Goal: Communication & Community: Share content

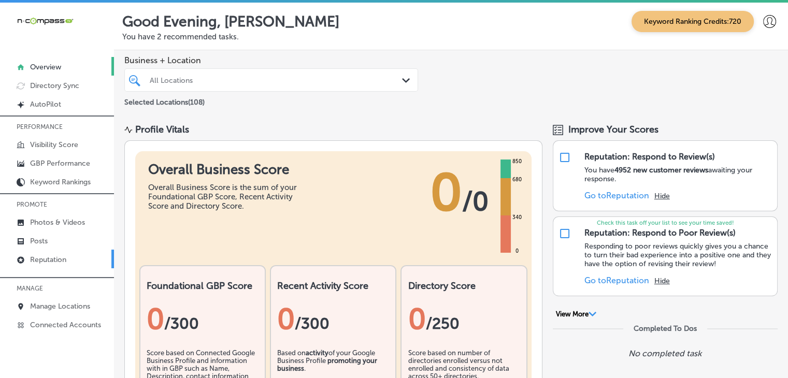
click at [59, 262] on p "Reputation" at bounding box center [48, 259] width 36 height 9
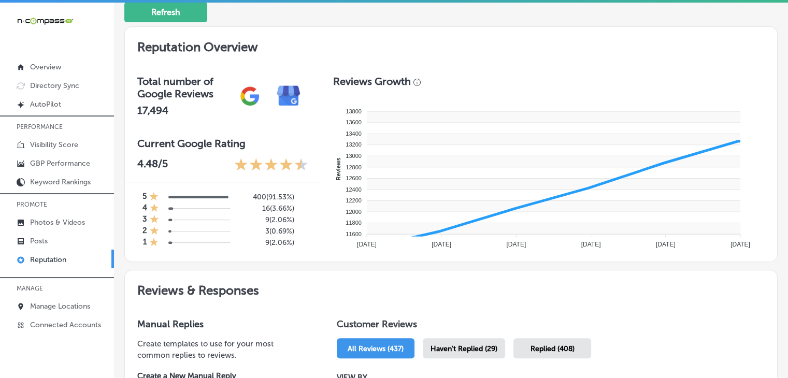
click at [456, 173] on rect at bounding box center [553, 172] width 373 height 11
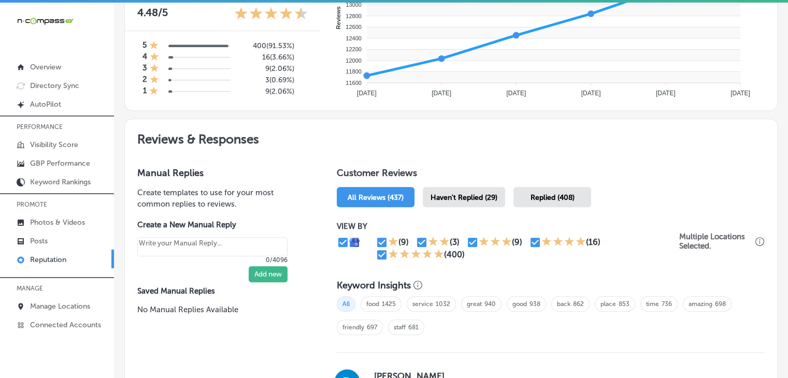
scroll to position [460, 0]
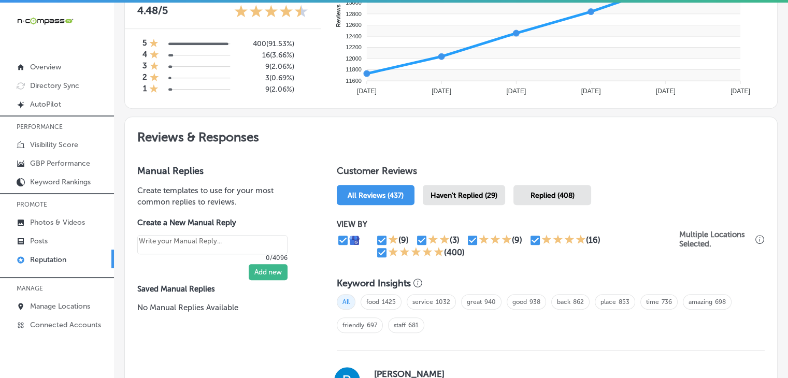
click at [456, 191] on span "Haven't Replied (29)" at bounding box center [463, 195] width 67 height 9
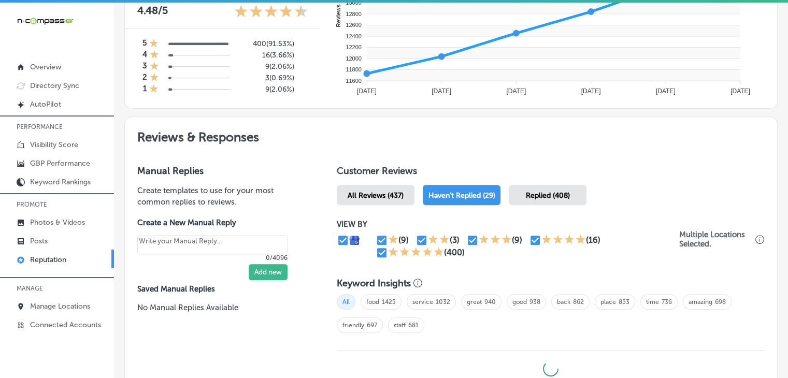
type textarea "x"
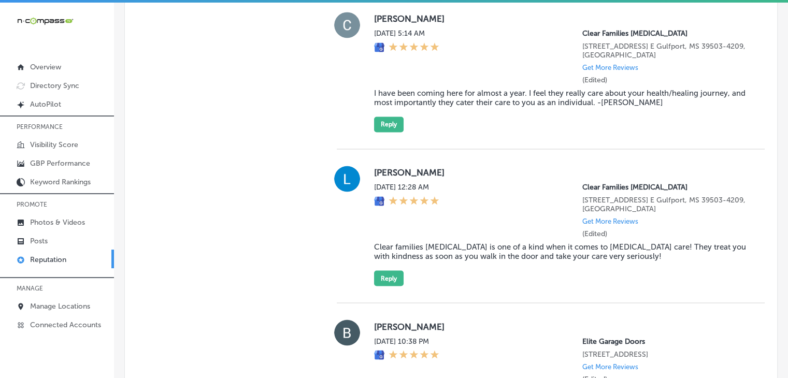
scroll to position [1706, 0]
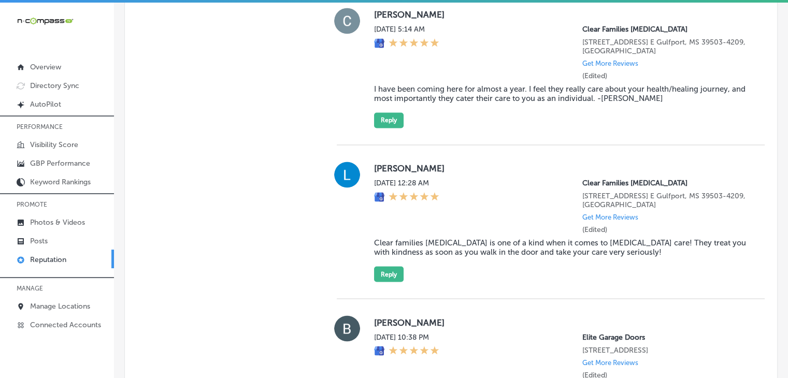
click at [466, 257] on blockquote "Clear families [MEDICAL_DATA] is one of a kind when it comes to [MEDICAL_DATA] …" at bounding box center [561, 247] width 374 height 19
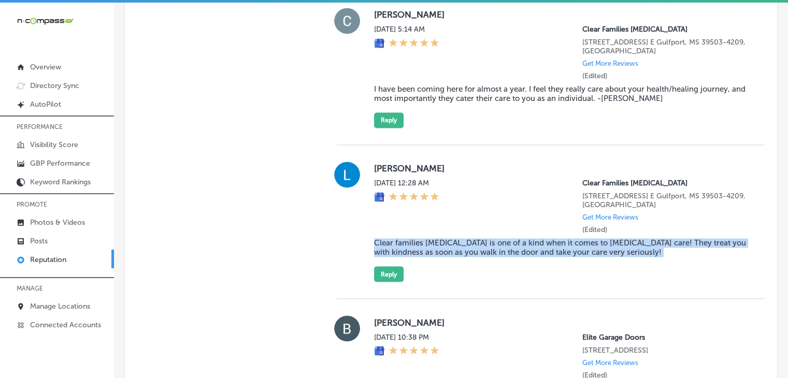
click at [466, 257] on blockquote "Clear families [MEDICAL_DATA] is one of a kind when it comes to [MEDICAL_DATA] …" at bounding box center [561, 247] width 374 height 19
copy blockquote "Clear families [MEDICAL_DATA] is one of a kind when it comes to [MEDICAL_DATA] …"
click at [390, 282] on button "Reply" at bounding box center [389, 274] width 30 height 16
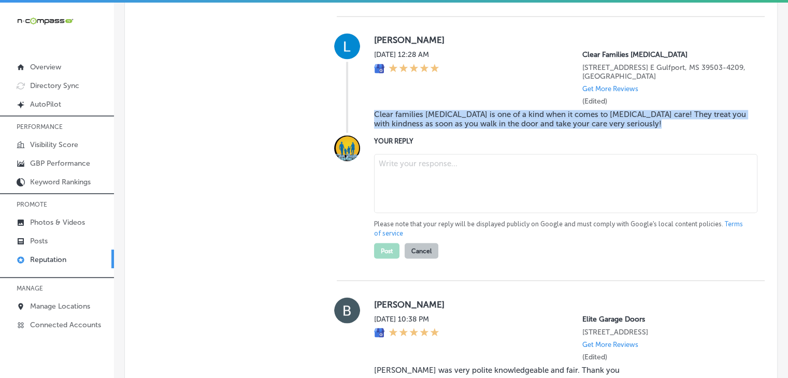
scroll to position [1839, 0]
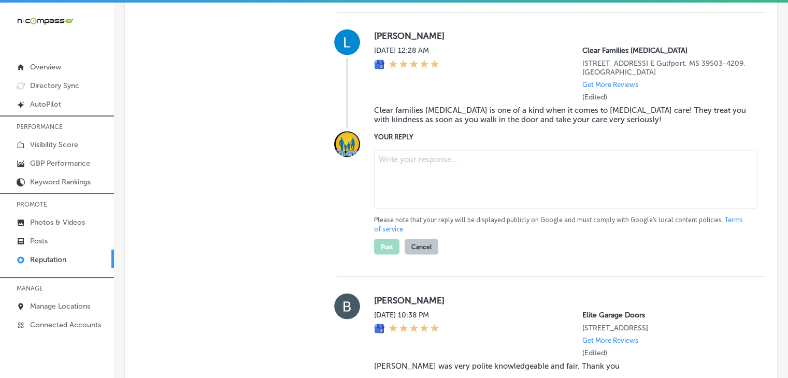
click at [427, 204] on textarea at bounding box center [565, 179] width 383 height 59
paste textarea "Thank you for the 5-star review, [PERSON_NAME]! We're thrilled to hear that you…"
type textarea "Thank you for the 5-star review, [PERSON_NAME]! We're thrilled to hear that you…"
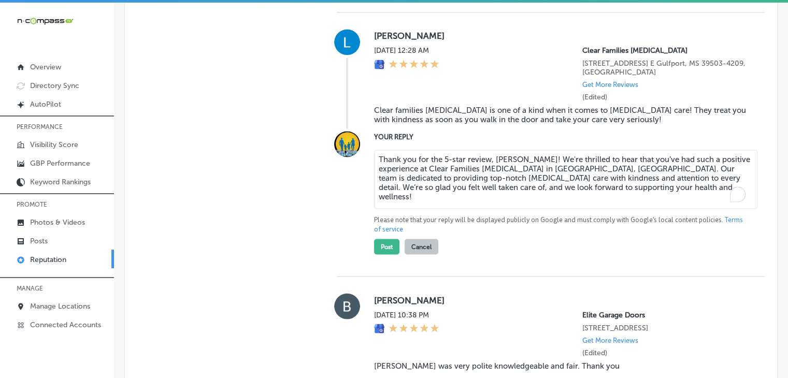
type textarea "x"
type textarea "Thank you for the 5-star review, [PERSON_NAME]! We're thrilled to hear that you…"
click at [384, 254] on button "Post" at bounding box center [386, 247] width 25 height 16
type textarea "x"
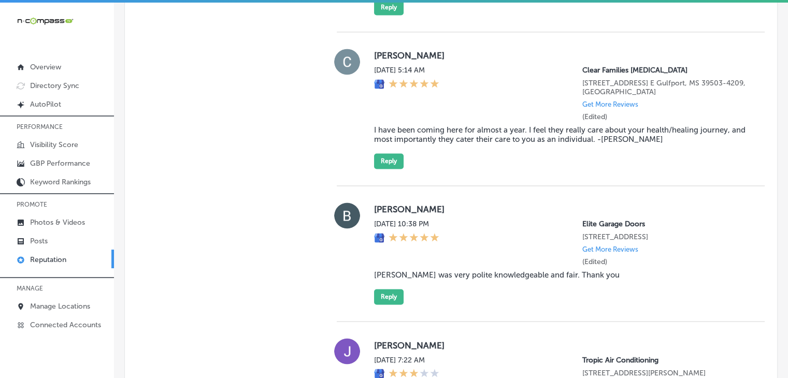
scroll to position [1648, 0]
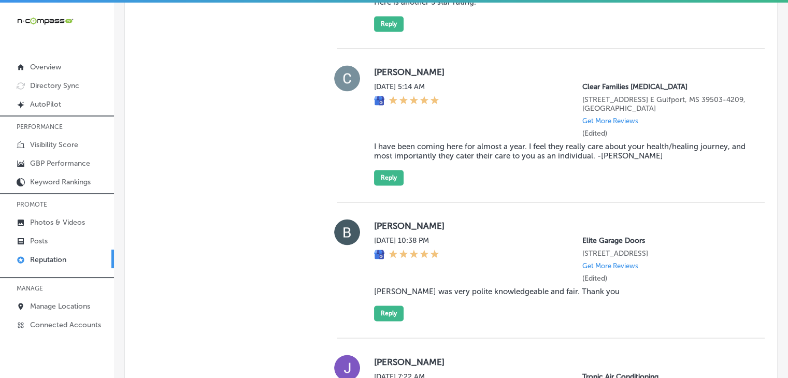
click at [458, 161] on blockquote "I have been coming here for almost a year. I feel they really care about your h…" at bounding box center [561, 151] width 374 height 19
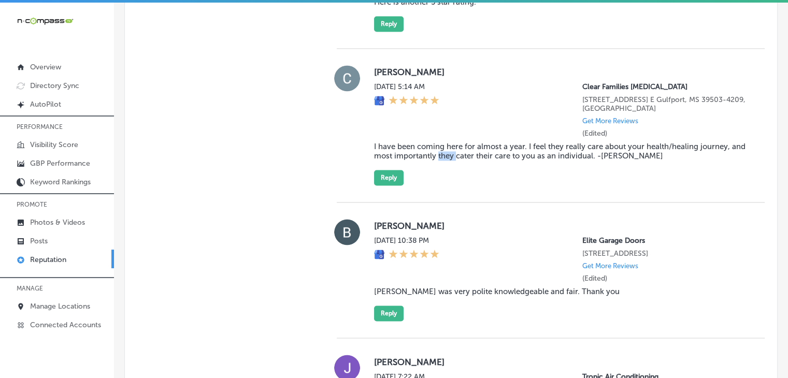
click at [458, 161] on blockquote "I have been coming here for almost a year. I feel they really care about your h…" at bounding box center [561, 151] width 374 height 19
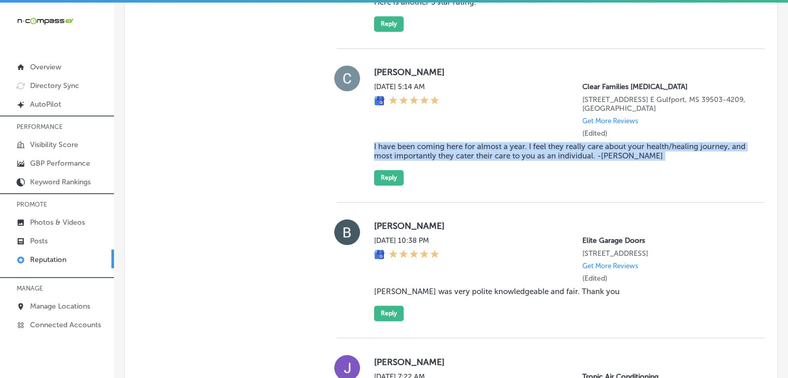
click at [458, 161] on blockquote "I have been coming here for almost a year. I feel they really care about your h…" at bounding box center [561, 151] width 374 height 19
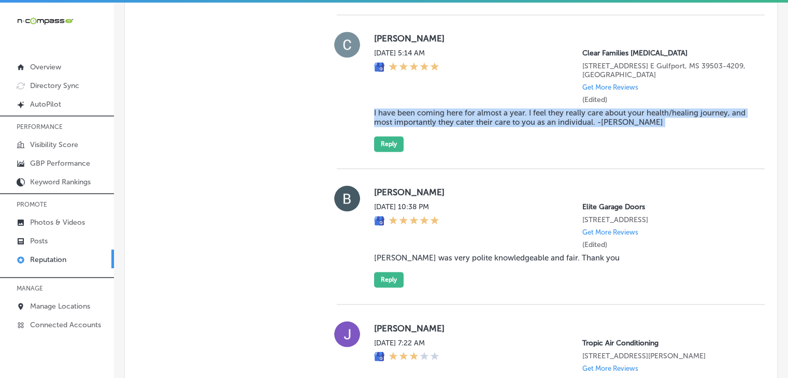
scroll to position [1653, 0]
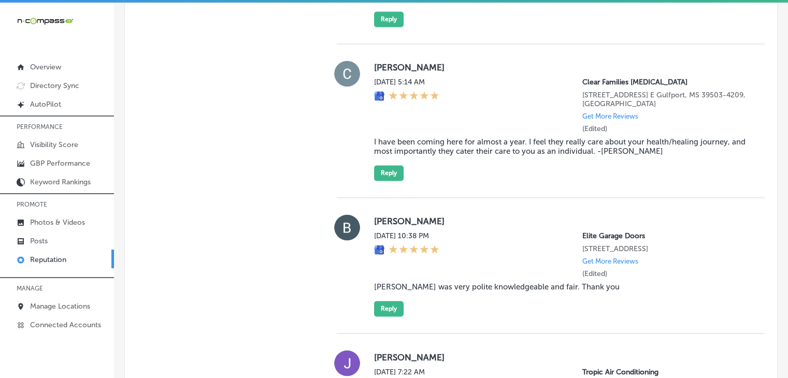
click at [385, 172] on div "[PERSON_NAME][DATE] 5:14 AM Clear Families [MEDICAL_DATA] [STREET_ADDRESS] E Gu…" at bounding box center [561, 121] width 374 height 120
click at [386, 181] on button "Reply" at bounding box center [389, 173] width 30 height 16
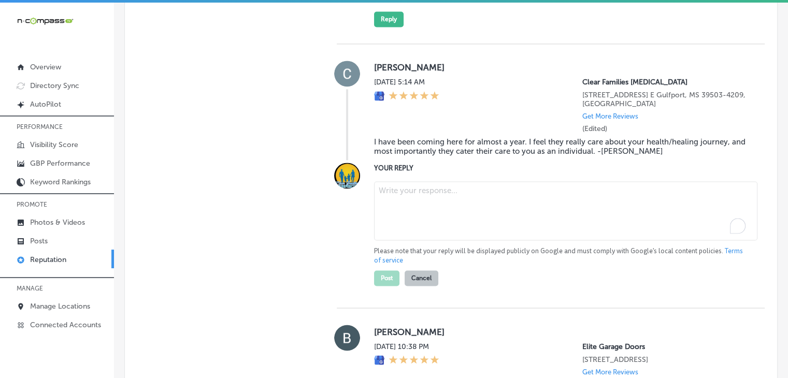
click at [406, 210] on textarea "To enrich screen reader interactions, please activate Accessibility in Grammarl…" at bounding box center [565, 210] width 383 height 59
paste textarea "Thank you for the 5-star review, [PERSON_NAME]! We're thrilled to hear that you…"
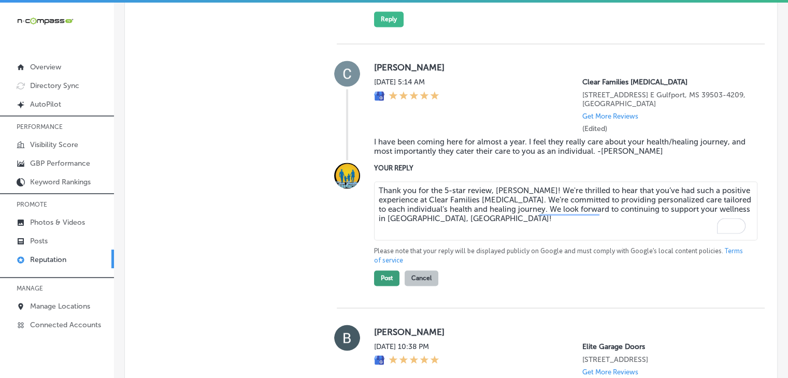
type textarea "Thank you for the 5-star review, [PERSON_NAME]! We're thrilled to hear that you…"
click at [387, 282] on button "Post" at bounding box center [386, 278] width 25 height 16
type textarea "x"
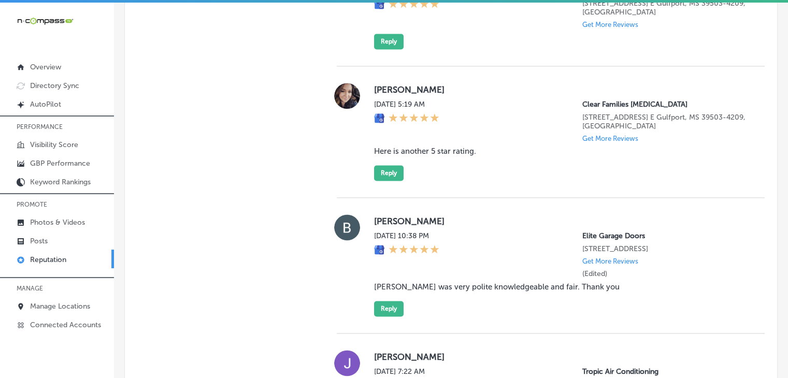
scroll to position [1393, 0]
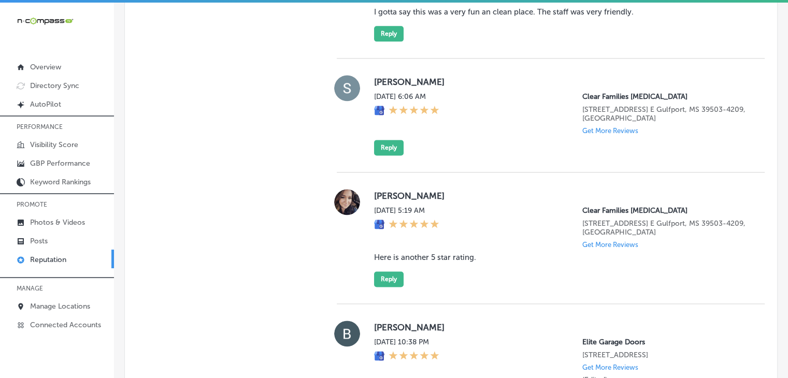
click at [439, 273] on div "[PERSON_NAME][DATE] 5:19 AM Clear Families [MEDICAL_DATA] [STREET_ADDRESS] [GEO…" at bounding box center [561, 238] width 374 height 98
copy blockquote "Here is another 5 star rating."
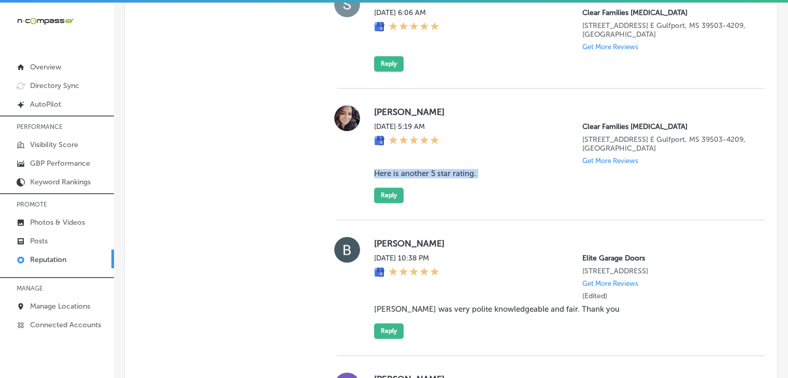
scroll to position [1478, 0]
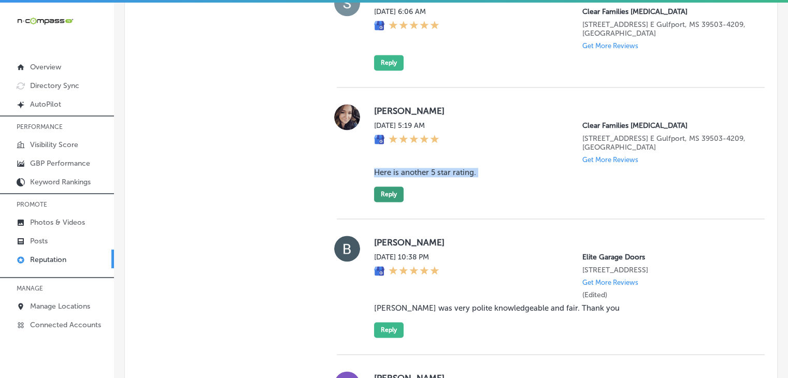
click at [390, 198] on button "Reply" at bounding box center [389, 194] width 30 height 16
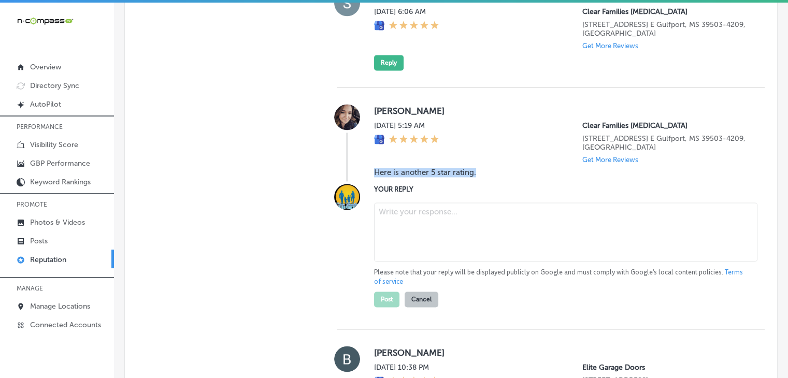
click at [431, 215] on textarea at bounding box center [565, 232] width 383 height 59
paste textarea "Thank you for the 5-star review, [PERSON_NAME]! We truly appreciate your contin…"
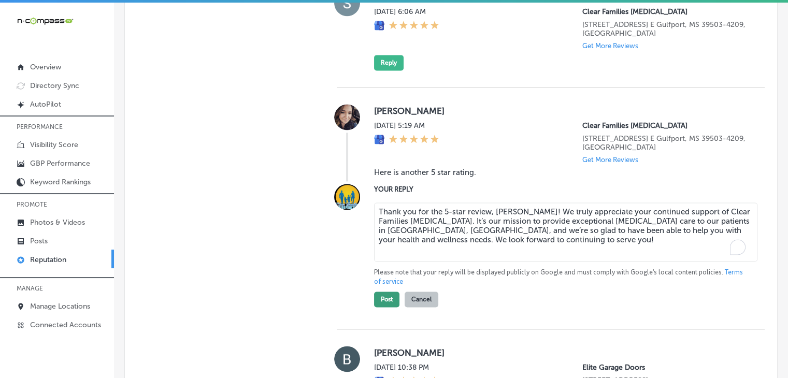
type textarea "Thank you for the 5-star review, [PERSON_NAME]! We truly appreciate your contin…"
click at [388, 307] on button "Post" at bounding box center [386, 300] width 25 height 16
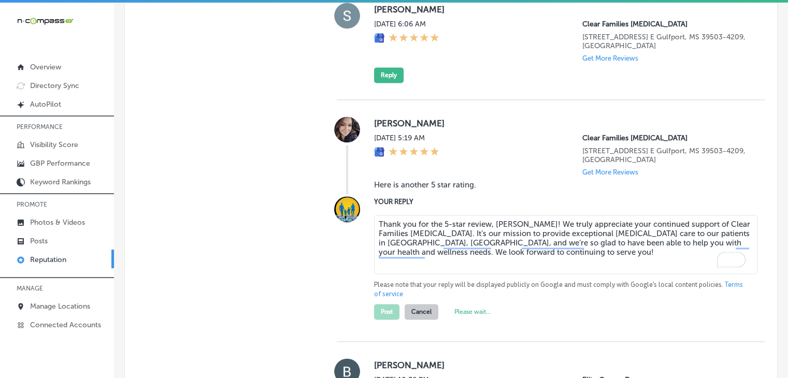
scroll to position [1468, 0]
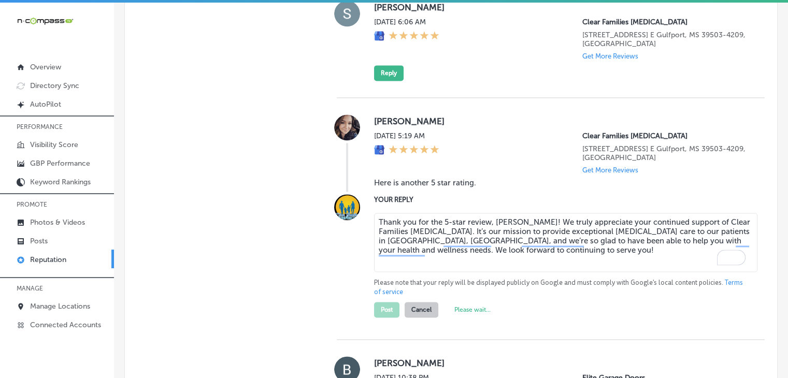
type textarea "x"
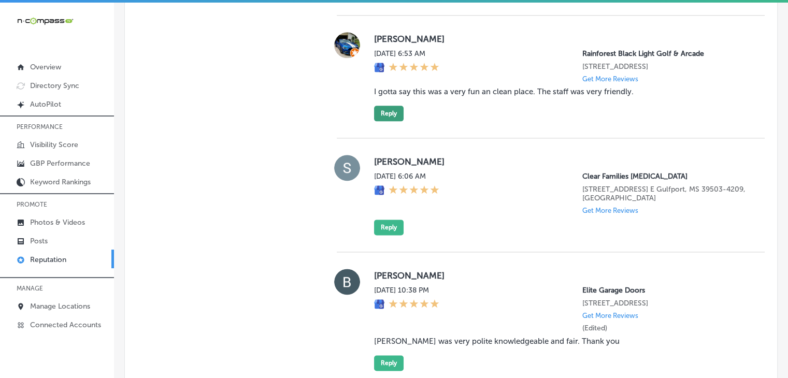
scroll to position [1317, 0]
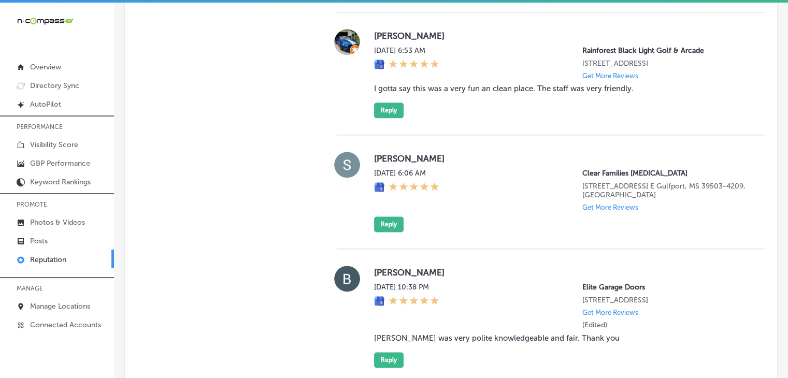
click at [384, 164] on label "[PERSON_NAME]" at bounding box center [561, 158] width 374 height 10
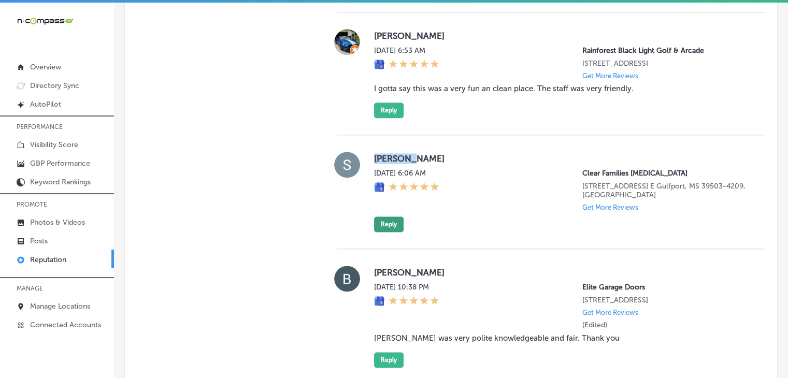
click at [386, 232] on button "Reply" at bounding box center [389, 224] width 30 height 16
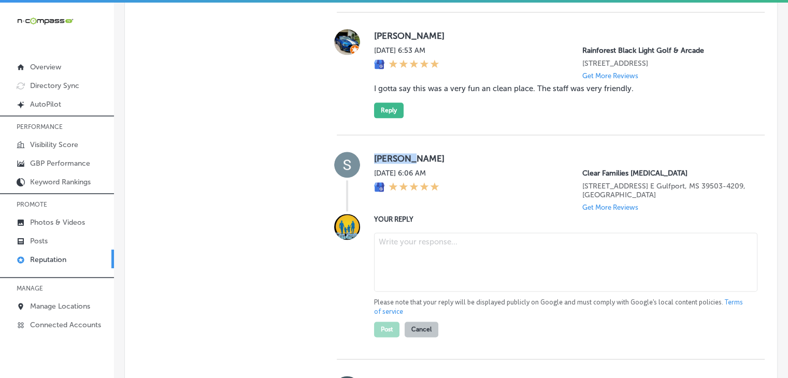
click at [406, 243] on textarea at bounding box center [565, 262] width 383 height 59
paste textarea "Thank you for the 5-star review, [PERSON_NAME]! We’re so glad to hear that you …"
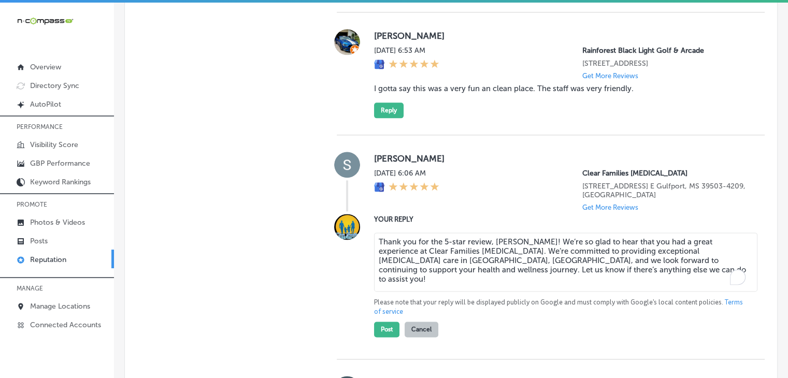
type textarea "Thank you for the 5-star review, [PERSON_NAME]! We’re so glad to hear that you …"
click at [485, 223] on div "[PERSON_NAME] [DATE] 6:06 AM Clear Families [MEDICAL_DATA] [STREET_ADDRESS] E G…" at bounding box center [551, 247] width 428 height 224
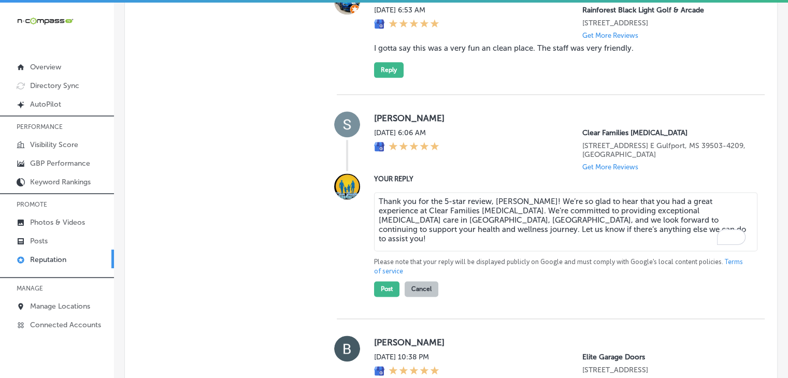
scroll to position [1359, 0]
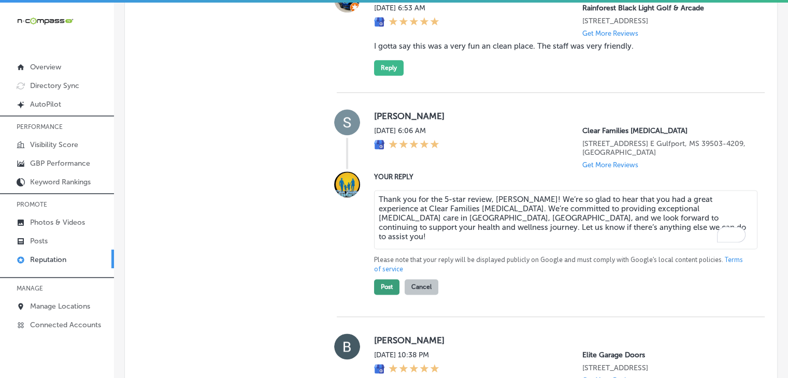
click at [380, 295] on button "Post" at bounding box center [386, 287] width 25 height 16
type textarea "x"
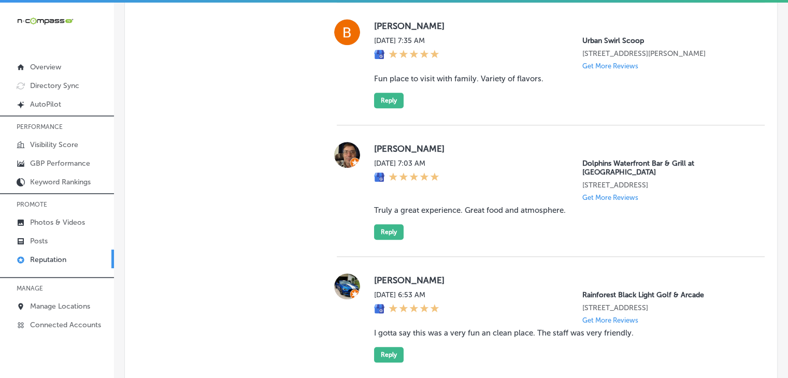
scroll to position [1071, 0]
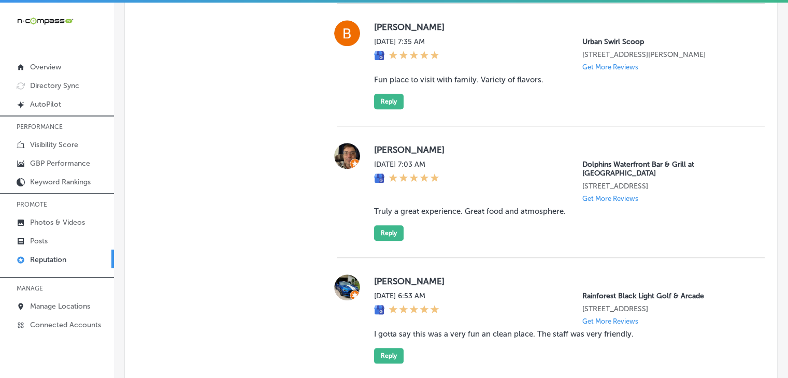
click at [425, 84] on blockquote "Fun place to visit with family. Variety of flavors." at bounding box center [561, 79] width 374 height 9
copy blockquote "Fun place to visit with family. Variety of flavors."
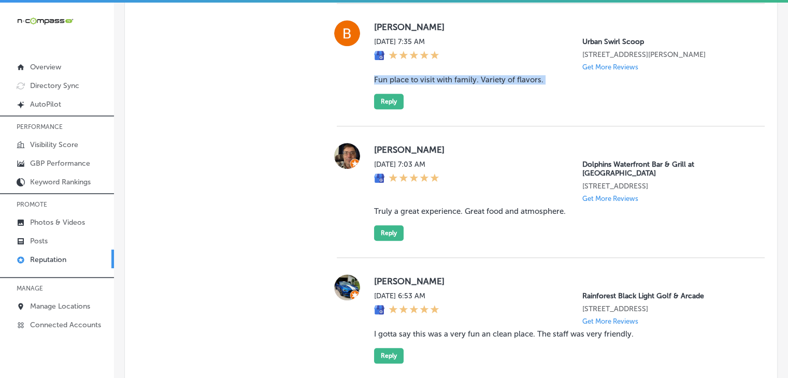
click at [457, 84] on blockquote "Fun place to visit with family. Variety of flavors." at bounding box center [561, 79] width 374 height 9
click at [499, 109] on div "[PERSON_NAME] [DATE] 7:35 AM Urban Swirl Scoop [STREET_ADDRESS][PERSON_NAME] Ge…" at bounding box center [561, 64] width 374 height 89
click at [456, 84] on blockquote "Fun place to visit with family. Variety of flavors." at bounding box center [561, 79] width 374 height 9
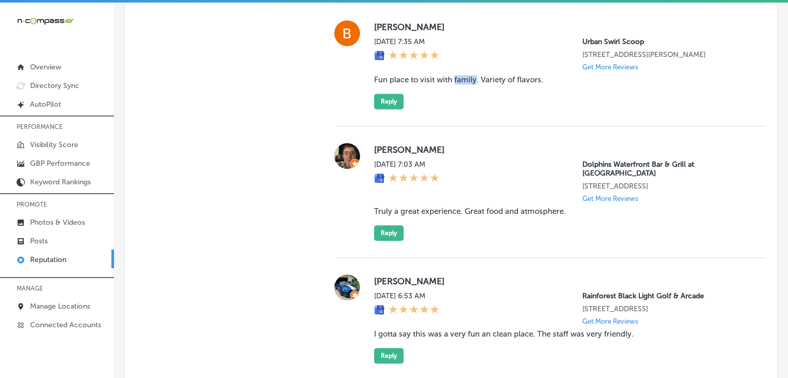
click at [456, 84] on blockquote "Fun place to visit with family. Variety of flavors." at bounding box center [561, 79] width 374 height 9
copy blockquote "Fun place to visit with family. Variety of flavors."
click at [393, 106] on button "Reply" at bounding box center [389, 102] width 30 height 16
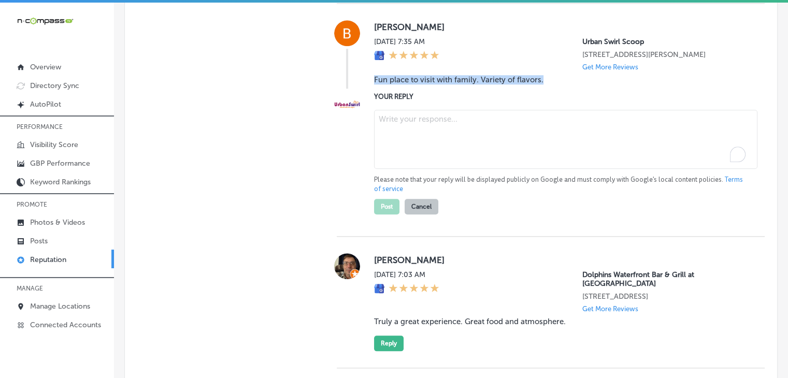
click at [408, 146] on textarea "To enrich screen reader interactions, please activate Accessibility in Grammarl…" at bounding box center [565, 139] width 383 height 59
paste textarea "Thank you for the 5-star review, [PERSON_NAME]! We’re so glad you and your fami…"
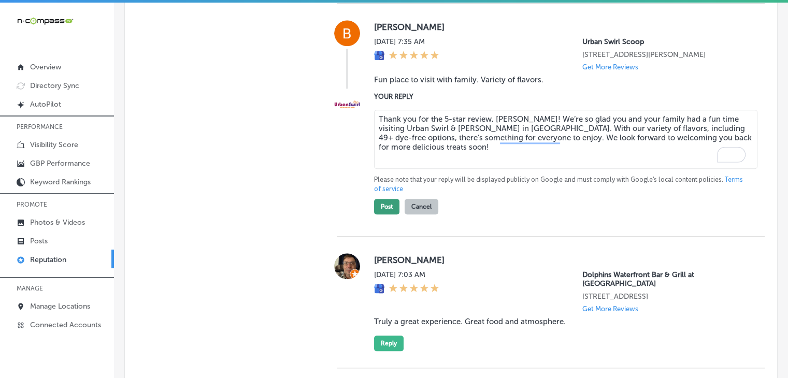
type textarea "Thank you for the 5-star review, [PERSON_NAME]! We’re so glad you and your fami…"
click at [388, 214] on button "Post" at bounding box center [386, 207] width 25 height 16
type textarea "x"
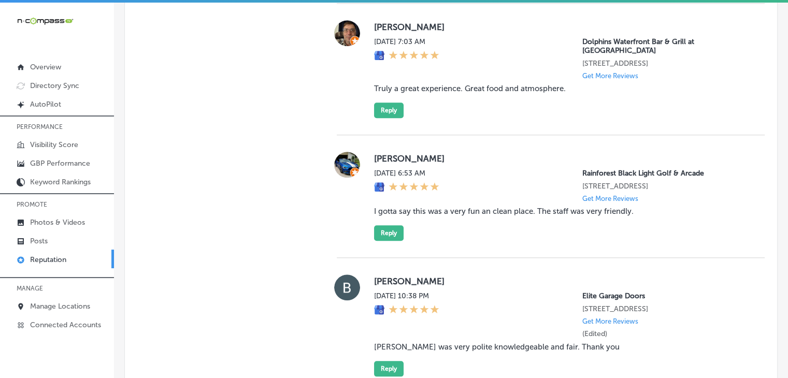
click at [478, 91] on blockquote "Truly a great experience. Great food and atmosphere." at bounding box center [561, 88] width 374 height 9
copy blockquote "Truly a great experience. Great food and atmosphere."
click at [383, 117] on button "Reply" at bounding box center [389, 111] width 30 height 16
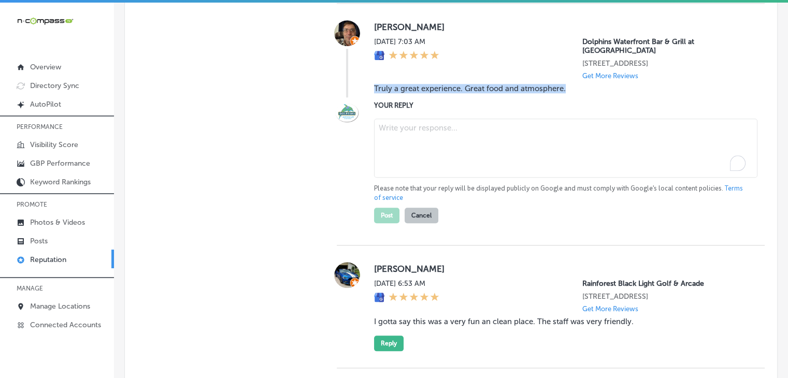
click at [426, 140] on textarea "To enrich screen reader interactions, please activate Accessibility in Grammarl…" at bounding box center [565, 148] width 383 height 59
paste textarea "Thank you for the fantastic 5-star review, [PERSON_NAME]! We’re so happy to hea…"
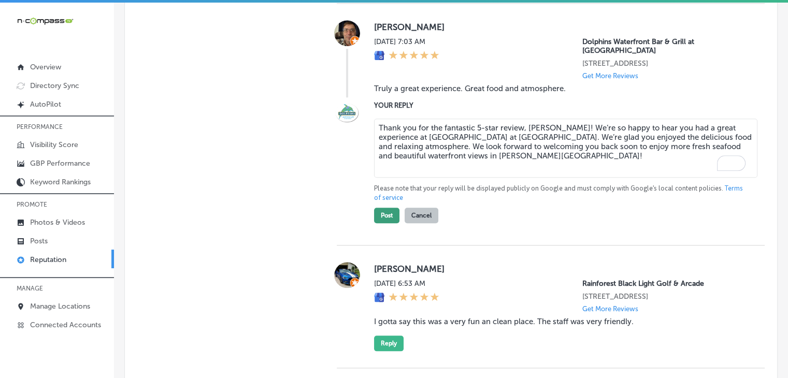
type textarea "Thank you for the fantastic 5-star review, [PERSON_NAME]! We’re so happy to hea…"
click at [387, 216] on button "Post" at bounding box center [386, 216] width 25 height 16
type textarea "x"
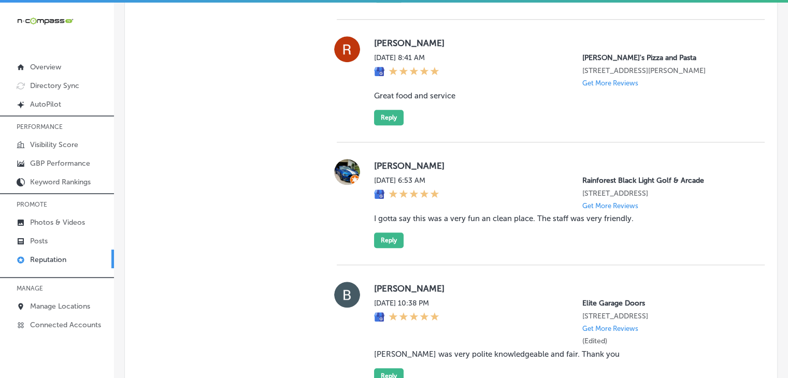
scroll to position [934, 0]
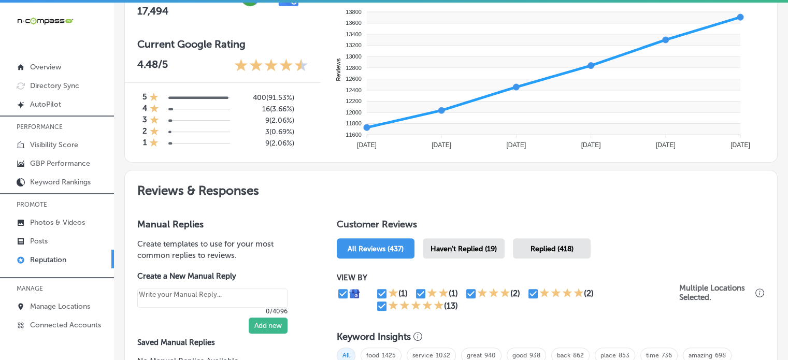
scroll to position [412, 0]
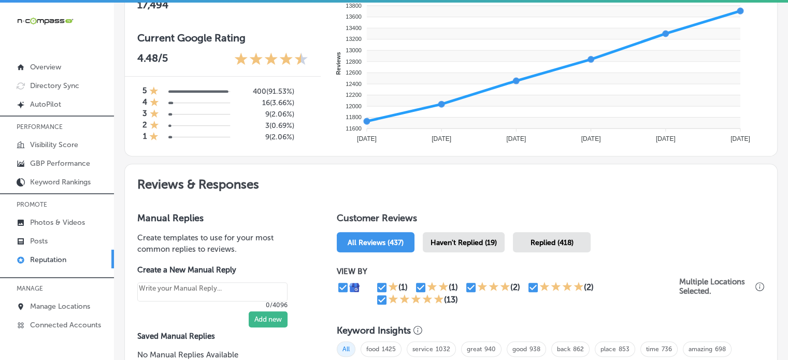
click at [453, 232] on div "Haven't Replied (19)" at bounding box center [464, 242] width 82 height 20
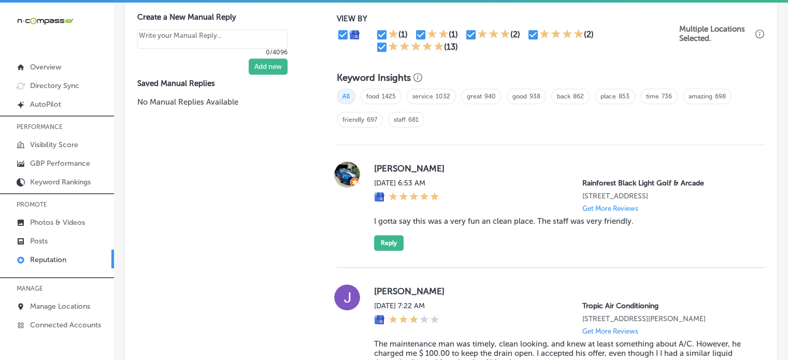
scroll to position [665, 0]
click at [427, 226] on blockquote "I gotta say this was a very fun an clean place. The staff was very friendly." at bounding box center [561, 220] width 374 height 9
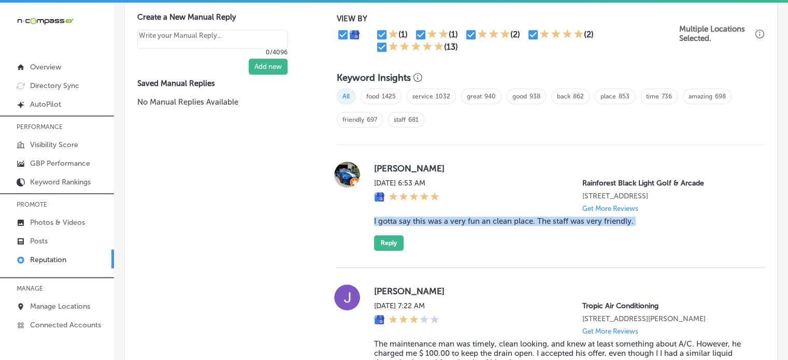
click at [427, 226] on blockquote "I gotta say this was a very fun an clean place. The staff was very friendly." at bounding box center [561, 220] width 374 height 9
copy blockquote "I gotta say this was a very fun an clean place. The staff was very friendly."
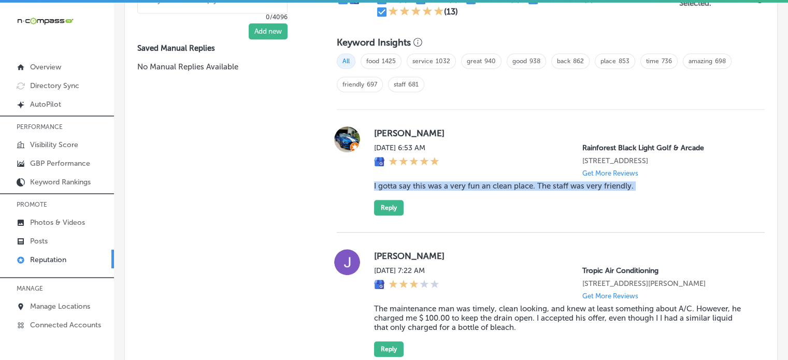
scroll to position [704, 0]
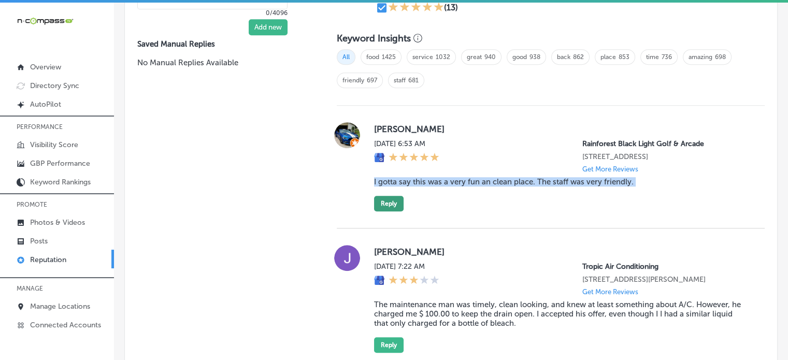
click at [381, 211] on button "Reply" at bounding box center [389, 204] width 30 height 16
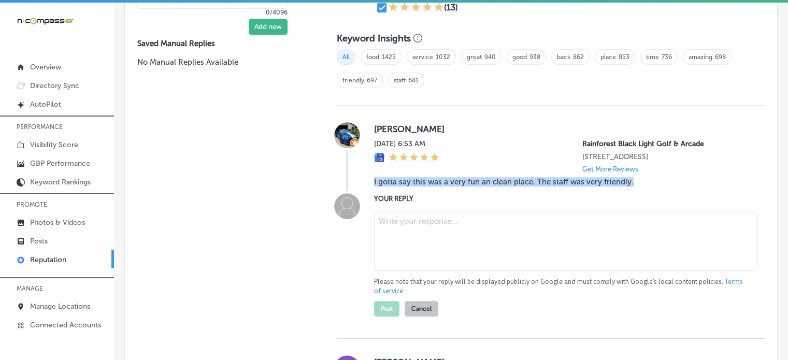
type textarea "x"
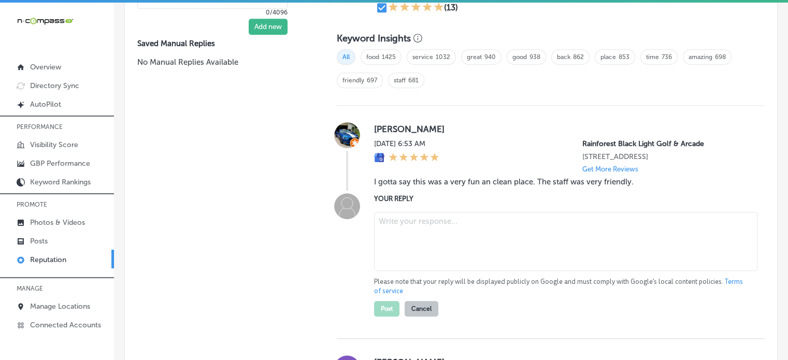
click at [412, 237] on textarea at bounding box center [565, 241] width 383 height 59
paste textarea "Thank you for the 4-star review, [PERSON_NAME]! We’re so glad to hear you had a…"
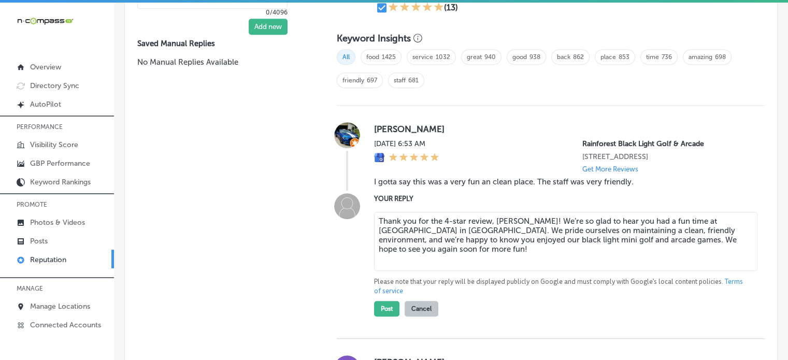
type textarea "Thank you for the 4-star review, [PERSON_NAME]! We’re so glad to hear you had a…"
type textarea "x"
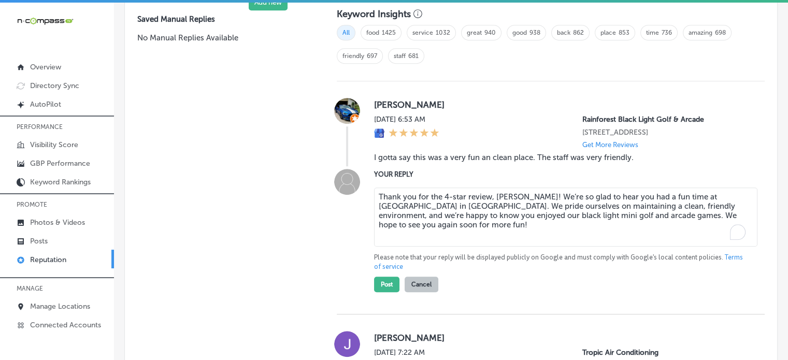
scroll to position [731, 0]
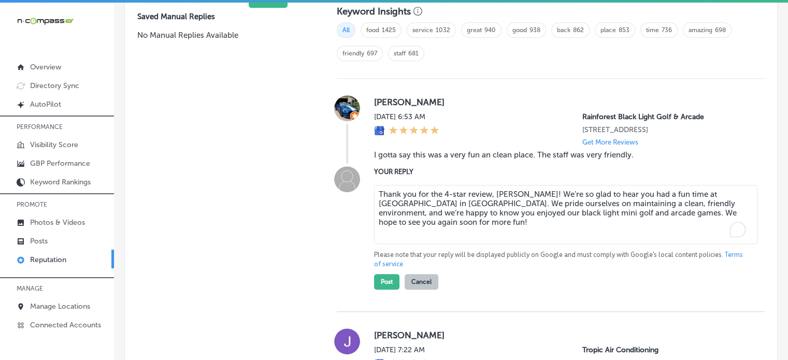
type textarea "Thank you for the 4-star review, [PERSON_NAME]! We’re so glad to hear you had a…"
click at [380, 285] on button "Post" at bounding box center [386, 282] width 25 height 16
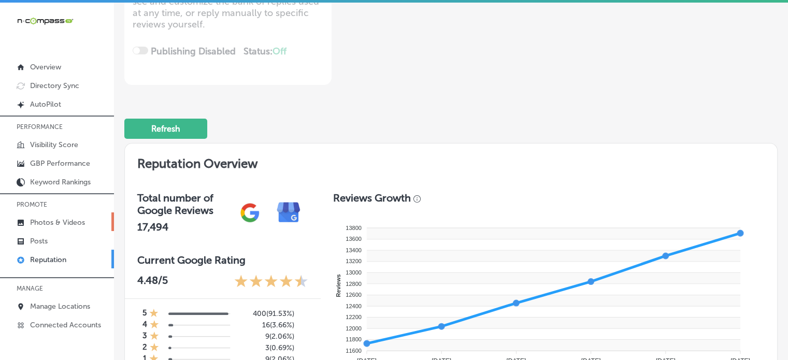
scroll to position [112, 0]
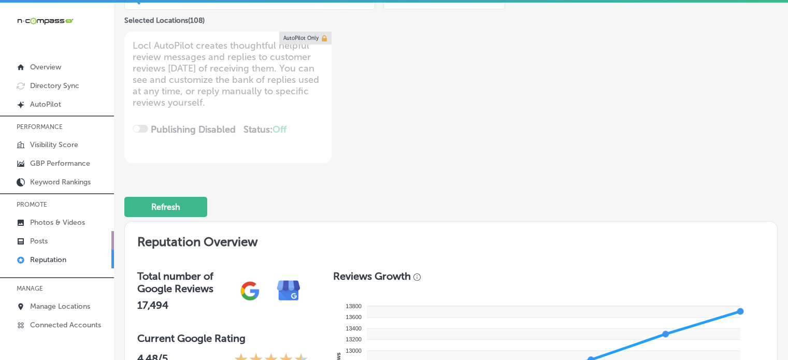
click at [41, 239] on p "Posts" at bounding box center [39, 241] width 18 height 9
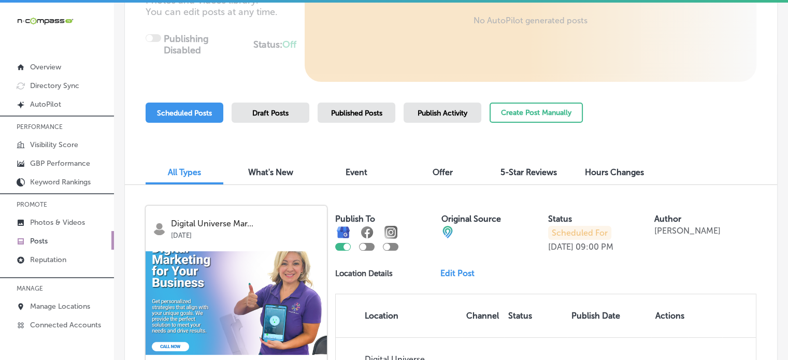
scroll to position [193, 0]
click at [54, 256] on p "Reputation" at bounding box center [48, 259] width 36 height 9
type textarea "x"
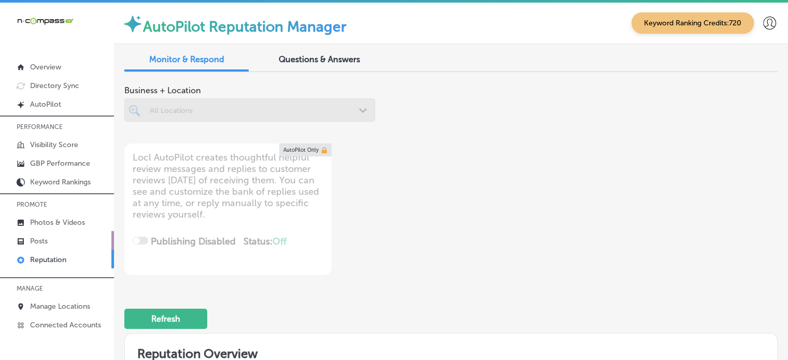
click at [50, 247] on link "Posts" at bounding box center [57, 240] width 114 height 19
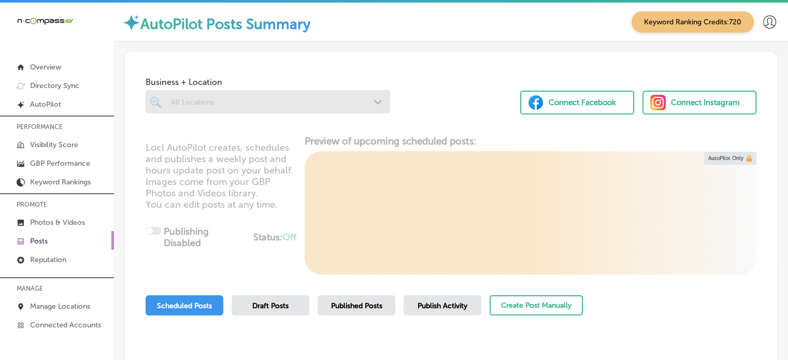
click at [297, 88] on div "Business + Location All Locations Path Created with Sketch." at bounding box center [268, 92] width 244 height 41
click at [314, 107] on div at bounding box center [268, 101] width 244 height 23
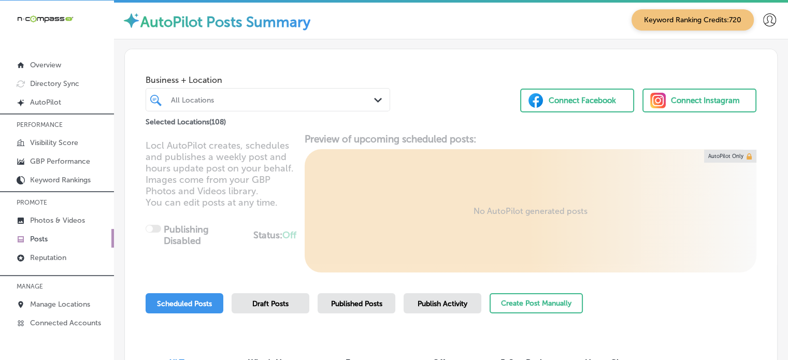
click at [288, 95] on div "All Locations" at bounding box center [273, 99] width 204 height 9
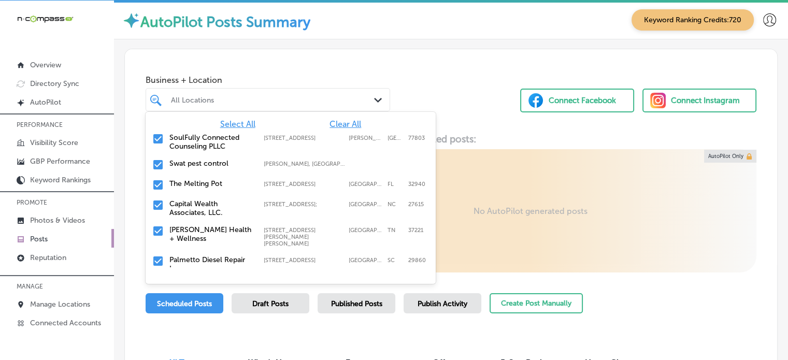
click at [329, 124] on span "Clear All" at bounding box center [345, 124] width 32 height 10
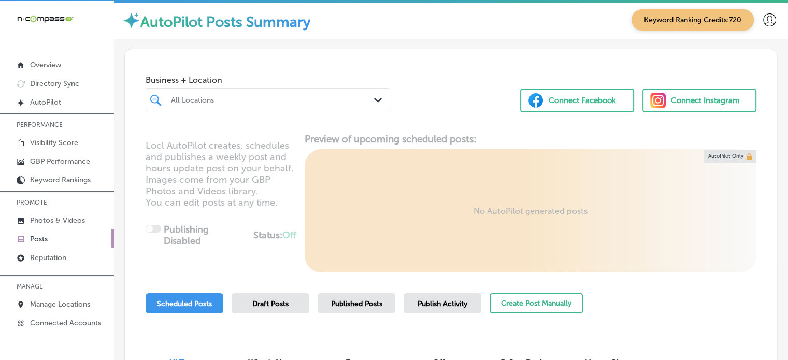
click at [304, 100] on div "All Locations" at bounding box center [273, 99] width 204 height 9
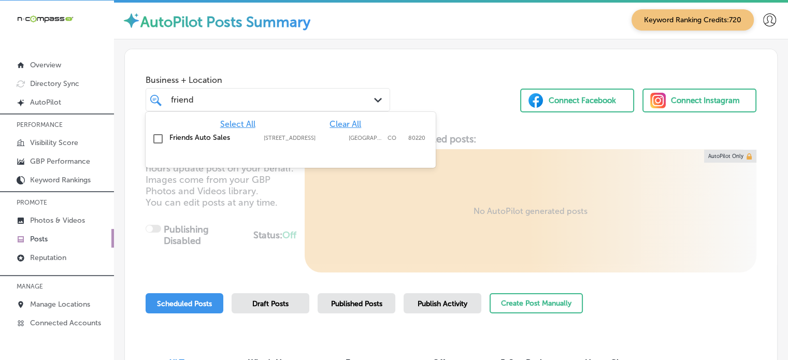
click at [190, 136] on label "Friends Auto Sales" at bounding box center [211, 137] width 84 height 9
type input "friend"
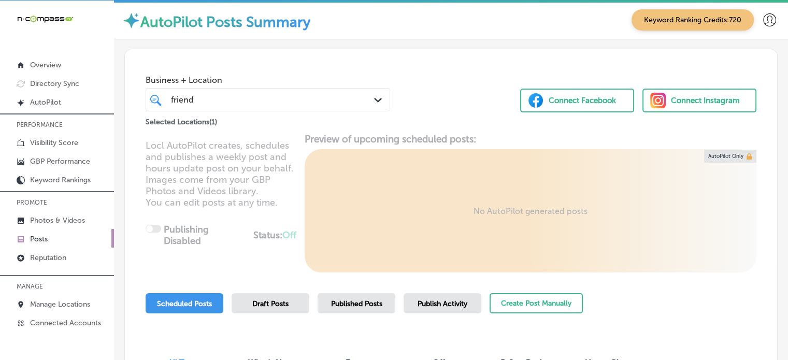
click at [331, 40] on div "Business + Location friend friend Path Created with Sketch. Selected Locations …" at bounding box center [451, 228] width 674 height 378
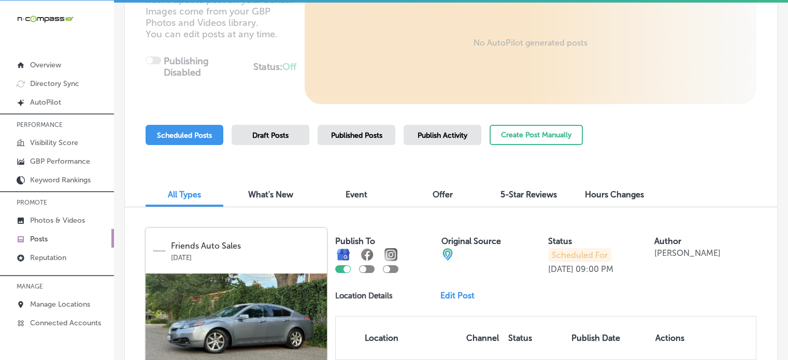
scroll to position [166, 0]
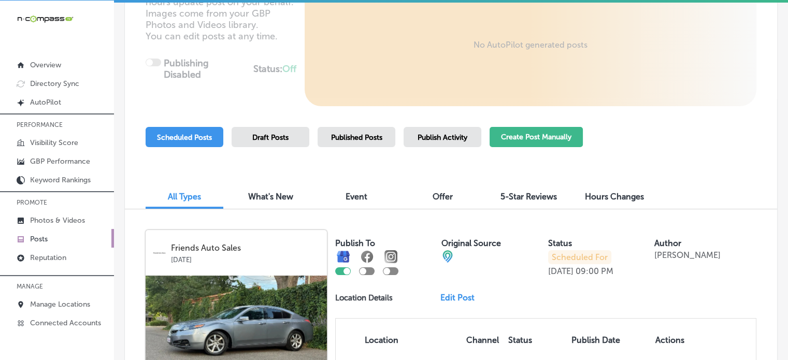
click at [572, 138] on button "Create Post Manually" at bounding box center [535, 137] width 93 height 20
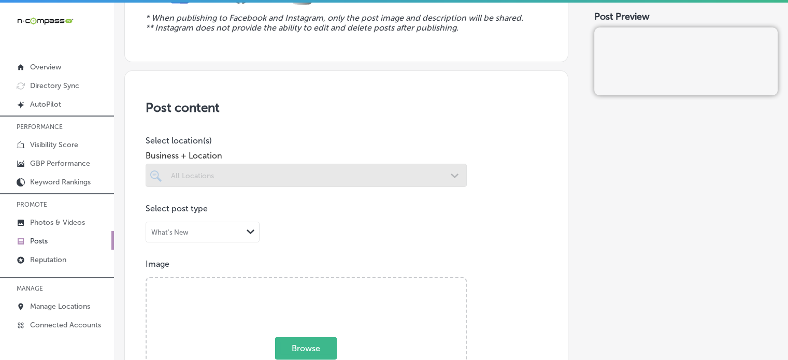
scroll to position [143, 0]
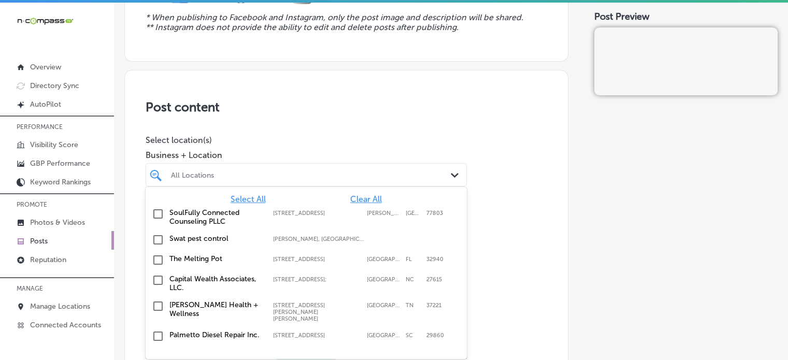
click at [364, 164] on div "All Locations Path Created with Sketch." at bounding box center [306, 174] width 321 height 23
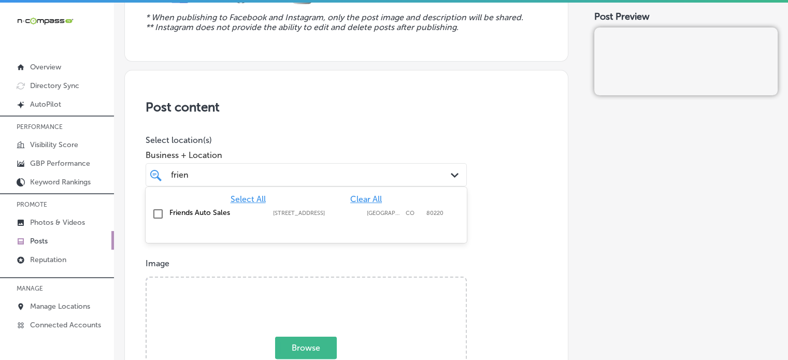
click at [194, 209] on label "Friends Auto Sales" at bounding box center [215, 212] width 93 height 9
type input "frien"
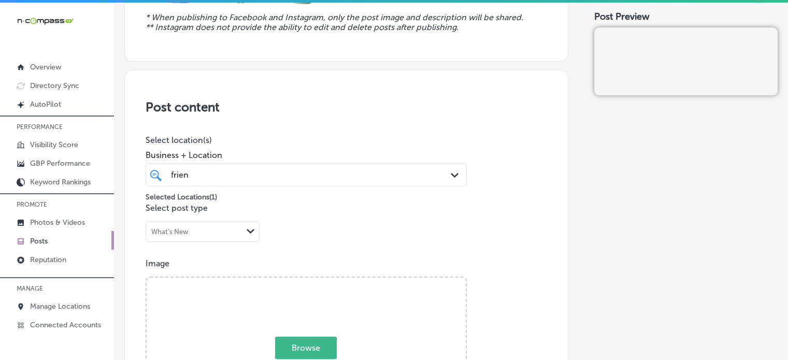
click at [305, 111] on h3 "Post content" at bounding box center [346, 106] width 401 height 15
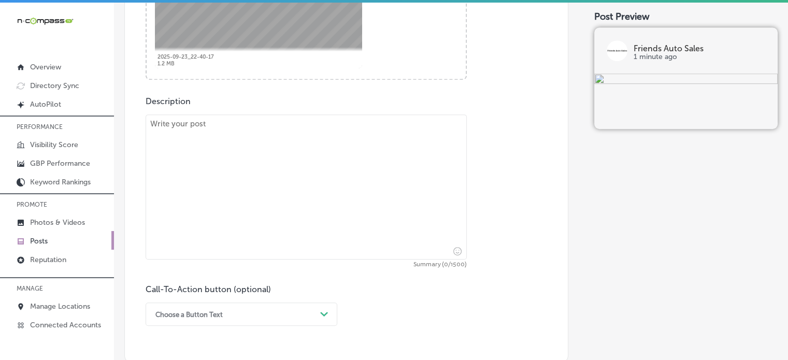
scroll to position [510, 0]
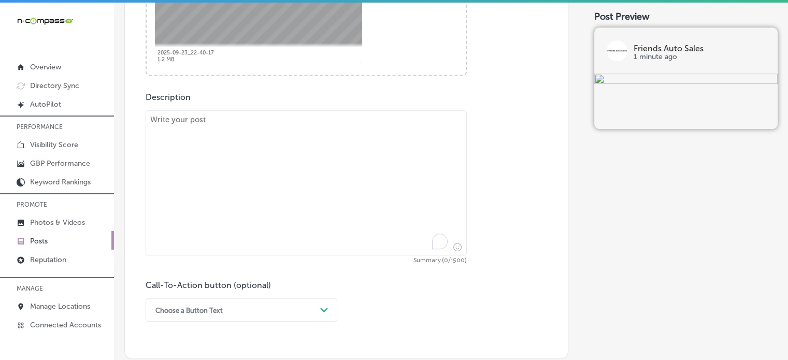
click at [336, 156] on textarea "To enrich screen reader interactions, please activate Accessibility in Grammarl…" at bounding box center [306, 182] width 321 height 145
paste textarea ""Friends Auto Sales is your trusted destination for quality pre-owned vehicles …"
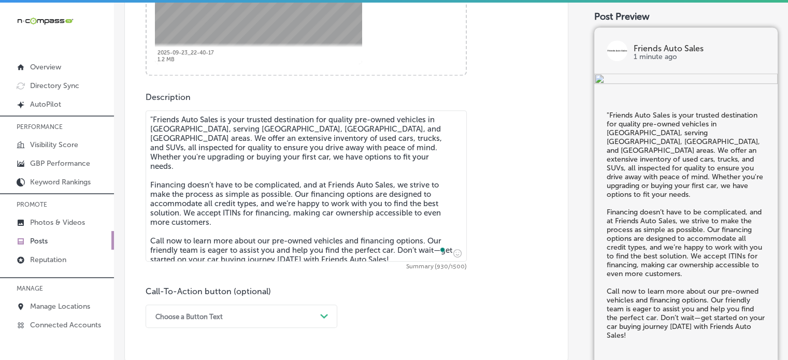
click at [152, 115] on textarea ""Friends Auto Sales is your trusted destination for quality pre-owned vehicles …" at bounding box center [306, 185] width 321 height 151
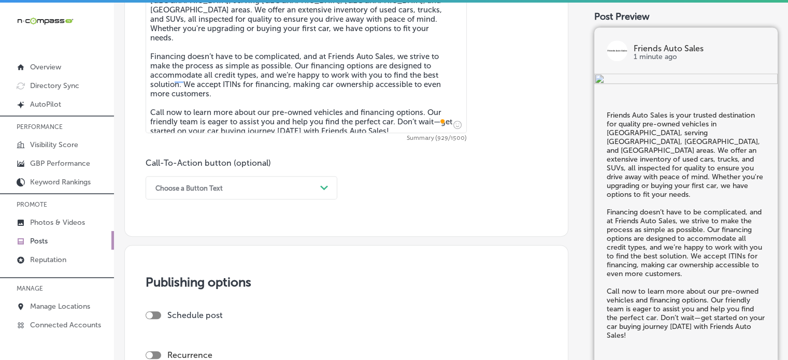
scroll to position [642, 0]
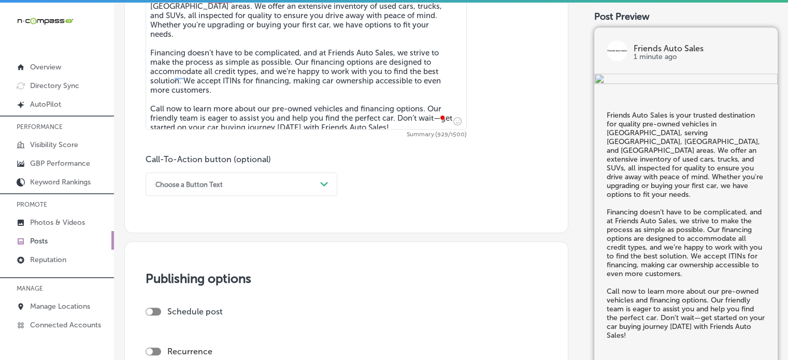
type textarea "Friends Auto Sales is your trusted destination for quality pre-owned vehicles i…"
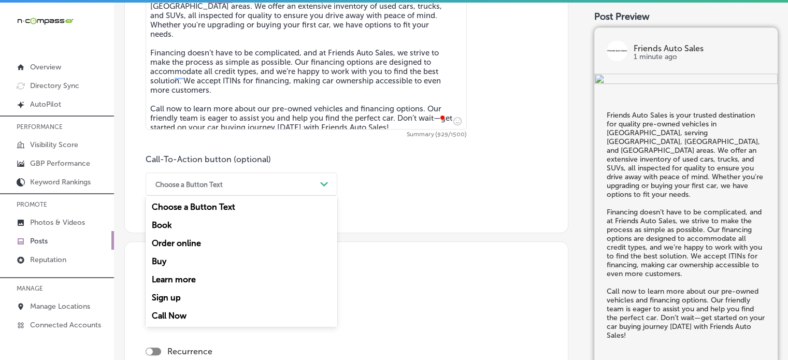
click at [287, 195] on div "option Choose a Button Text focused, 1 of 7. 7 results available. Use Up and Do…" at bounding box center [242, 183] width 192 height 23
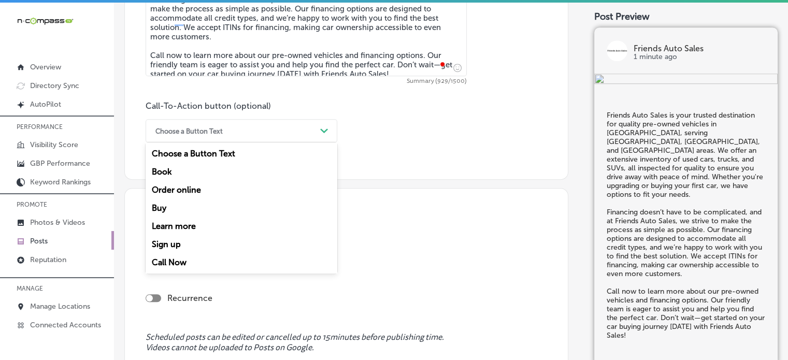
scroll to position [700, 0]
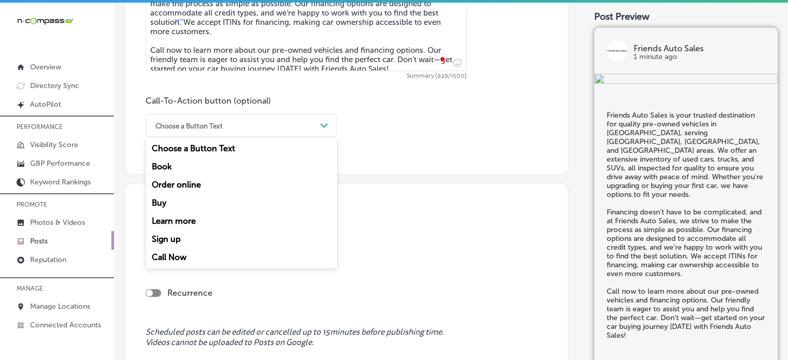
click at [178, 259] on div "Call Now" at bounding box center [242, 257] width 192 height 18
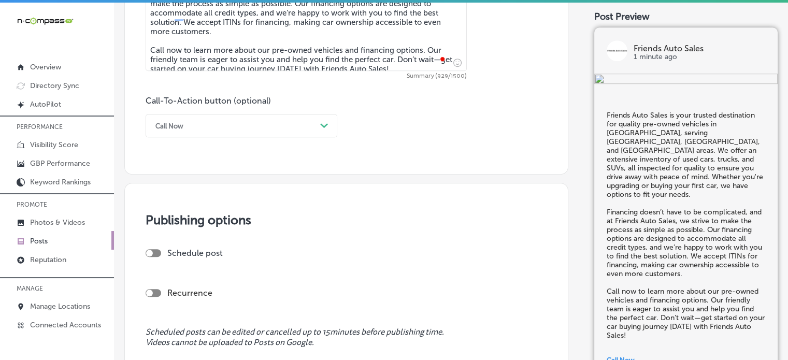
click at [157, 250] on div at bounding box center [154, 253] width 16 height 8
checkbox input "true"
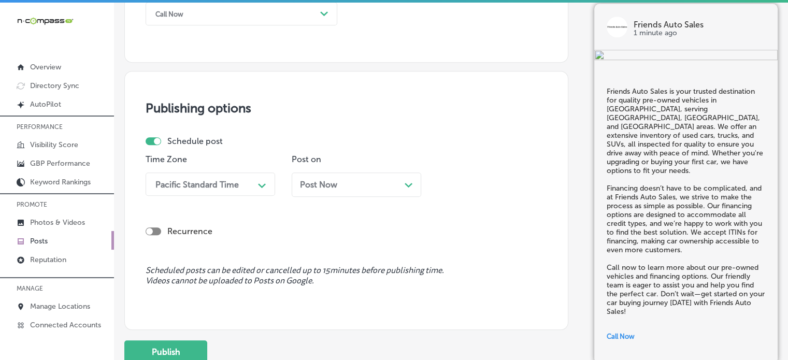
scroll to position [819, 0]
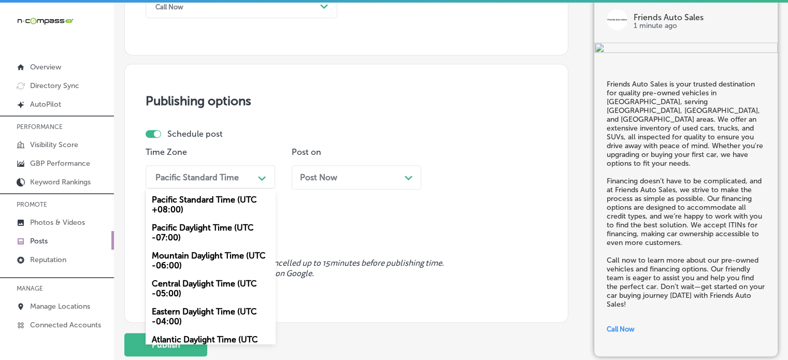
click at [210, 176] on div "Pacific Standard Time" at bounding box center [196, 177] width 83 height 10
click at [193, 257] on div "Mountain Daylight Time (UTC -06:00)" at bounding box center [210, 261] width 129 height 28
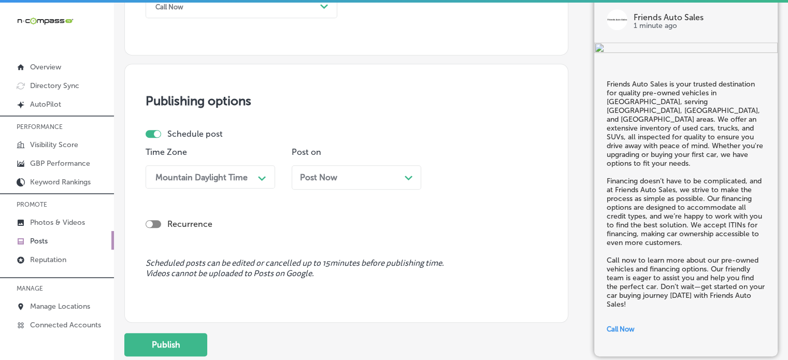
click at [364, 179] on div "Post Now Path Created with Sketch." at bounding box center [356, 177] width 113 height 10
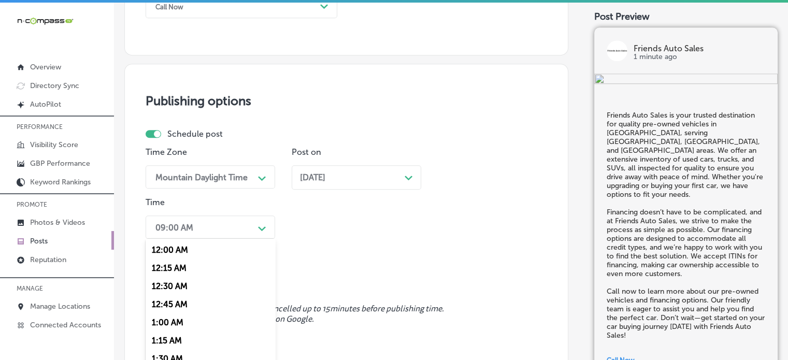
scroll to position [858, 0]
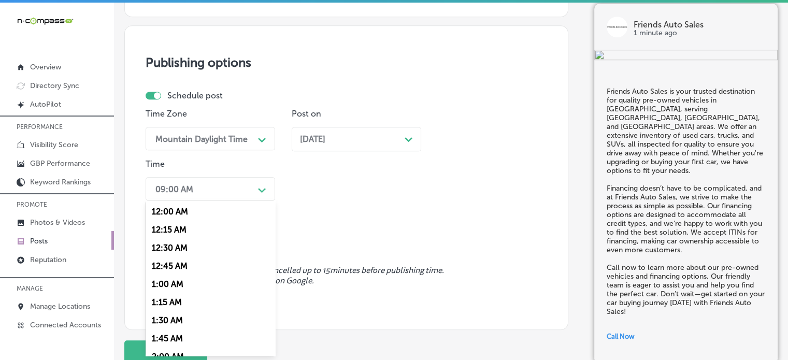
click at [247, 200] on div "option 12:15 AM focused, 2 of 96. 96 results available. Use Up and Down to choo…" at bounding box center [210, 188] width 129 height 23
click at [177, 335] on div "7:00 AM" at bounding box center [210, 338] width 129 height 18
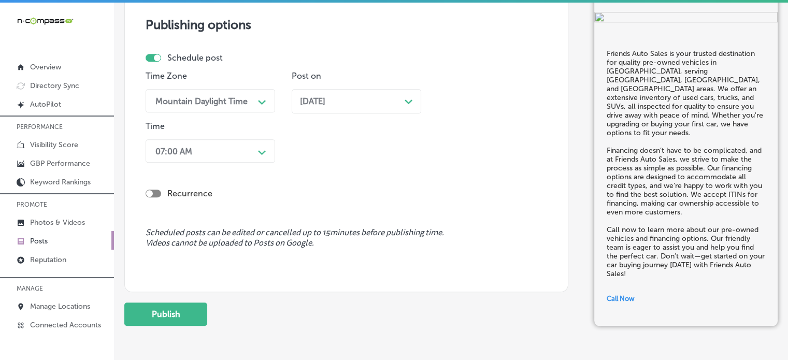
scroll to position [901, 0]
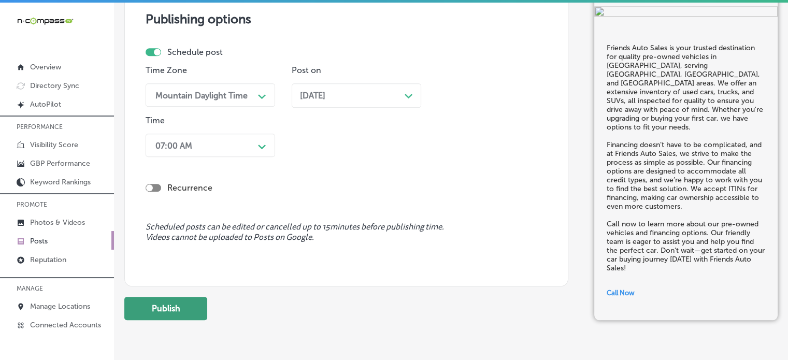
click at [169, 303] on button "Publish" at bounding box center [165, 308] width 83 height 23
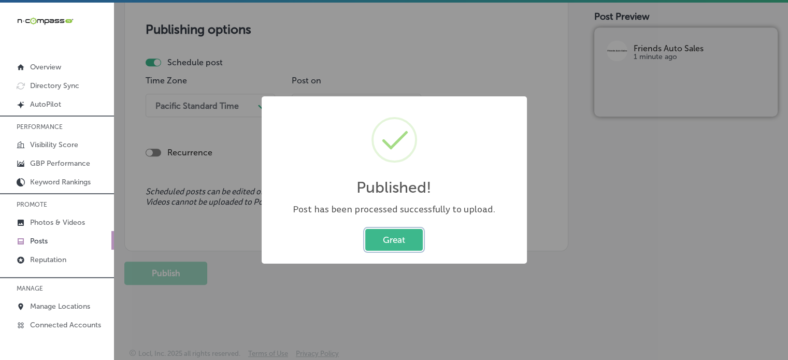
scroll to position [891, 0]
click at [408, 246] on button "Great" at bounding box center [393, 239] width 57 height 21
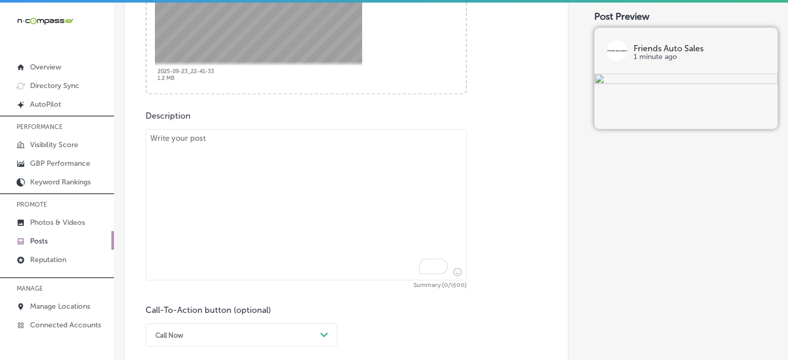
scroll to position [493, 0]
click at [352, 220] on textarea "To enrich screen reader interactions, please activate Accessibility in Grammarl…" at bounding box center [306, 202] width 321 height 151
paste textarea ""At Friends Auto Sales, we’re here to help the Denver community find their perf…"
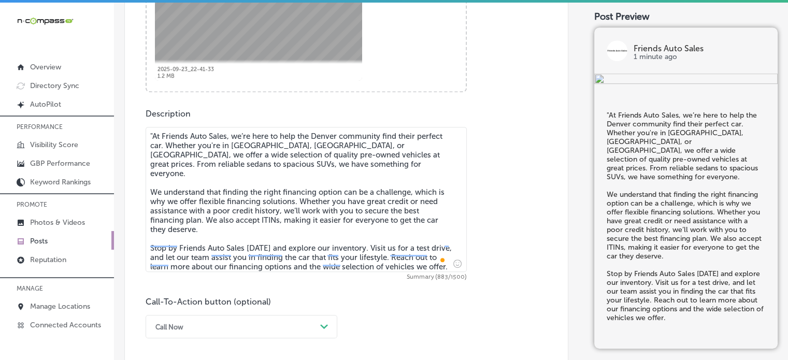
click at [155, 134] on textarea ""At Friends Auto Sales, we’re here to help the Denver community find their perf…" at bounding box center [306, 199] width 321 height 145
click at [236, 225] on textarea "At Friends Auto Sales, we’re here to help the Denver community find their perfe…" at bounding box center [306, 199] width 321 height 145
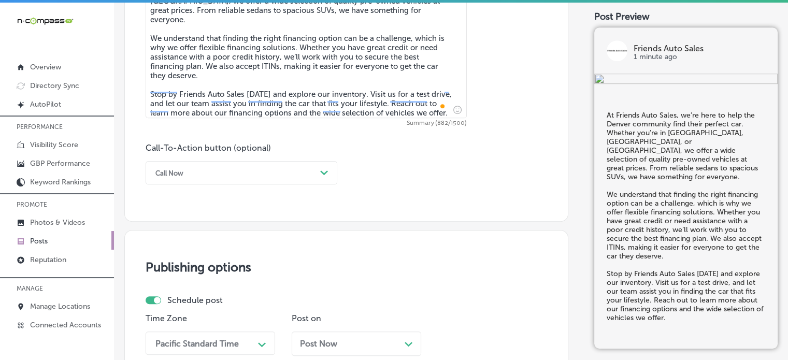
scroll to position [648, 0]
type textarea "At Friends Auto Sales, we’re here to help the Denver community find their perfe…"
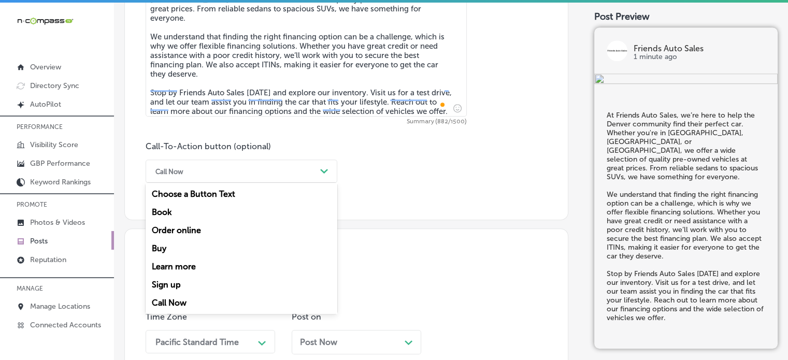
click at [278, 175] on div "Call Now" at bounding box center [233, 171] width 166 height 16
click at [195, 263] on div "Learn more" at bounding box center [242, 266] width 192 height 18
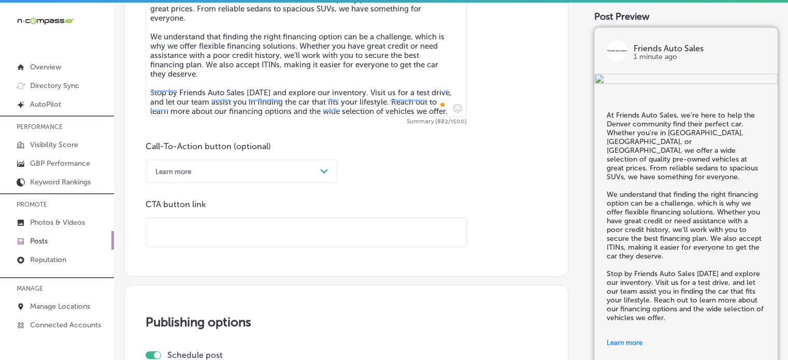
drag, startPoint x: 329, startPoint y: 257, endPoint x: 327, endPoint y: 228, distance: 29.1
click at [327, 228] on input "text" at bounding box center [306, 232] width 320 height 28
paste input "https://www.friendsautosale.com/"
type input "https://www.friendsautosale.com/"
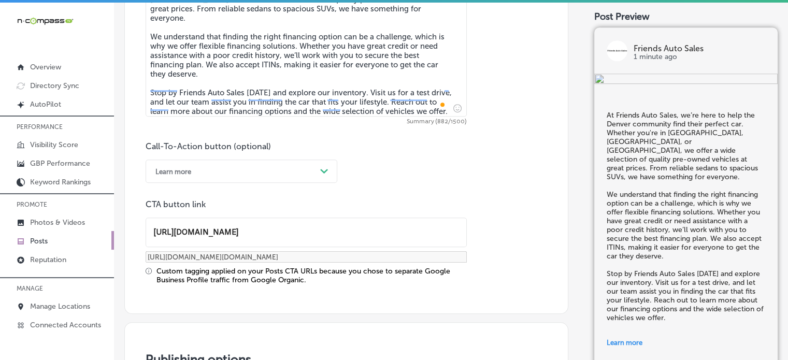
scroll to position [0, 0]
click at [331, 272] on div "Custom tagging applied on your Posts CTA URLs because you chose to separate Goo…" at bounding box center [311, 276] width 310 height 18
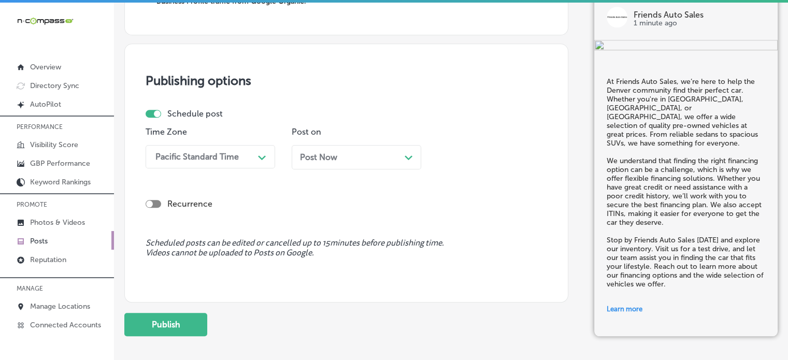
scroll to position [930, 0]
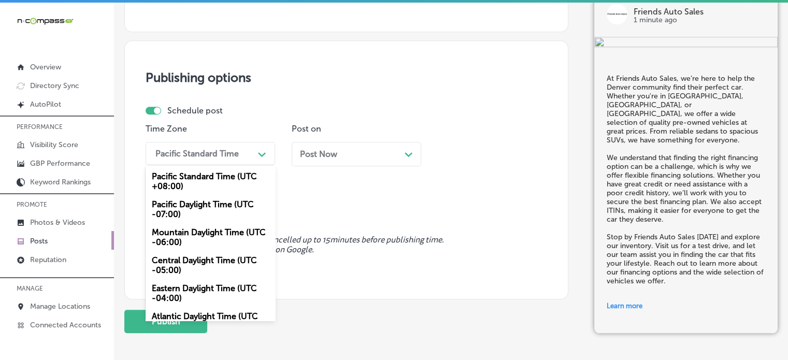
click at [230, 161] on div "Pacific Standard Time" at bounding box center [202, 153] width 104 height 18
click at [206, 238] on div "Mountain Daylight Time (UTC -06:00)" at bounding box center [210, 237] width 129 height 28
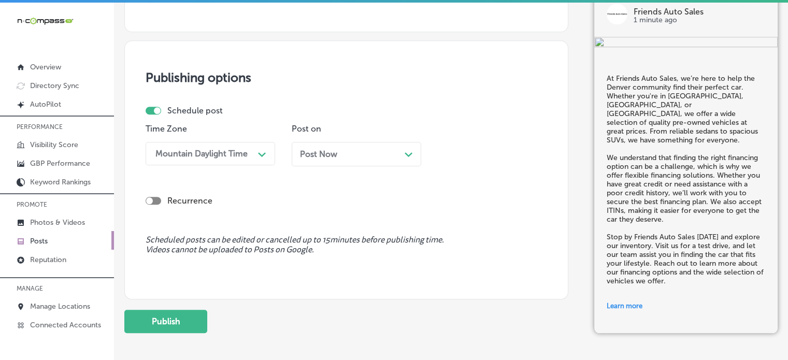
click at [354, 145] on div "Post Now Path Created with Sketch." at bounding box center [356, 154] width 129 height 24
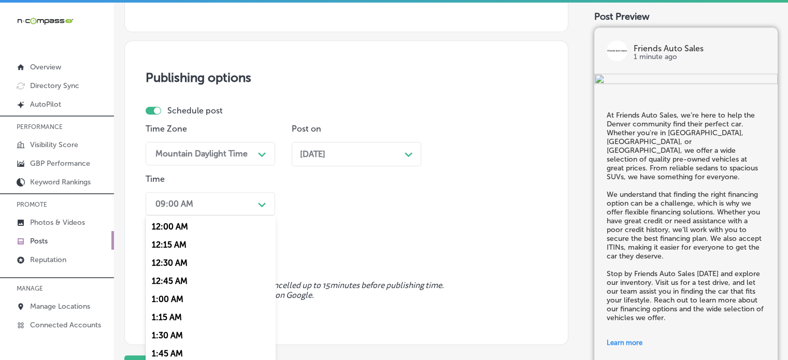
scroll to position [944, 0]
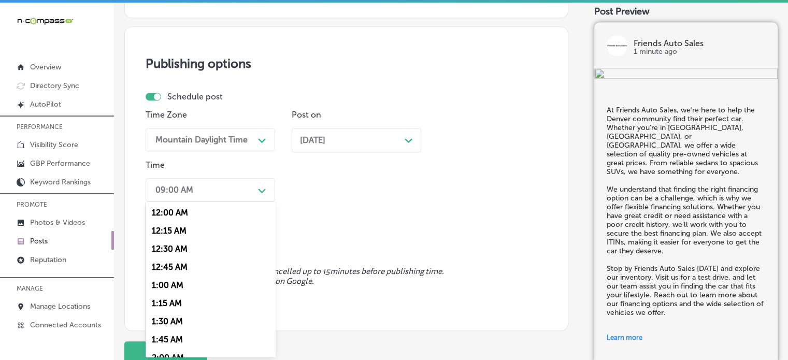
click at [229, 201] on div "option 7:00 AM, selected. option 12:00 AM focused, 1 of 96. 96 results availabl…" at bounding box center [210, 189] width 129 height 23
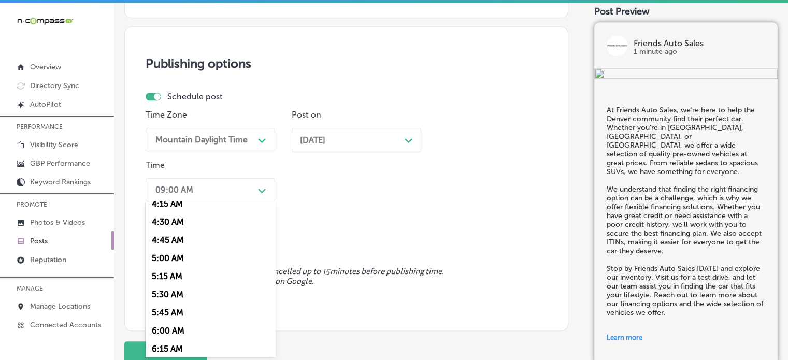
scroll to position [384, 0]
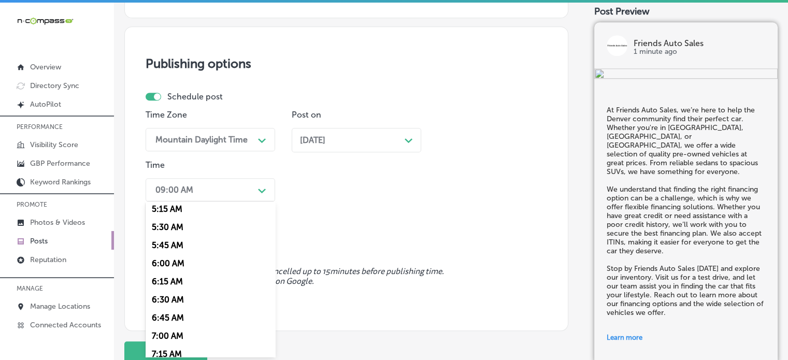
click at [163, 341] on div "7:00 AM" at bounding box center [210, 336] width 129 height 18
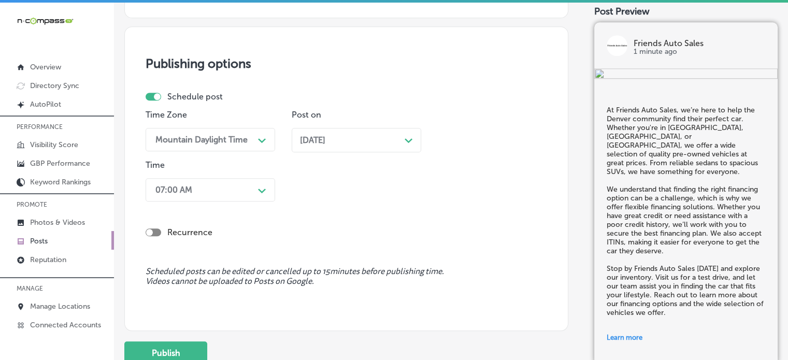
scroll to position [984, 0]
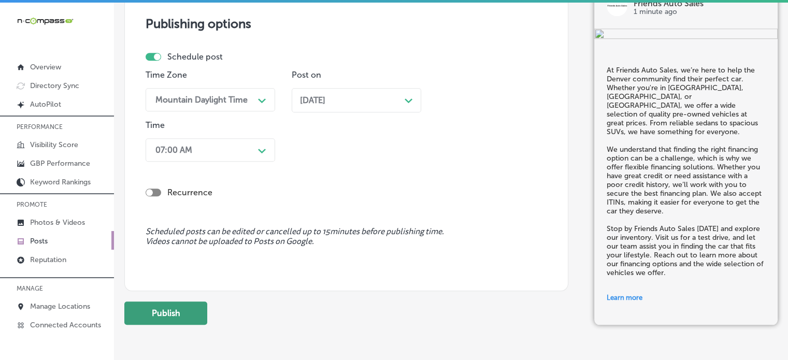
click at [186, 307] on button "Publish" at bounding box center [165, 312] width 83 height 23
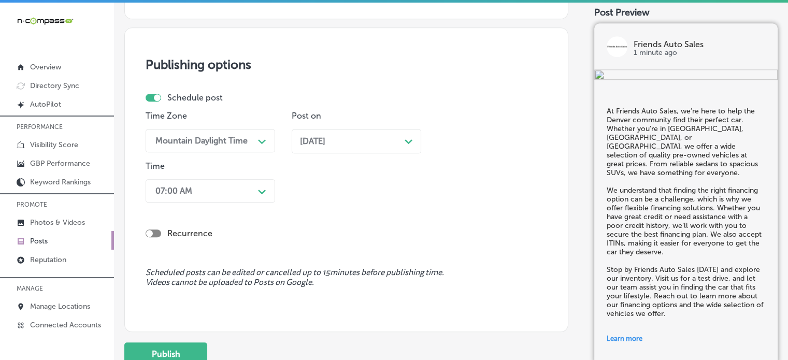
scroll to position [953, 0]
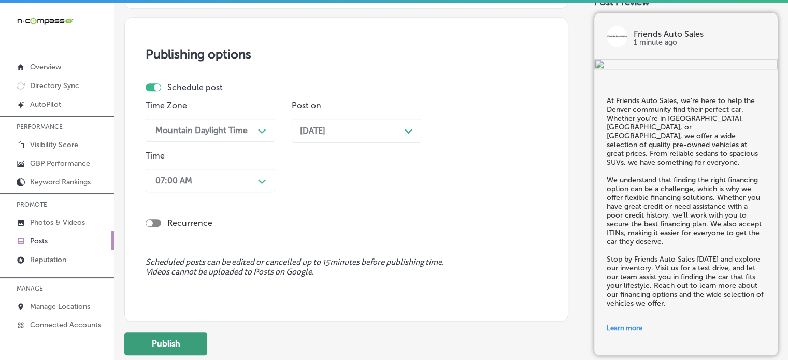
click at [177, 340] on button "Publish" at bounding box center [165, 343] width 83 height 23
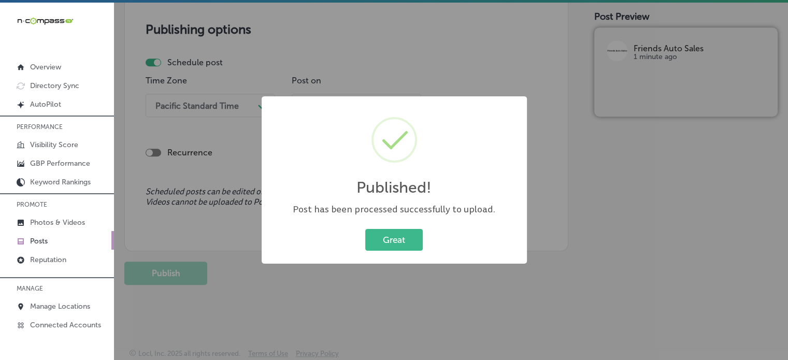
scroll to position [885, 0]
click at [399, 236] on button "Great" at bounding box center [393, 239] width 57 height 21
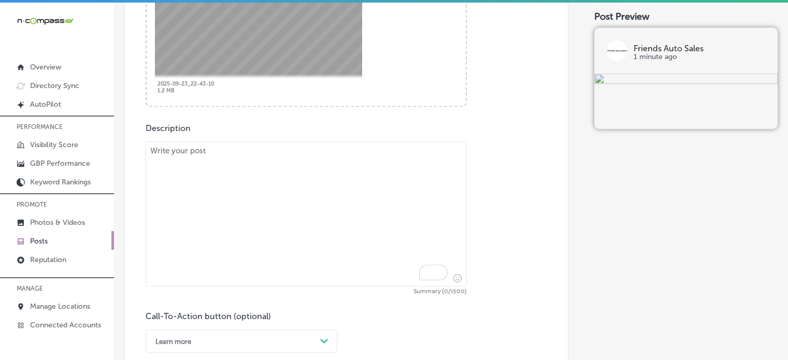
scroll to position [486, 0]
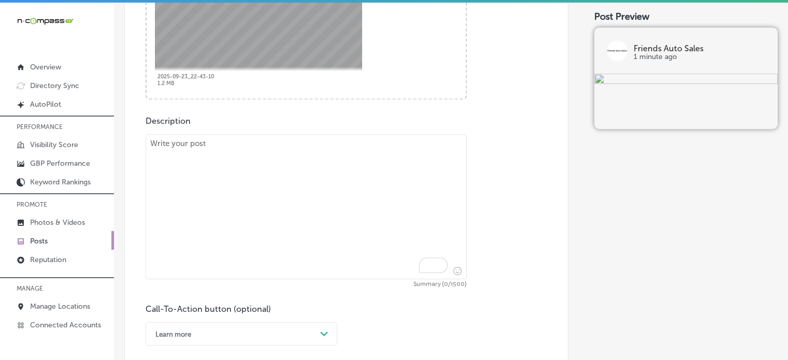
click at [333, 194] on textarea "To enrich screen reader interactions, please activate Accessibility in Grammarl…" at bounding box center [306, 206] width 321 height 145
paste textarea ""Looking for a great deal on a used car? Friends Auto Sales in Denver offers a …"
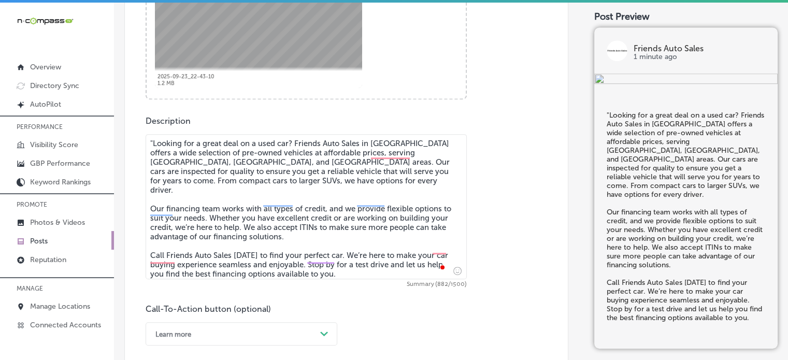
click at [153, 140] on textarea ""Looking for a great deal on a used car? Friends Auto Sales in Denver offers a …" at bounding box center [306, 206] width 321 height 145
click at [225, 208] on textarea "Looking for a great deal on a used car? Friends Auto Sales in Denver offers a w…" at bounding box center [306, 206] width 321 height 145
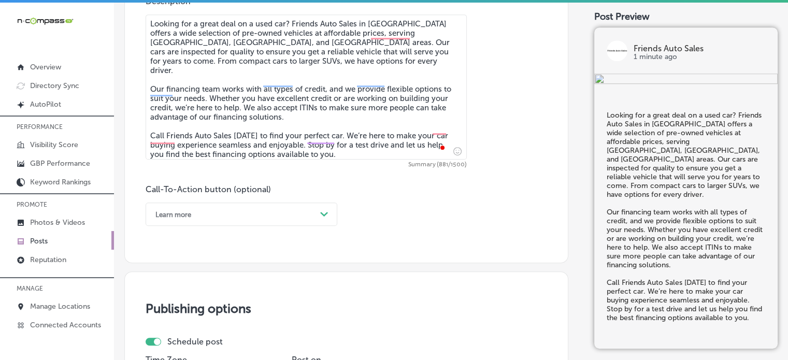
scroll to position [606, 0]
type textarea "Looking for a great deal on a used car? Friends Auto Sales in Denver offers a w…"
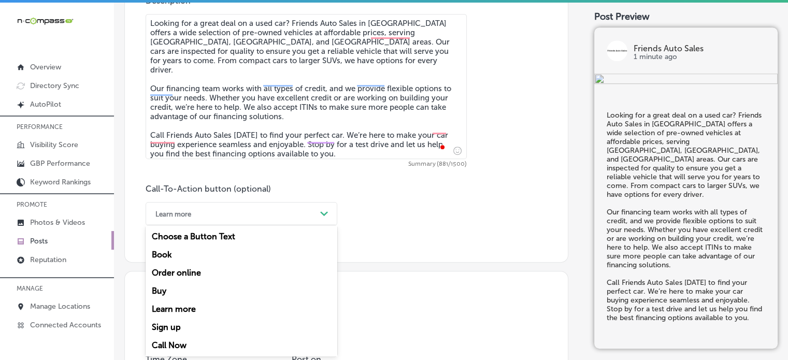
click at [272, 211] on div "Learn more" at bounding box center [233, 214] width 166 height 16
click at [179, 343] on div "Call Now" at bounding box center [242, 345] width 192 height 18
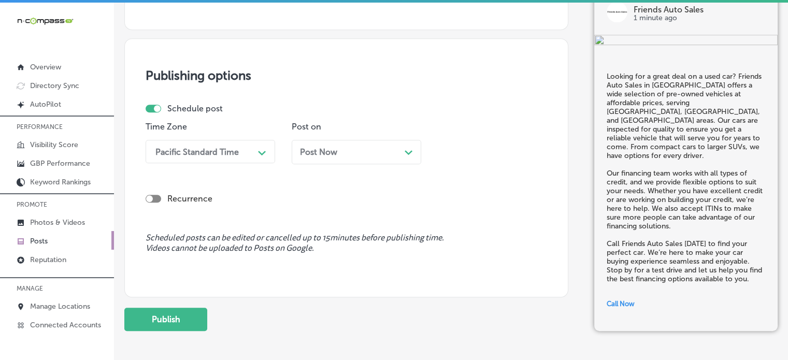
scroll to position [885, 0]
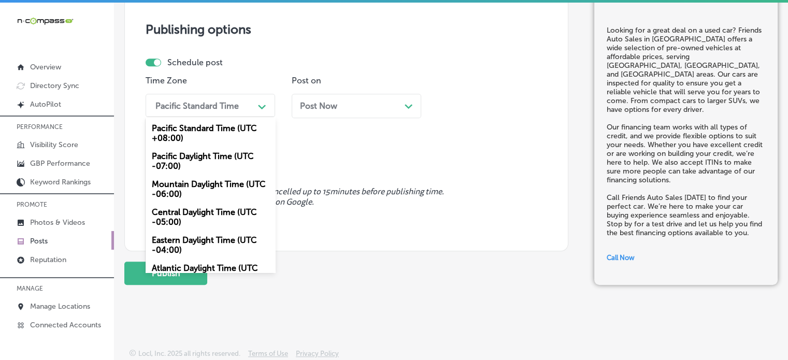
click at [221, 106] on div "Pacific Standard Time" at bounding box center [196, 105] width 83 height 10
click at [200, 186] on div "Mountain Daylight Time (UTC -06:00)" at bounding box center [210, 189] width 129 height 28
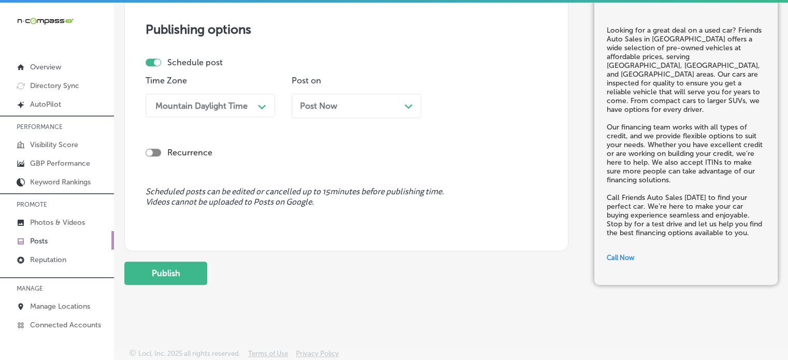
click at [336, 107] on span "Post Now" at bounding box center [318, 106] width 37 height 10
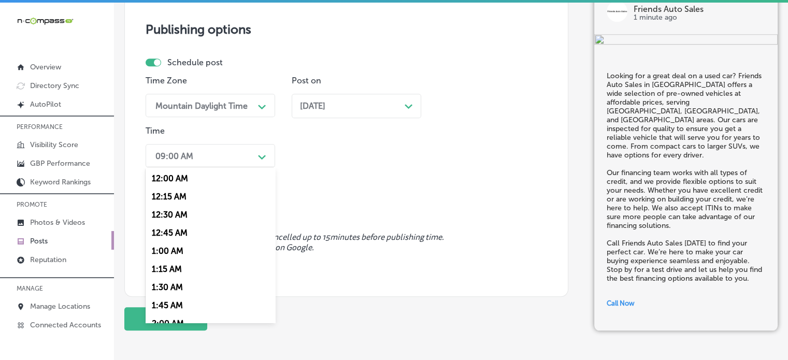
click at [232, 159] on div "09:00 AM" at bounding box center [202, 156] width 104 height 18
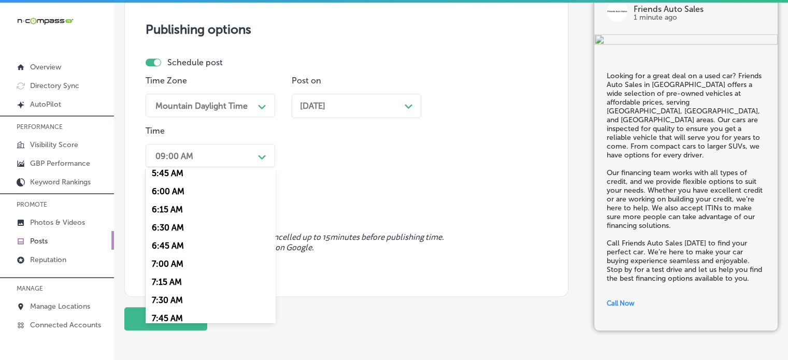
scroll to position [423, 0]
click at [176, 264] on div "7:00 AM" at bounding box center [210, 263] width 129 height 18
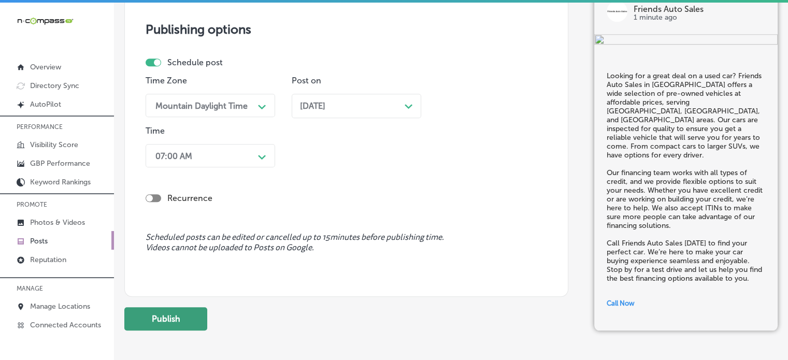
click at [180, 319] on button "Publish" at bounding box center [165, 318] width 83 height 23
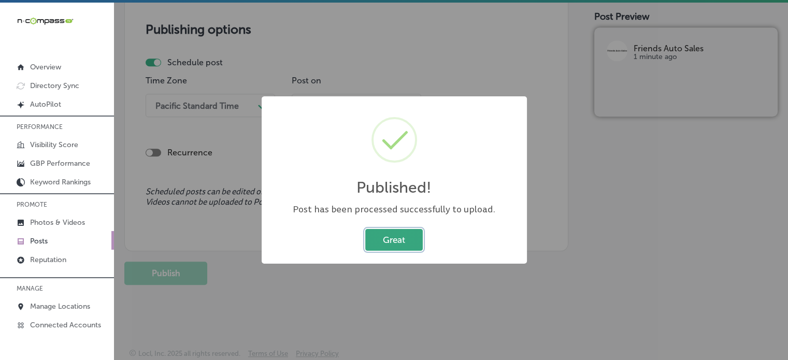
click at [387, 236] on button "Great" at bounding box center [393, 239] width 57 height 21
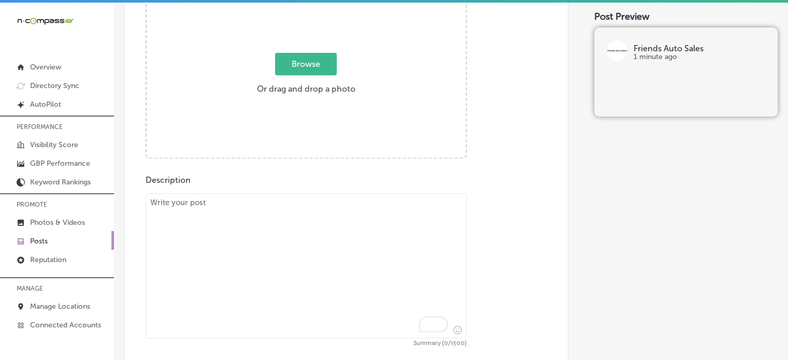
scroll to position [426, 0]
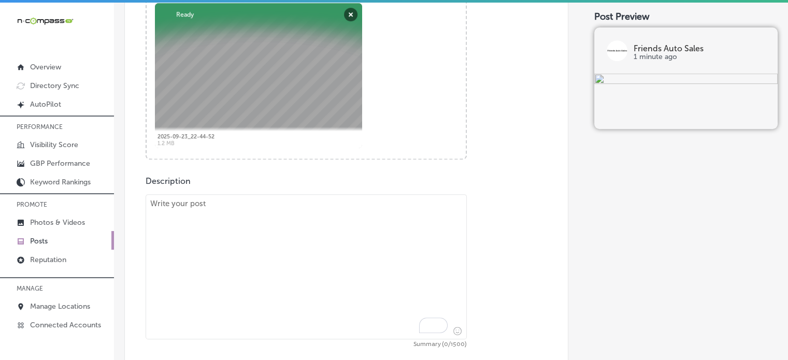
click at [309, 251] on textarea "To enrich screen reader interactions, please activate Accessibility in Grammarl…" at bounding box center [306, 266] width 321 height 145
paste textarea ""At Friends Auto Sales, we’re committed to offering top-quality vehicles and fi…"
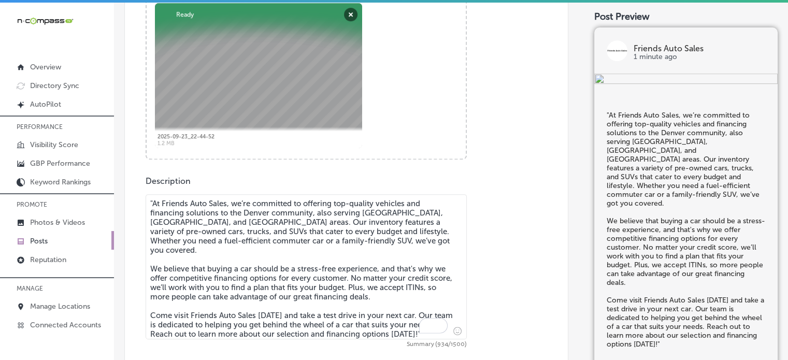
scroll to position [492, 0]
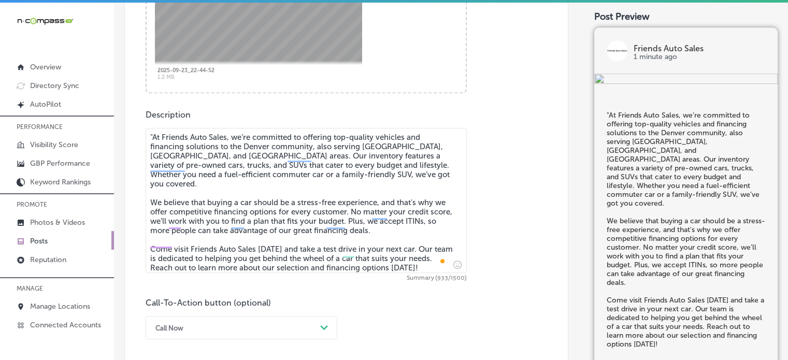
click at [153, 136] on textarea ""At Friends Auto Sales, we’re committed to offering top-quality vehicles and fi…" at bounding box center [306, 200] width 321 height 145
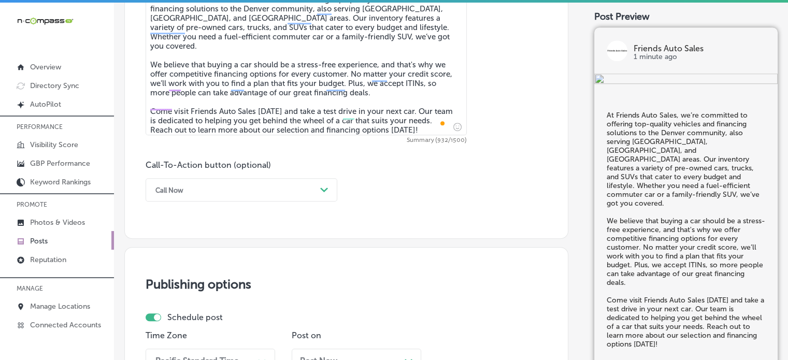
scroll to position [630, 0]
type textarea "At Friends Auto Sales, we’re committed to offering top-quality vehicles and fin…"
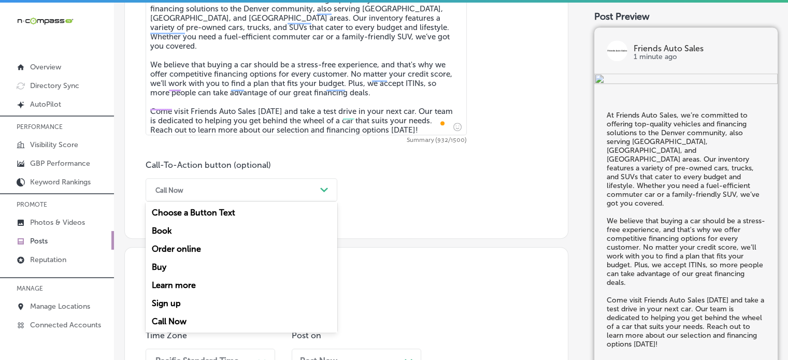
click at [300, 196] on div "Call Now" at bounding box center [233, 190] width 166 height 16
click at [228, 191] on div "Call Now" at bounding box center [233, 190] width 166 height 16
click at [182, 286] on div "Learn more" at bounding box center [242, 285] width 192 height 18
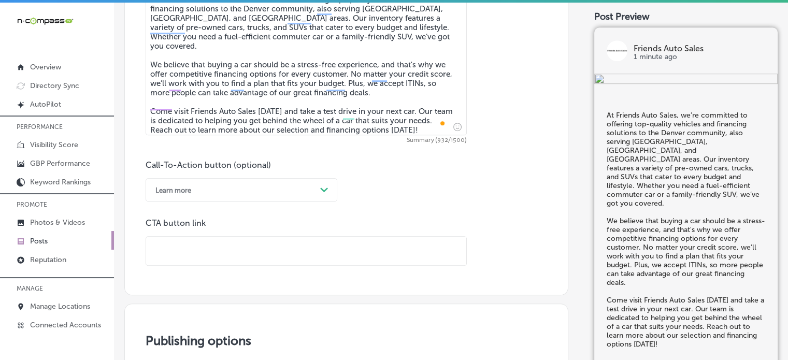
click at [264, 242] on input "text" at bounding box center [306, 251] width 320 height 28
paste input "https://www.friendsautosale.com/"
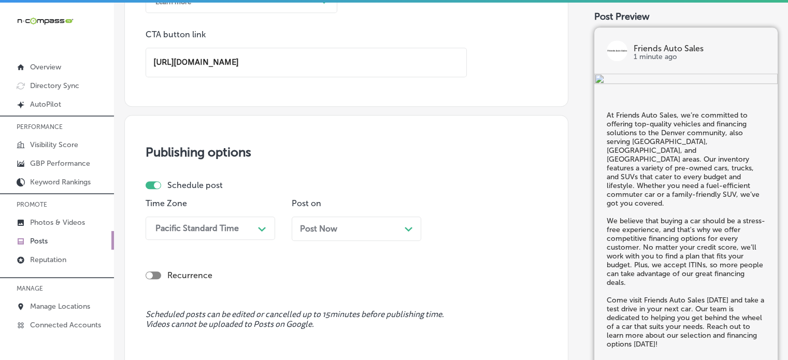
type input "https://www.friendsautosale.com/"
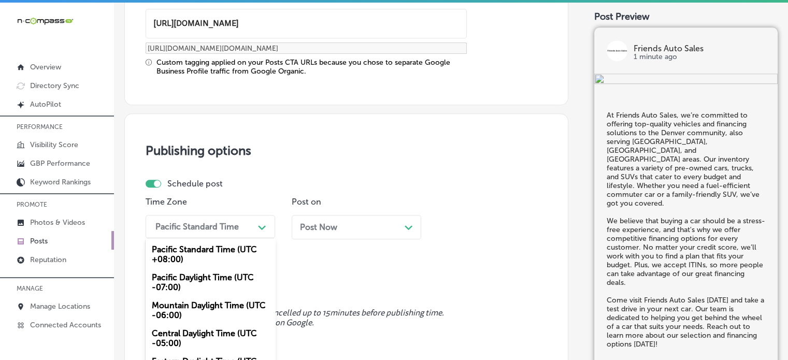
click at [225, 230] on div "Pacific Standard Time" at bounding box center [196, 227] width 83 height 10
click at [182, 304] on div "Mountain Daylight Time (UTC -06:00)" at bounding box center [210, 310] width 129 height 28
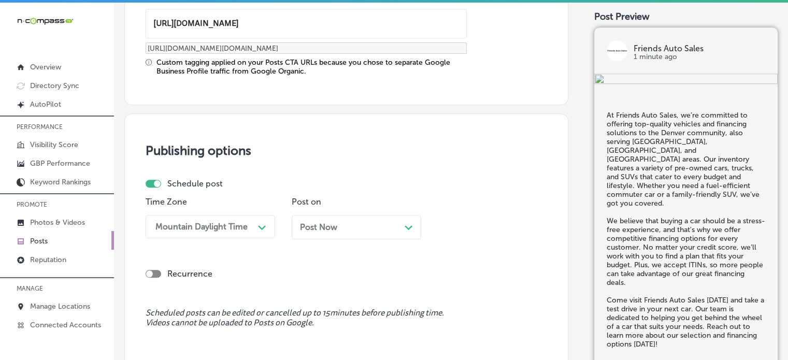
click at [348, 234] on div "Post Now Path Created with Sketch." at bounding box center [356, 227] width 129 height 24
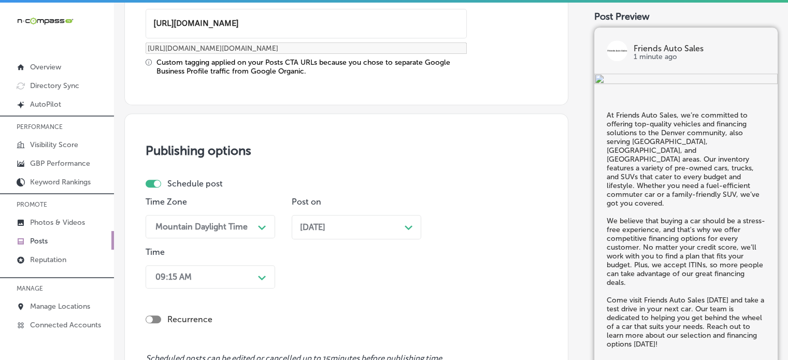
scroll to position [944, 0]
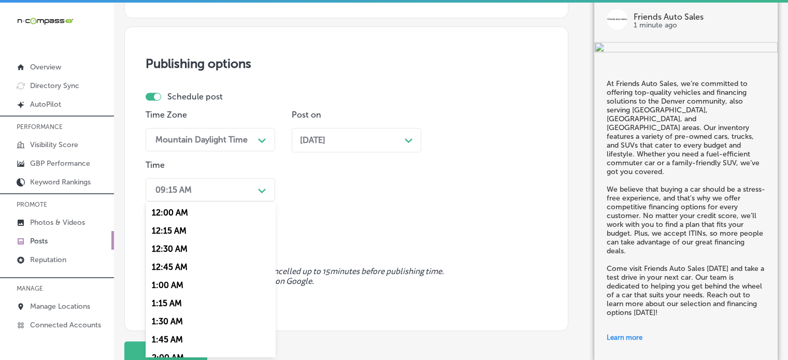
click at [207, 201] on div "option 7:00 AM, selected. option 1:00 AM focused, 5 of 96. 96 results available…" at bounding box center [210, 189] width 129 height 23
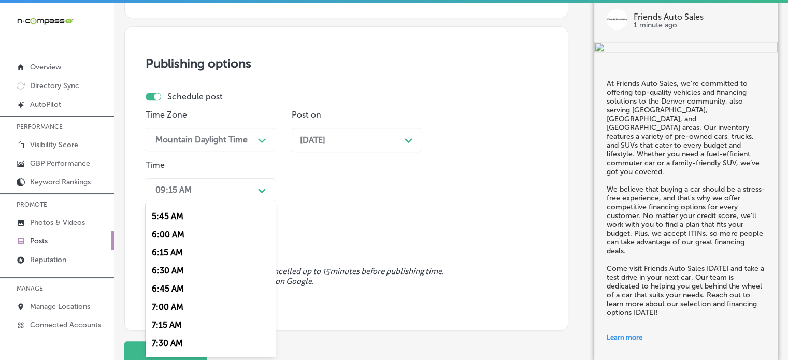
scroll to position [414, 0]
click at [162, 308] on div "7:00 AM" at bounding box center [210, 306] width 129 height 18
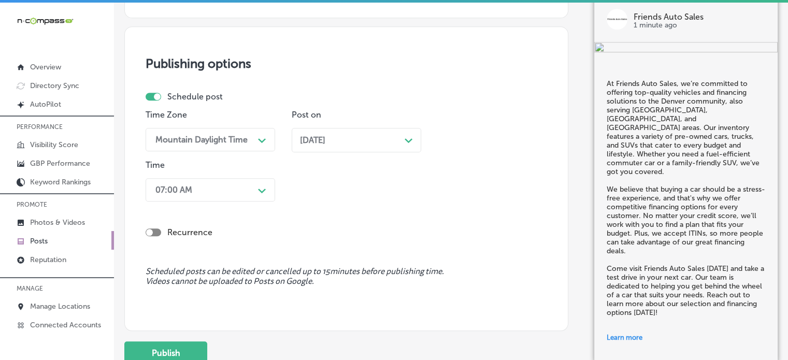
scroll to position [986, 0]
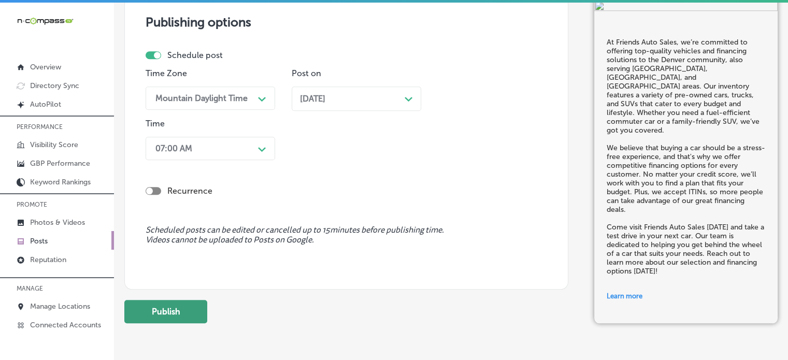
click at [186, 312] on button "Publish" at bounding box center [165, 311] width 83 height 23
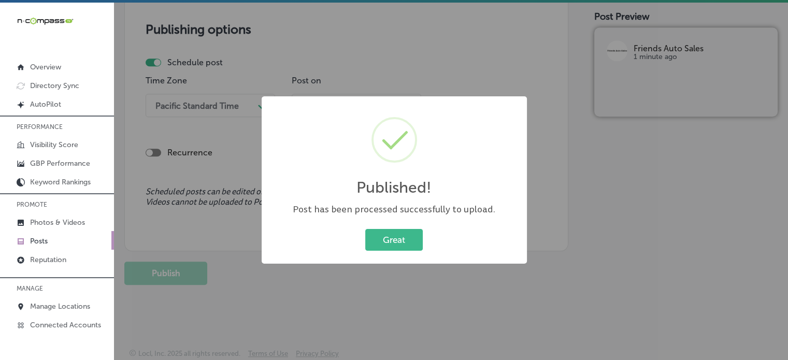
scroll to position [885, 0]
click at [412, 233] on button "Great" at bounding box center [393, 239] width 57 height 21
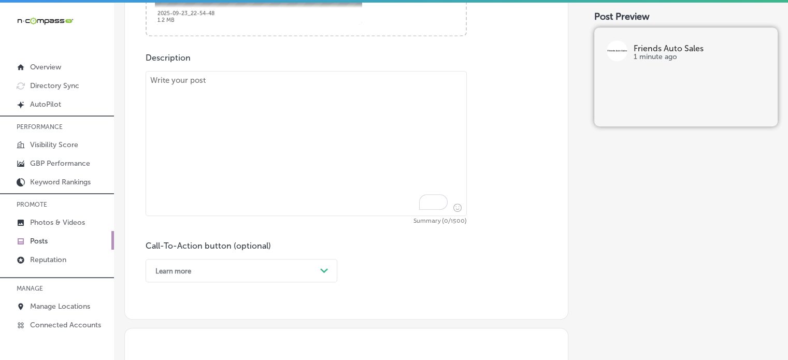
scroll to position [550, 0]
click at [373, 167] on textarea "To enrich screen reader interactions, please activate Accessibility in Grammarl…" at bounding box center [306, 142] width 321 height 145
paste textarea ""Friends Auto Sales is your go-to dealership for affordable used cars in Denver…"
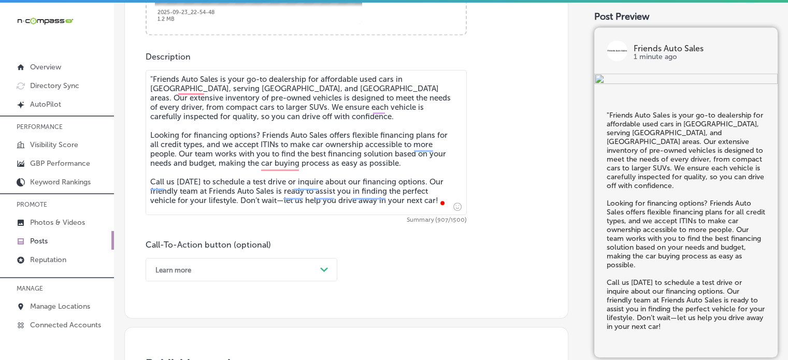
click at [151, 82] on textarea ""Friends Auto Sales is your go-to dealership for affordable used cars in Denver…" at bounding box center [306, 142] width 321 height 145
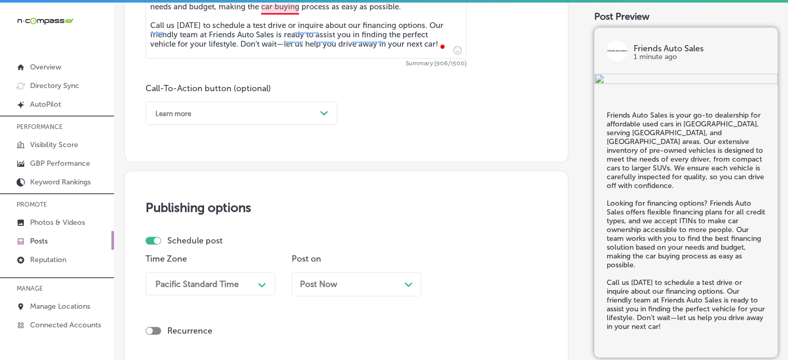
type textarea "Friends Auto Sales is your go-to dealership for affordable used cars in Denver,…"
click at [292, 109] on div "Learn more" at bounding box center [233, 113] width 166 height 16
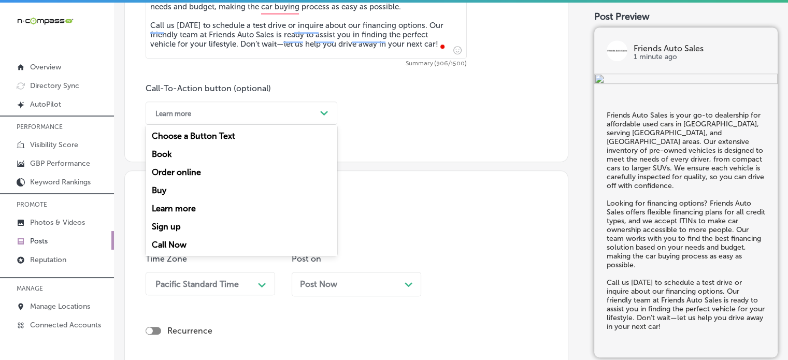
click at [178, 245] on div "Call Now" at bounding box center [242, 245] width 192 height 18
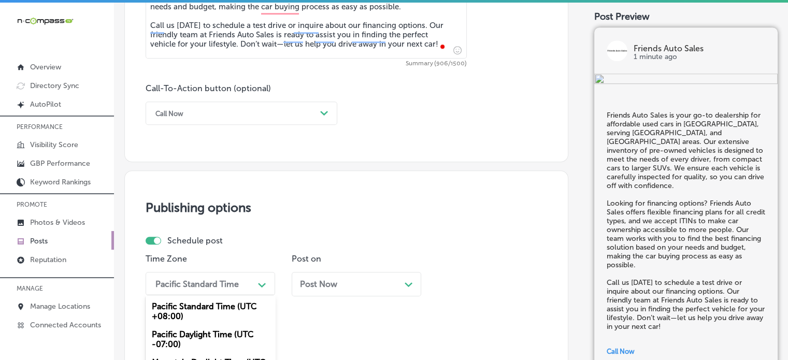
scroll to position [801, 0]
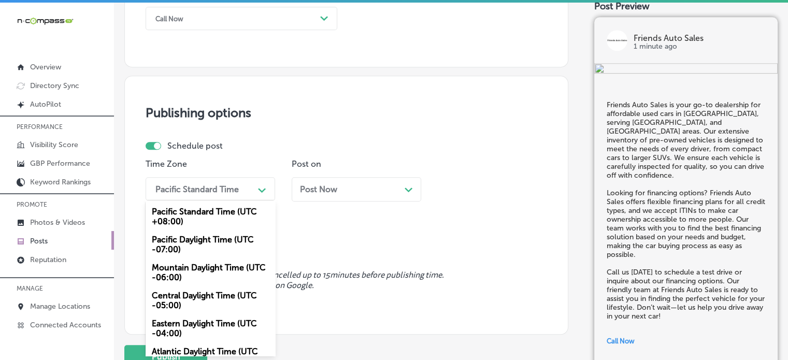
click at [209, 200] on div "option Mountain Daylight Time (UTC -06:00), selected. option Mountain Daylight …" at bounding box center [210, 188] width 129 height 23
click at [199, 270] on div "Mountain Daylight Time (UTC -06:00)" at bounding box center [210, 272] width 129 height 28
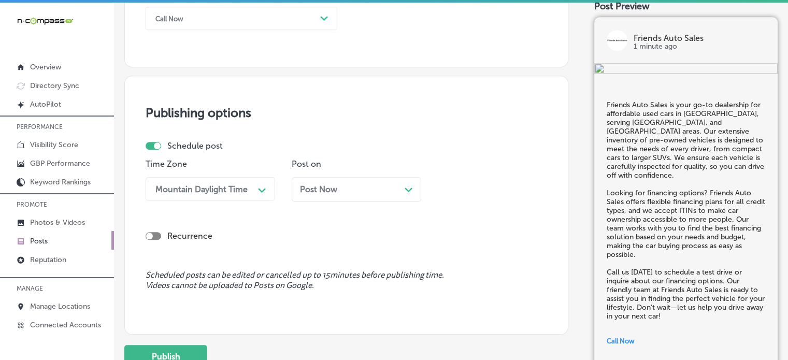
click at [350, 193] on div "Post Now Path Created with Sketch." at bounding box center [356, 189] width 113 height 10
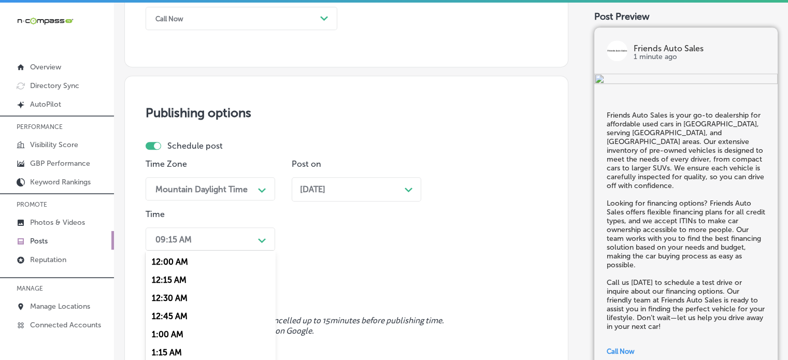
scroll to position [851, 0]
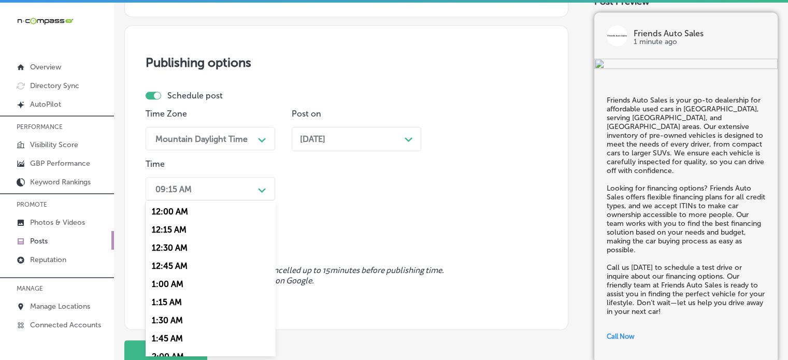
click at [245, 200] on div "option 7:00 AM, selected. option 12:30 AM focused, 3 of 96. 96 results availabl…" at bounding box center [210, 188] width 129 height 23
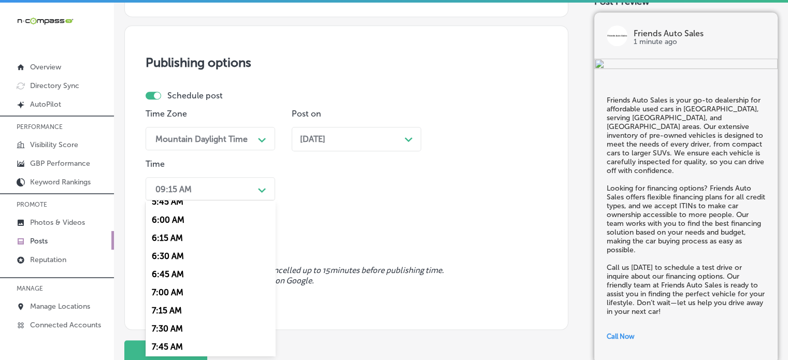
scroll to position [430, 0]
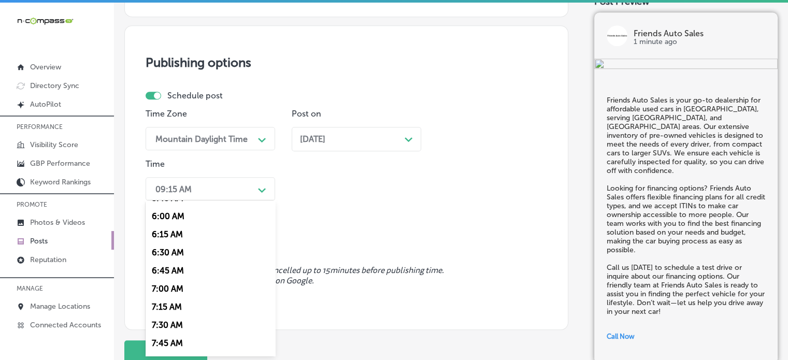
click at [174, 290] on div "7:00 AM" at bounding box center [210, 289] width 129 height 18
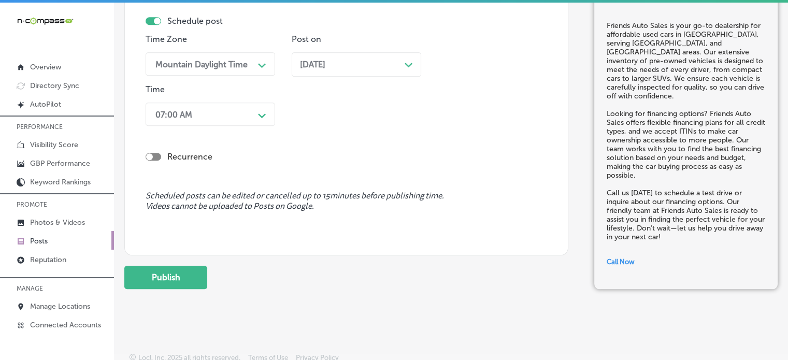
scroll to position [927, 0]
click at [191, 278] on button "Publish" at bounding box center [165, 276] width 83 height 23
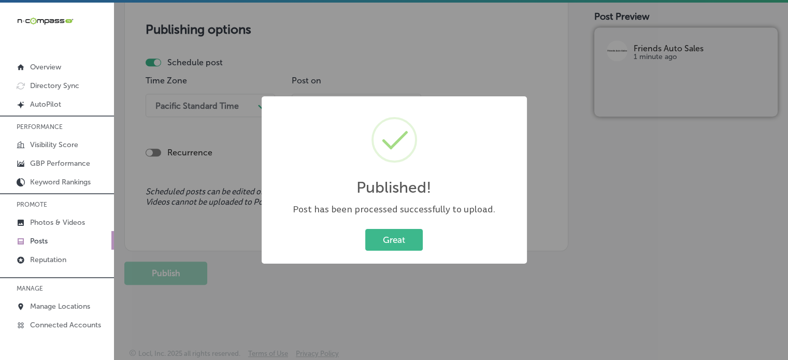
scroll to position [885, 0]
click at [409, 233] on button "Great" at bounding box center [393, 239] width 57 height 21
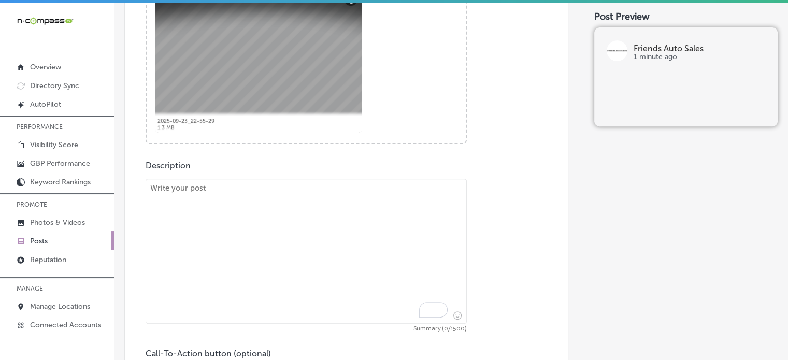
scroll to position [450, 0]
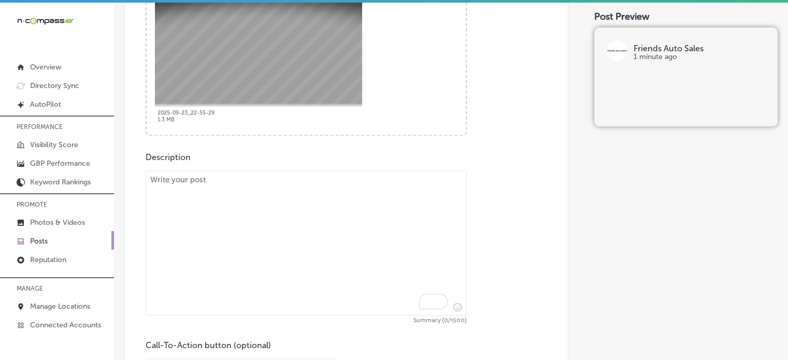
click at [363, 185] on textarea "To enrich screen reader interactions, please activate Accessibility in Grammarl…" at bounding box center [306, 242] width 321 height 145
paste textarea ""Looking for a reliable used car in Denver? Whether you're in Broomfield, Parke…"
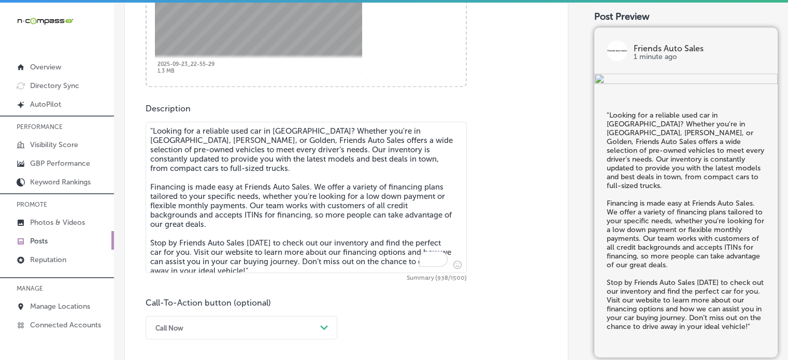
scroll to position [499, 0]
click at [153, 125] on textarea ""Looking for a reliable used car in Denver? Whether you're in Broomfield, Parke…" at bounding box center [306, 196] width 321 height 151
type textarea "Looking for a reliable used car in Denver? Whether you're in Broomfield, Parker…"
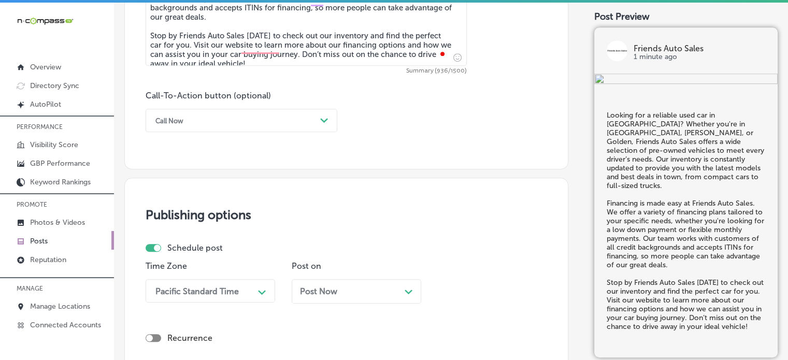
scroll to position [719, 0]
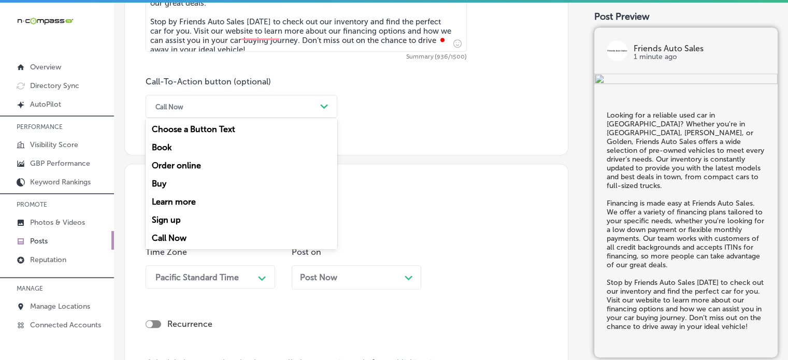
click at [294, 107] on div "Call Now" at bounding box center [233, 106] width 166 height 16
click at [225, 205] on div "Learn more" at bounding box center [242, 202] width 192 height 18
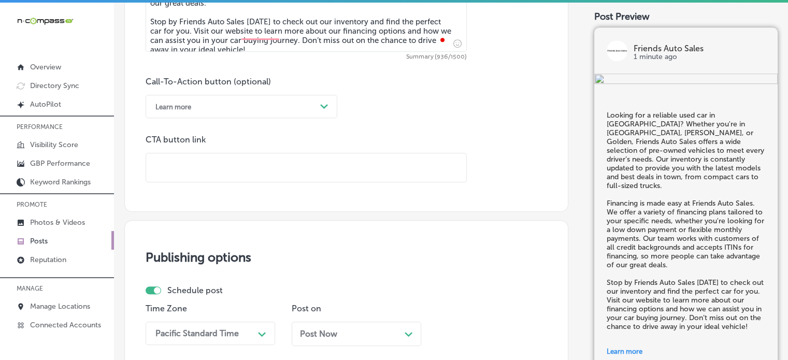
click at [210, 163] on input "text" at bounding box center [306, 167] width 320 height 28
paste input "https://www.friendsautosale.com/"
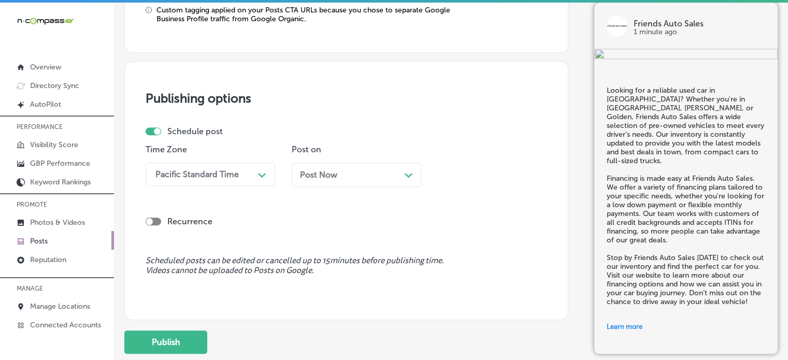
scroll to position [945, 0]
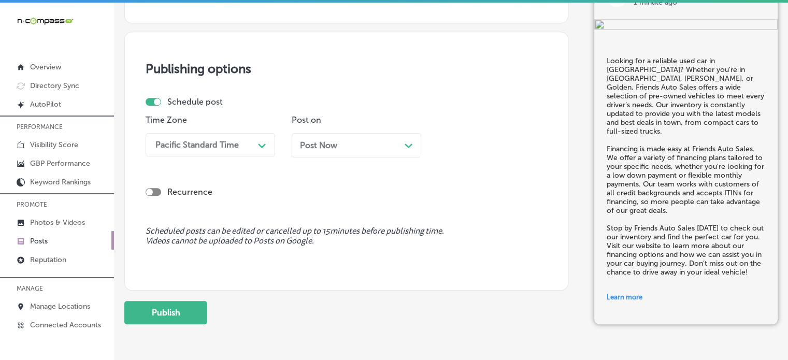
type input "https://www.friendsautosale.com/"
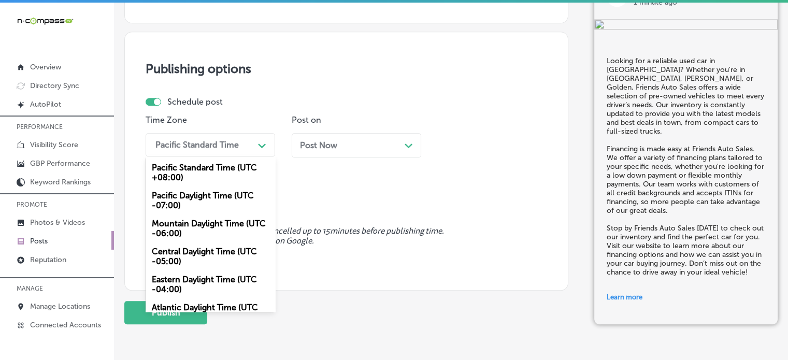
click at [211, 153] on div "Pacific Standard Time Path Created with Sketch." at bounding box center [210, 144] width 129 height 23
click at [200, 237] on div "Mountain Daylight Time (UTC -06:00)" at bounding box center [210, 228] width 129 height 28
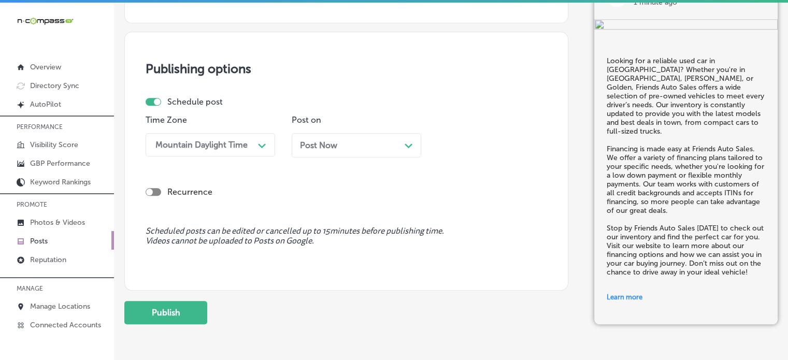
click at [344, 140] on div "Post Now Path Created with Sketch." at bounding box center [356, 145] width 113 height 10
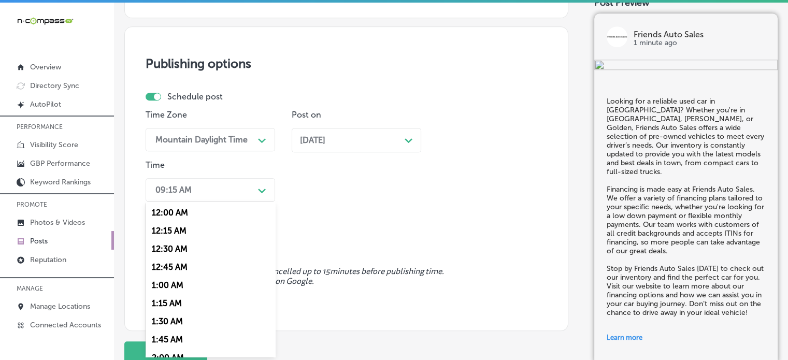
click at [245, 193] on div "09:15 AM" at bounding box center [202, 190] width 104 height 18
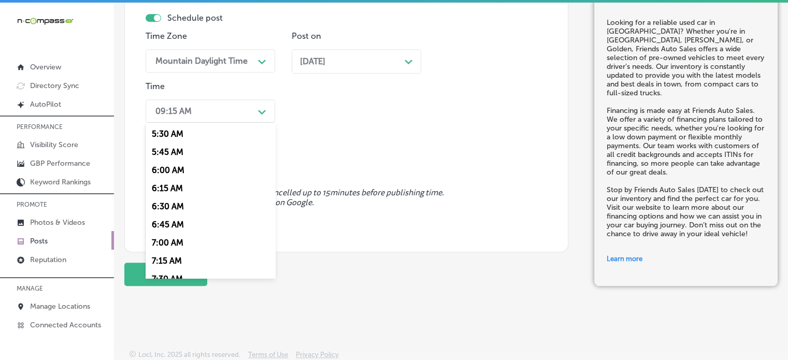
scroll to position [400, 0]
click at [168, 240] on div "7:00 AM" at bounding box center [210, 242] width 129 height 18
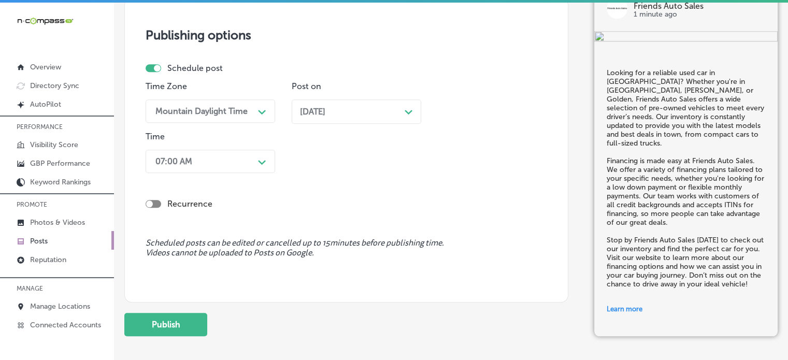
scroll to position [980, 0]
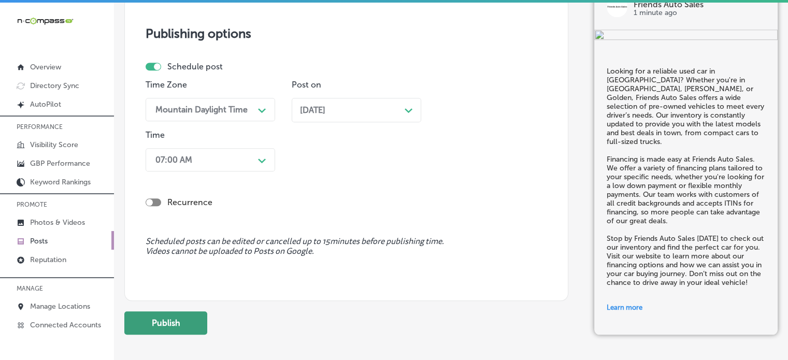
click at [185, 325] on button "Publish" at bounding box center [165, 322] width 83 height 23
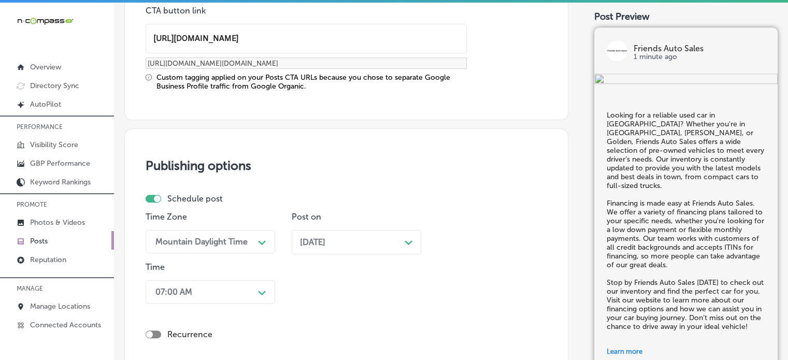
scroll to position [848, 0]
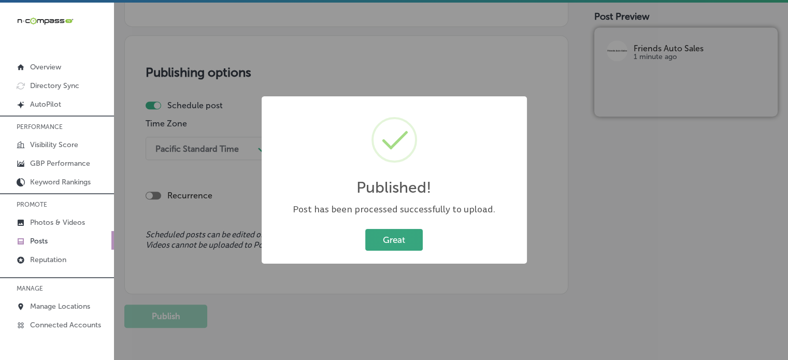
click at [396, 247] on button "Great" at bounding box center [393, 239] width 57 height 21
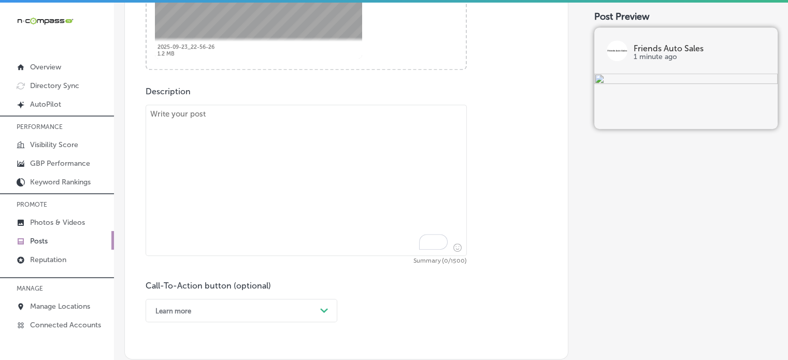
scroll to position [518, 0]
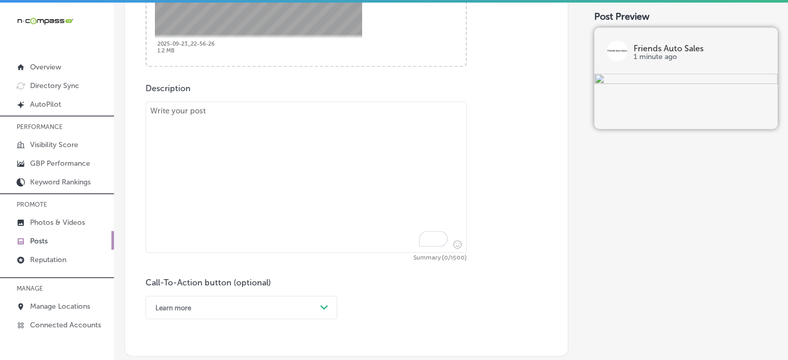
click at [350, 149] on textarea "To enrich screen reader interactions, please activate Accessibility in Grammarl…" at bounding box center [306, 177] width 321 height 151
paste textarea ""At Friends Auto Sales, we’re committed to providing top-quality pre-owned vehi…"
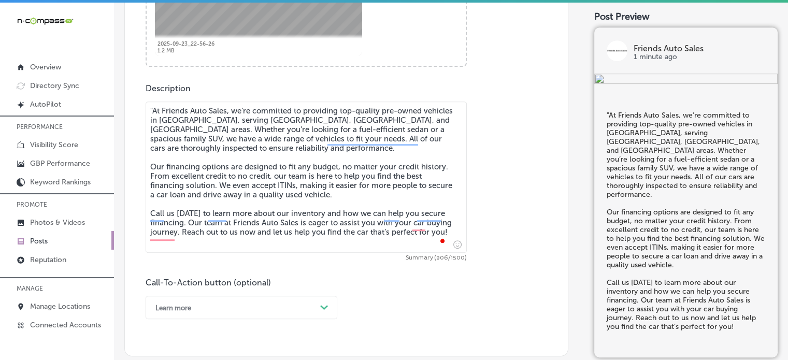
click at [153, 108] on textarea ""At Friends Auto Sales, we’re committed to providing top-quality pre-owned vehi…" at bounding box center [306, 177] width 321 height 151
click at [235, 175] on textarea "At Friends Auto Sales, we’re committed to providing top-quality pre-owned vehic…" at bounding box center [306, 177] width 321 height 151
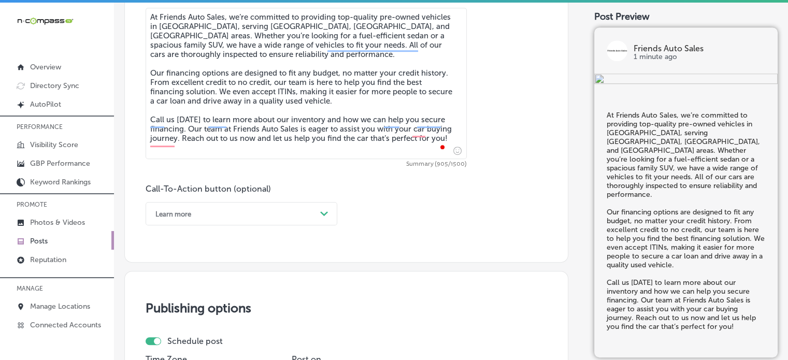
scroll to position [613, 0]
type textarea "At Friends Auto Sales, we’re committed to providing top-quality pre-owned vehic…"
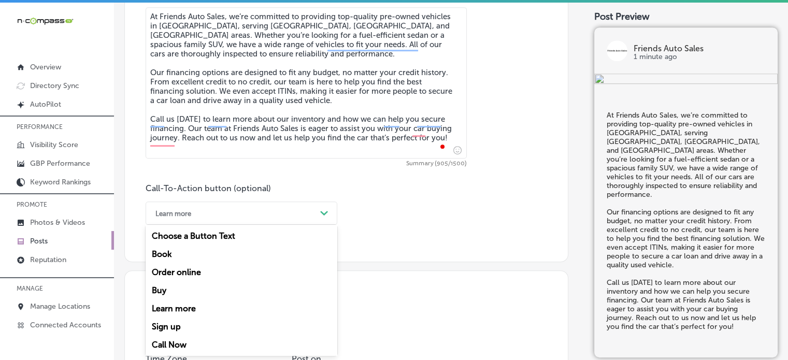
click at [274, 224] on div "option Learn more, selected. option Learn more focused, 5 of 7. 7 results avail…" at bounding box center [242, 212] width 192 height 23
click at [183, 343] on div "Call Now" at bounding box center [242, 345] width 192 height 18
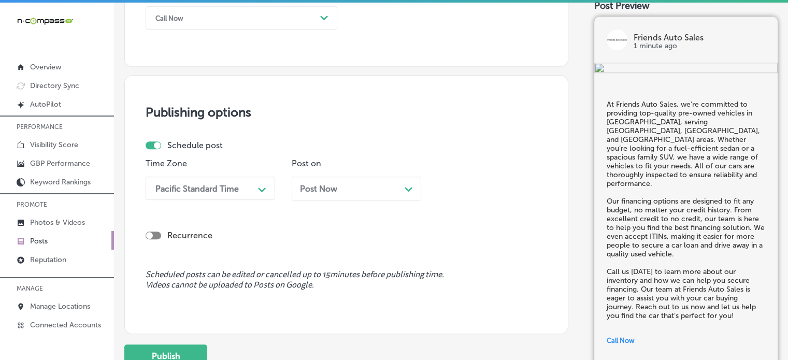
scroll to position [814, 0]
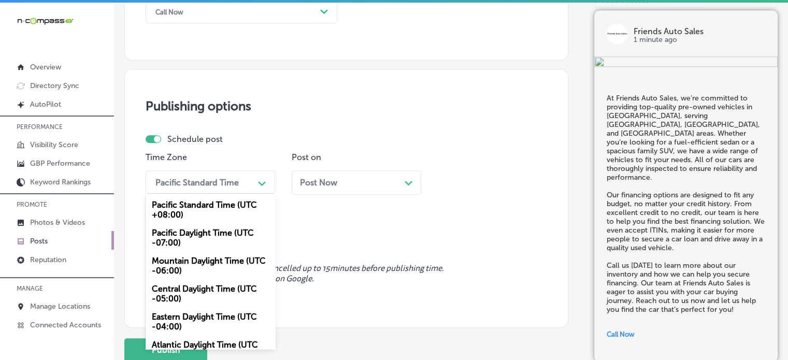
click at [222, 181] on div "Pacific Standard Time" at bounding box center [196, 182] width 83 height 10
click at [215, 261] on div "Mountain Daylight Time (UTC -06:00)" at bounding box center [210, 266] width 129 height 28
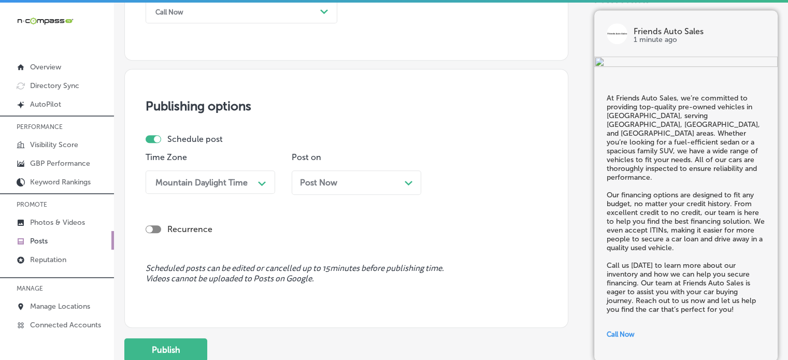
click at [368, 178] on div "Post Now Path Created with Sketch." at bounding box center [356, 183] width 113 height 10
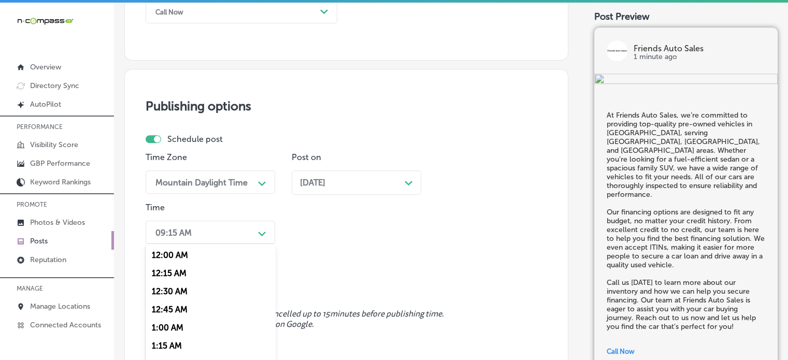
scroll to position [858, 0]
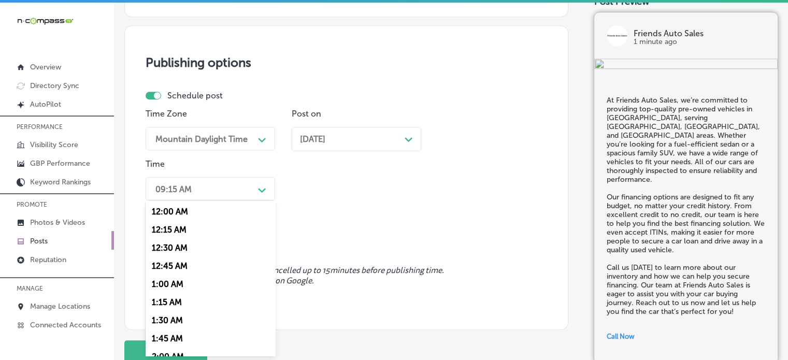
click at [240, 200] on div "option 7:00 AM, selected. option 12:15 AM focused, 2 of 96. 96 results availabl…" at bounding box center [210, 188] width 129 height 23
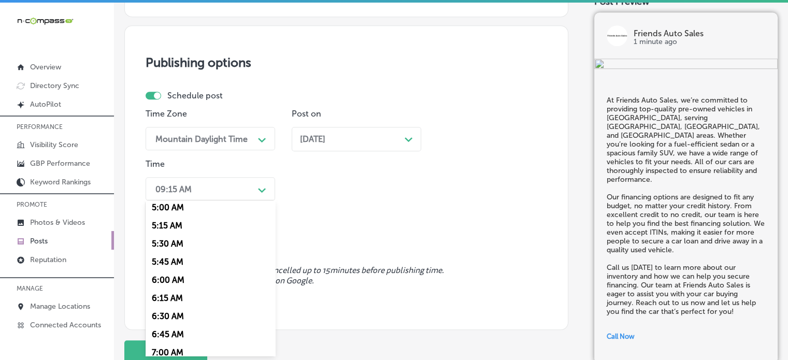
click at [166, 350] on div "7:00 AM" at bounding box center [210, 352] width 129 height 18
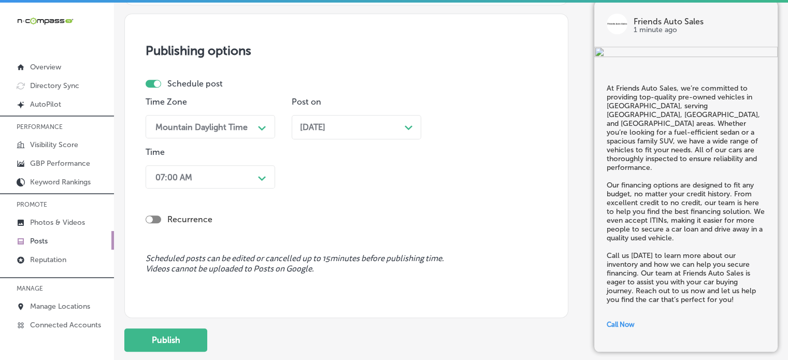
scroll to position [870, 0]
click at [182, 339] on button "Publish" at bounding box center [165, 339] width 83 height 23
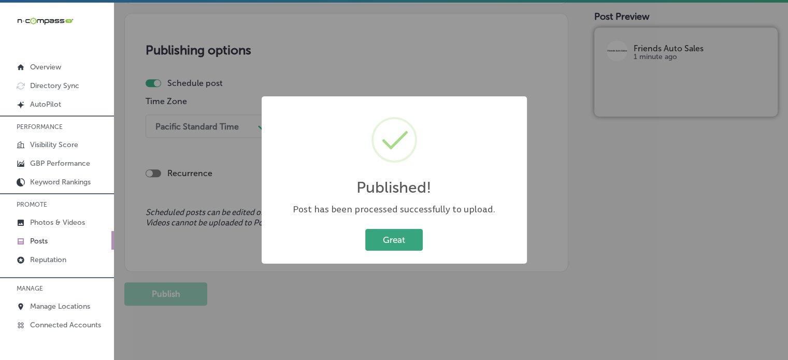
click at [409, 234] on button "Great" at bounding box center [393, 239] width 57 height 21
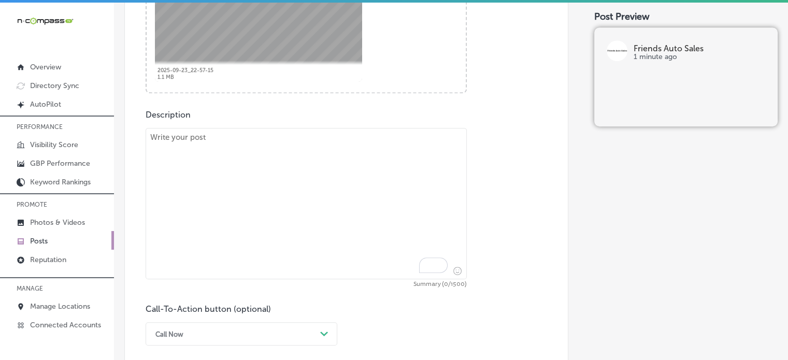
scroll to position [501, 0]
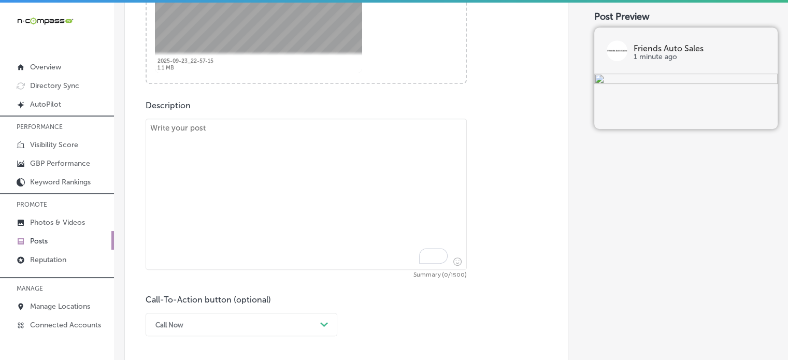
click at [338, 189] on textarea "To enrich screen reader interactions, please activate Accessibility in Grammarl…" at bounding box center [306, 194] width 321 height 151
paste textarea ""Friends Auto Sales is here to help the Denver community find their perfect car…"
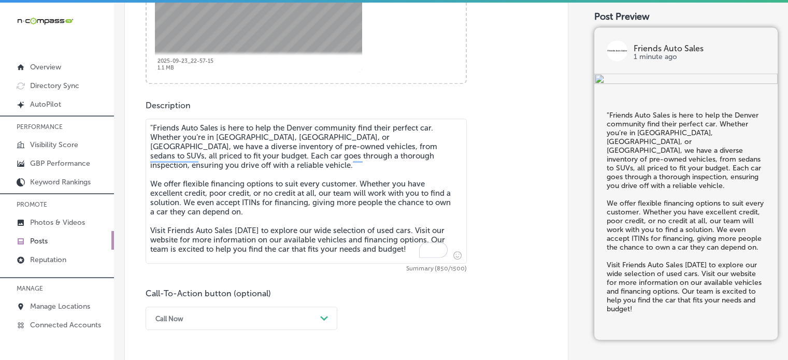
click at [151, 127] on textarea ""Friends Auto Sales is here to help the Denver community find their perfect car…" at bounding box center [306, 191] width 321 height 145
click at [245, 173] on textarea "Friends Auto Sales is here to help the Denver community find their perfect car.…" at bounding box center [306, 191] width 321 height 145
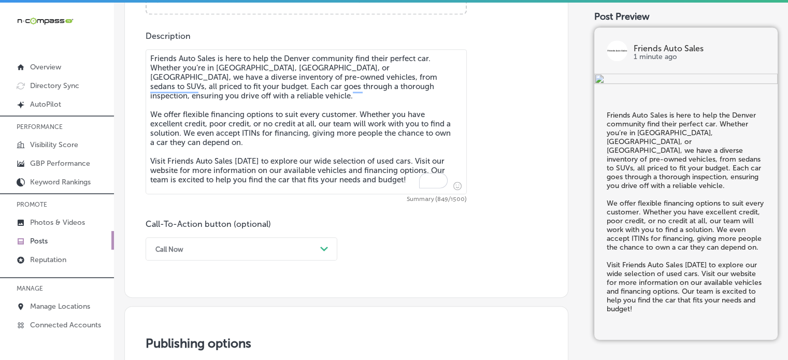
scroll to position [574, 0]
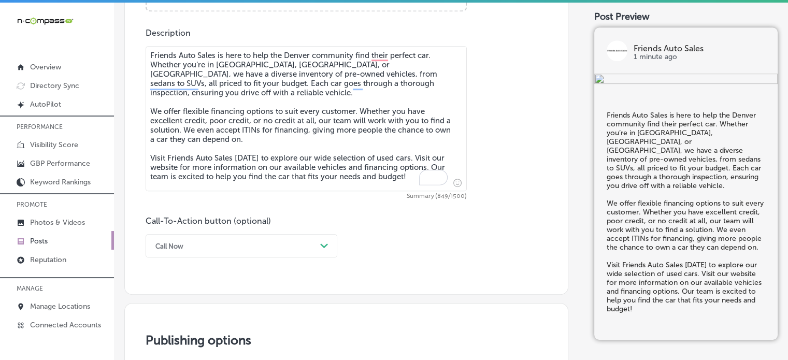
type textarea "Friends Auto Sales is here to help the Denver community find their perfect car.…"
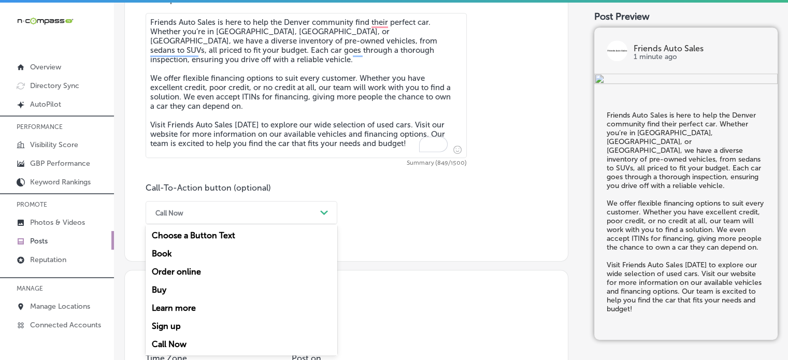
click at [316, 224] on div "option Call Now, selected. option Book focused, 2 of 7. 7 results available. Us…" at bounding box center [242, 212] width 192 height 23
click at [191, 303] on div "Learn more" at bounding box center [242, 308] width 192 height 18
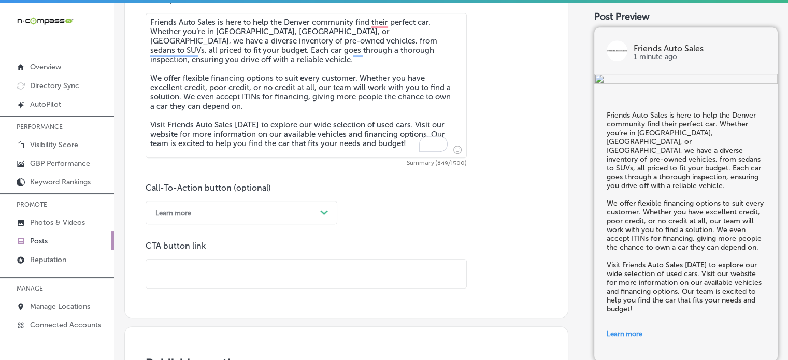
click at [293, 274] on input "text" at bounding box center [306, 273] width 320 height 28
paste input "https://www.friendsautosale.com/"
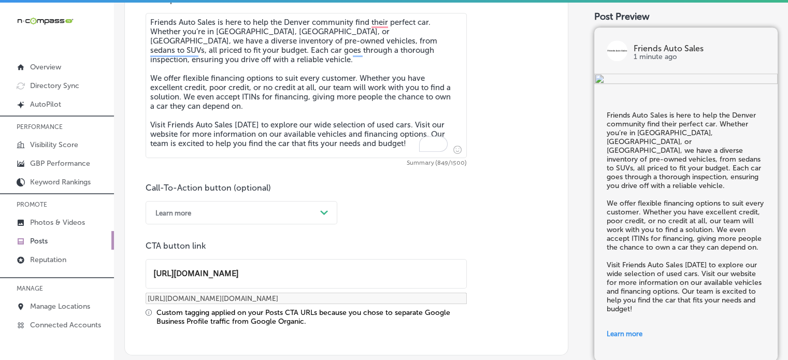
type input "https://www.friendsautosale.com/"
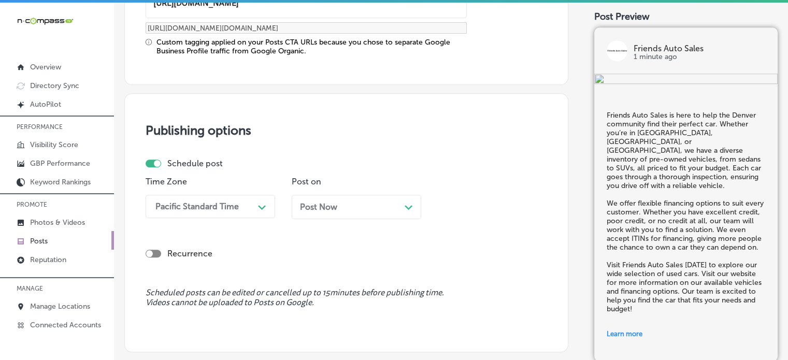
scroll to position [894, 0]
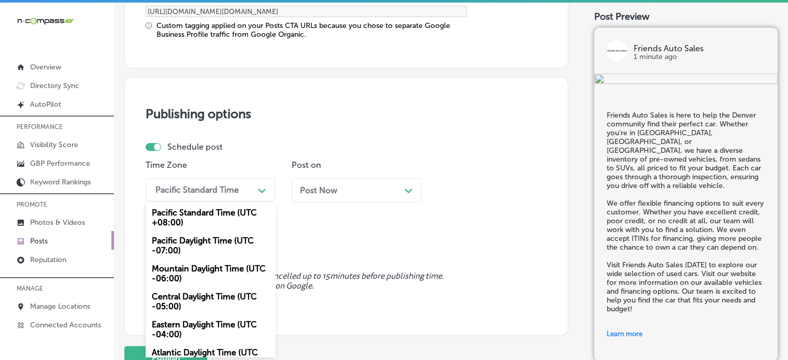
click at [227, 201] on div "option Mountain Daylight Time (UTC -06:00), selected. option Pacific Standard T…" at bounding box center [210, 189] width 129 height 23
click at [185, 273] on div "Mountain Daylight Time (UTC -06:00)" at bounding box center [210, 273] width 129 height 28
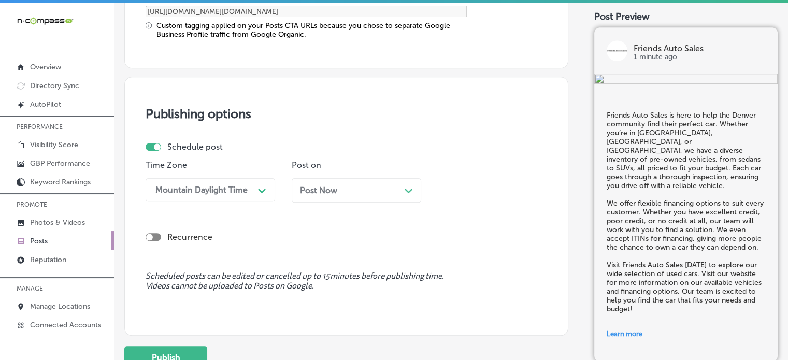
click at [329, 198] on div "Post Now Path Created with Sketch." at bounding box center [356, 190] width 129 height 24
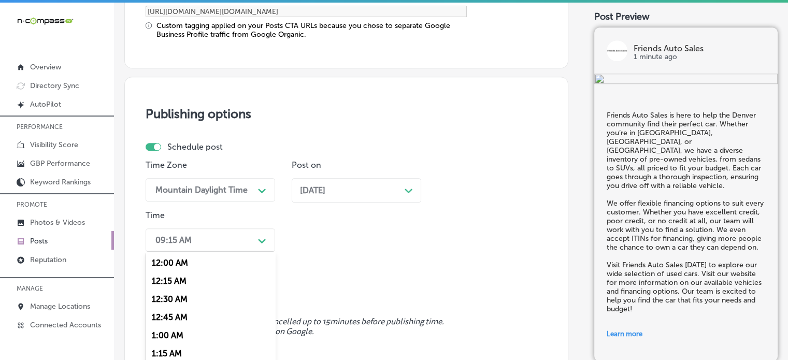
scroll to position [944, 0]
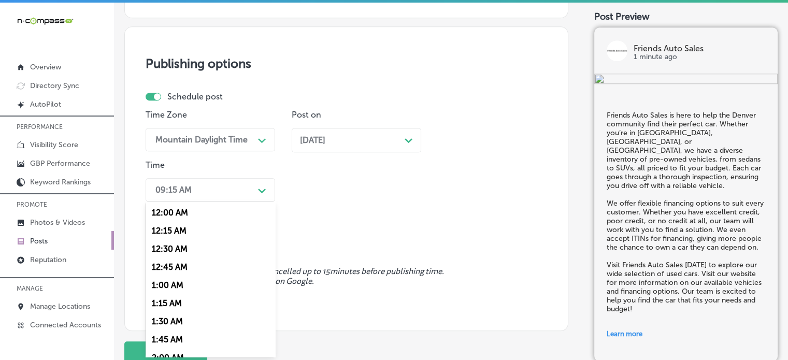
click at [240, 201] on div "option 7:00 AM, selected. option 12:15 AM focused, 2 of 96. 96 results availabl…" at bounding box center [210, 189] width 129 height 23
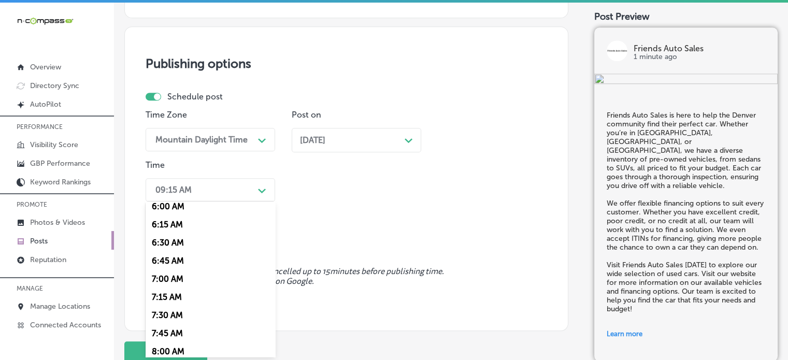
click at [159, 279] on div "7:00 AM" at bounding box center [210, 279] width 129 height 18
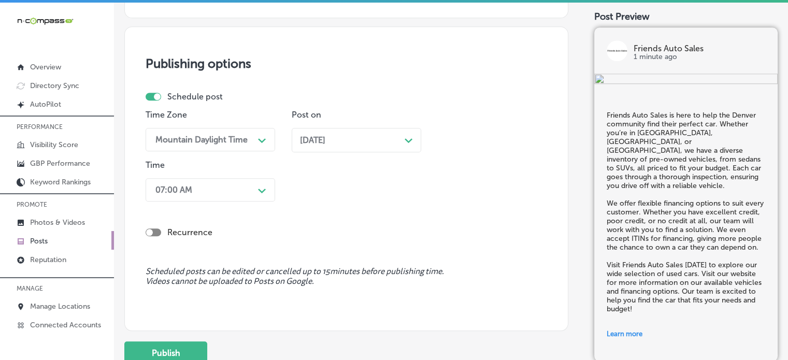
scroll to position [1021, 0]
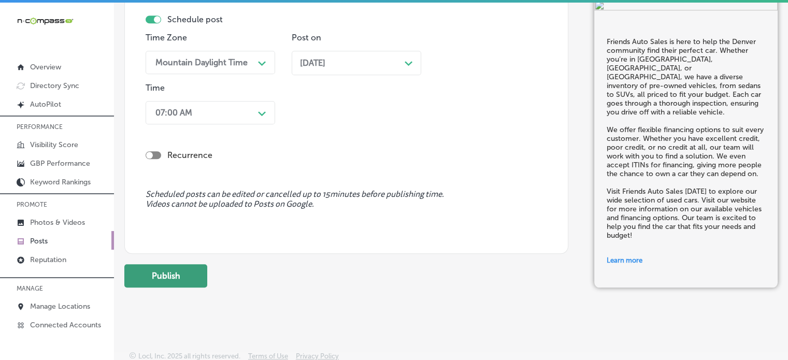
click at [169, 283] on button "Publish" at bounding box center [165, 275] width 83 height 23
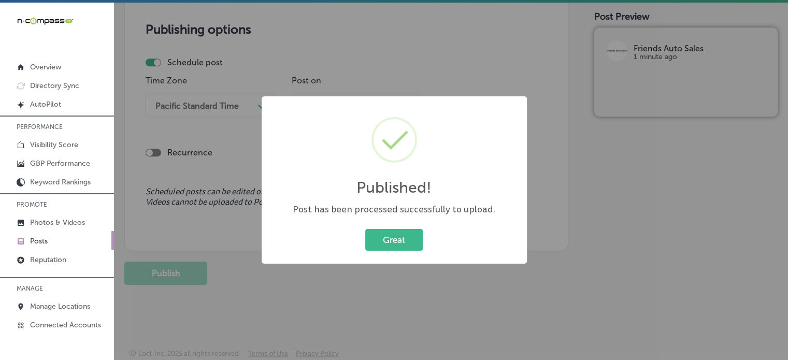
scroll to position [885, 0]
click at [390, 246] on button "Great" at bounding box center [393, 239] width 57 height 21
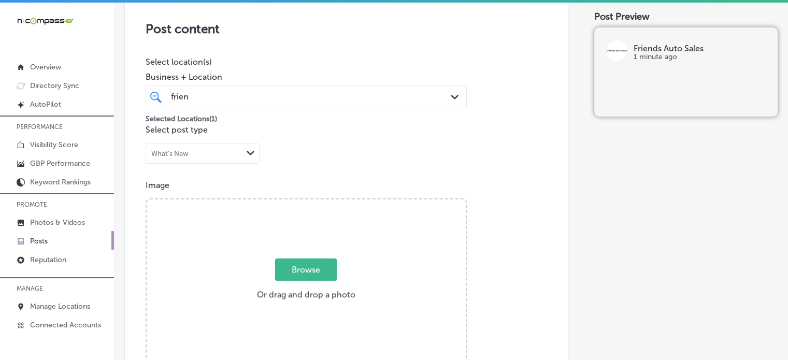
scroll to position [0, 0]
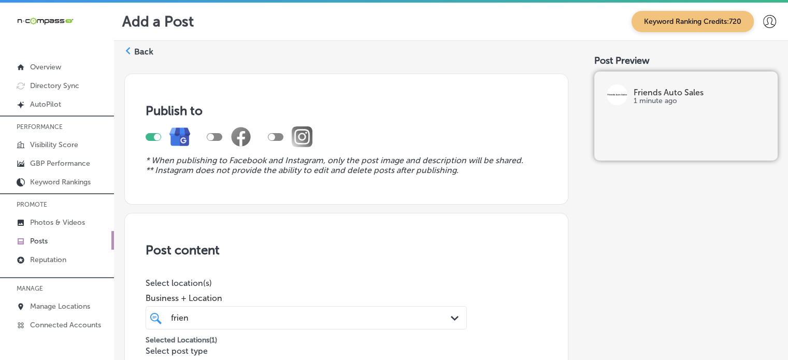
click at [145, 53] on label "Back" at bounding box center [143, 51] width 19 height 11
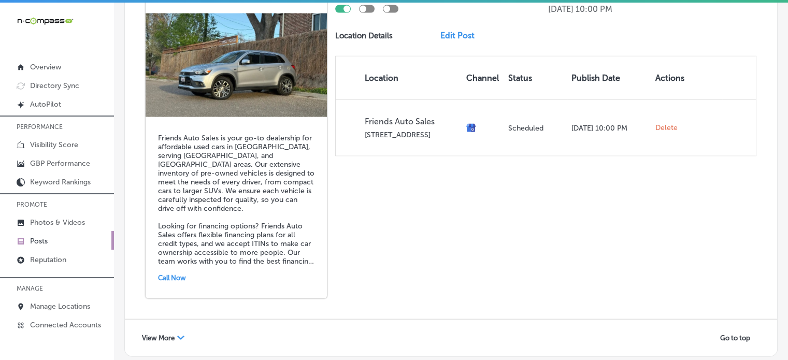
scroll to position [2345, 0]
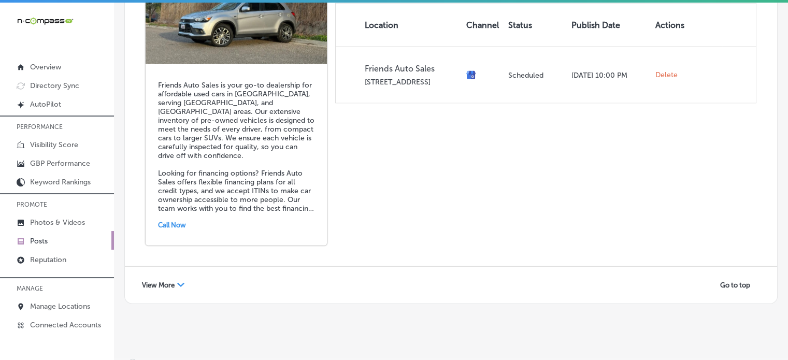
click at [177, 283] on icon "Path Created with Sketch." at bounding box center [180, 285] width 7 height 4
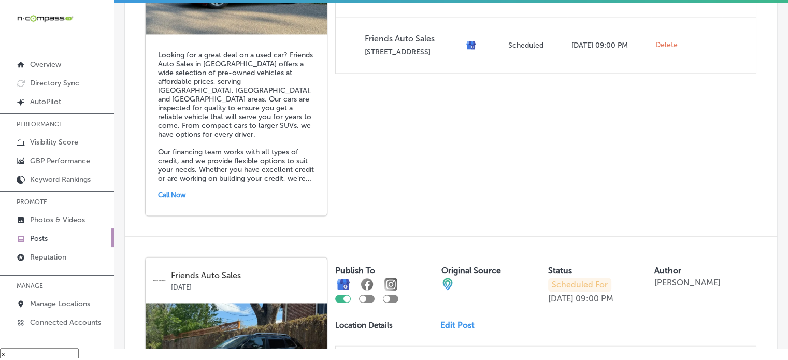
scroll to position [1586, 0]
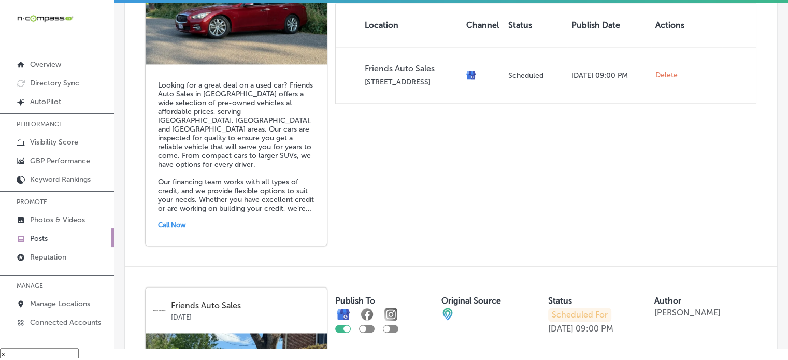
click at [38, 237] on p "Posts" at bounding box center [39, 238] width 18 height 9
click at [60, 228] on link "Posts" at bounding box center [57, 237] width 114 height 19
click at [64, 215] on p "Photos & Videos" at bounding box center [57, 219] width 55 height 9
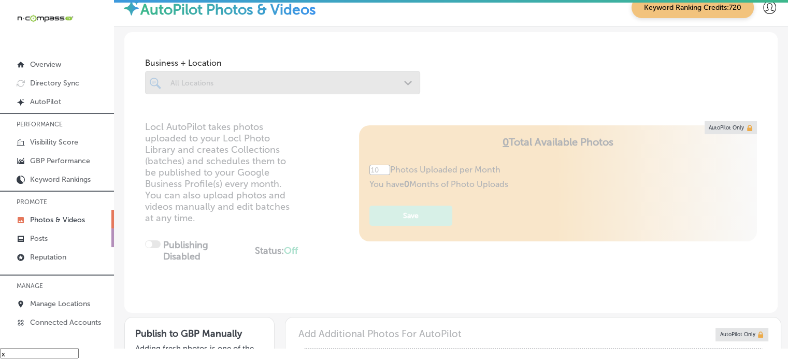
click at [36, 236] on p "Posts" at bounding box center [39, 238] width 18 height 9
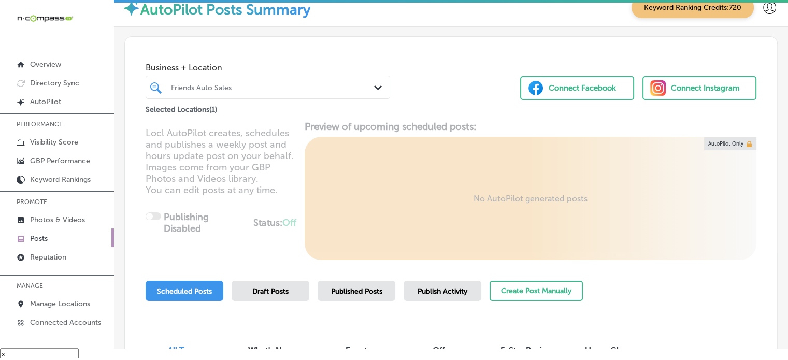
click at [290, 86] on div "Friends Auto Sales" at bounding box center [273, 87] width 204 height 9
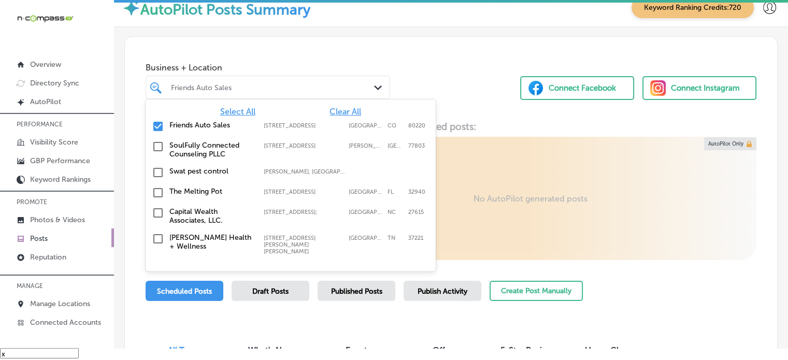
click at [343, 108] on span "Clear All" at bounding box center [345, 112] width 32 height 10
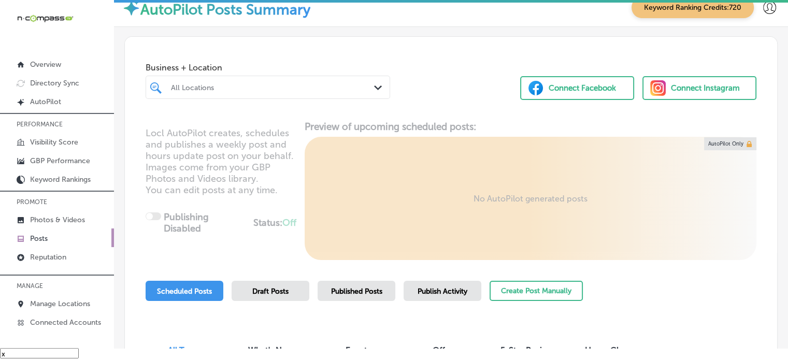
click at [307, 83] on div "All Locations" at bounding box center [273, 87] width 204 height 9
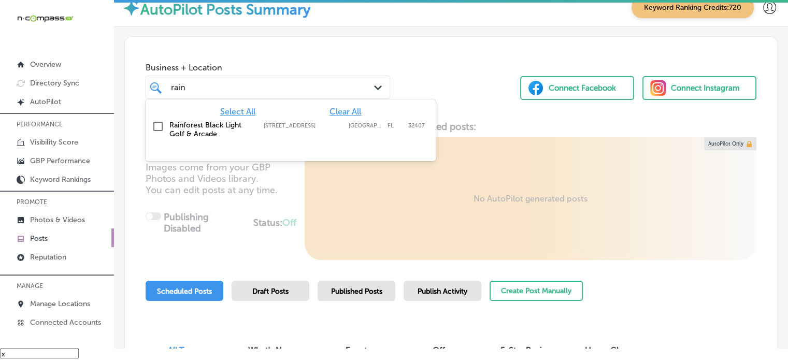
click at [174, 125] on label "Rainforest Black Light Golf & Arcade" at bounding box center [211, 130] width 84 height 18
type input "rain"
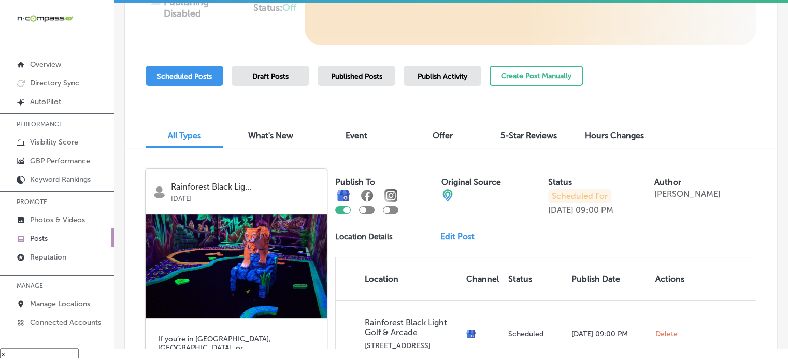
scroll to position [214, 0]
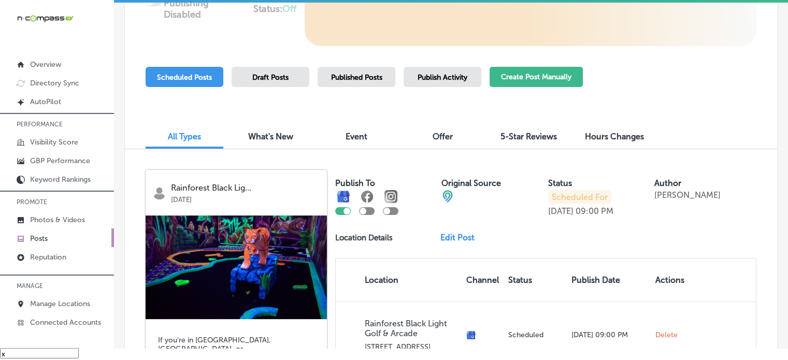
click at [546, 76] on button "Create Post Manually" at bounding box center [535, 77] width 93 height 20
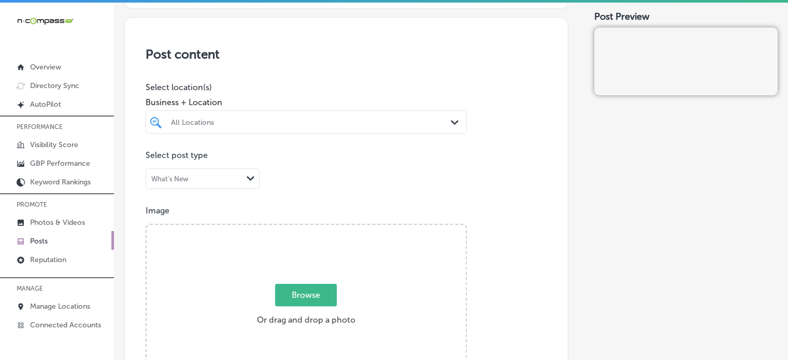
scroll to position [215, 0]
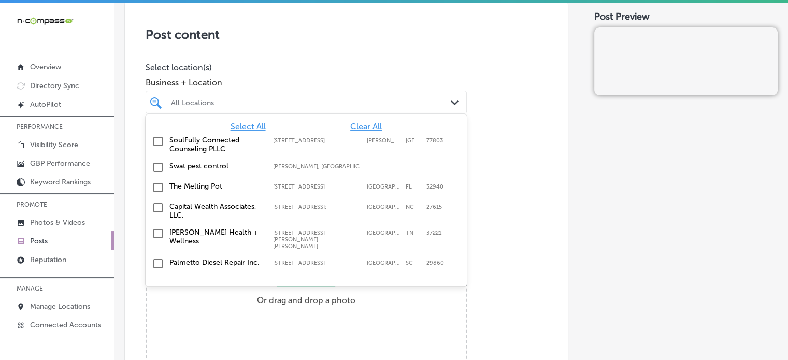
click at [280, 99] on div "All Locations" at bounding box center [311, 102] width 281 height 9
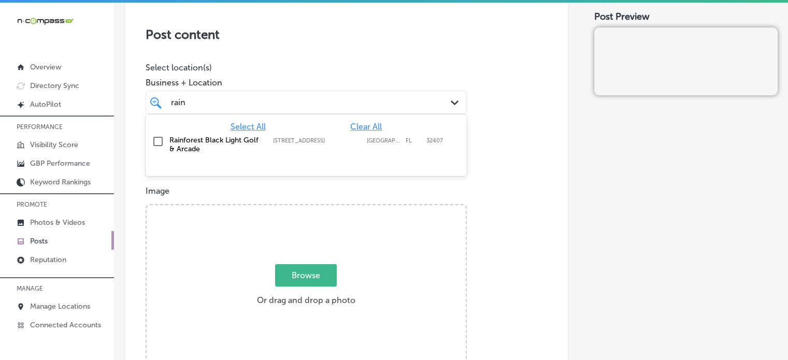
click at [171, 141] on label "Rainforest Black Light Golf & Arcade" at bounding box center [215, 145] width 93 height 18
type input "rain"
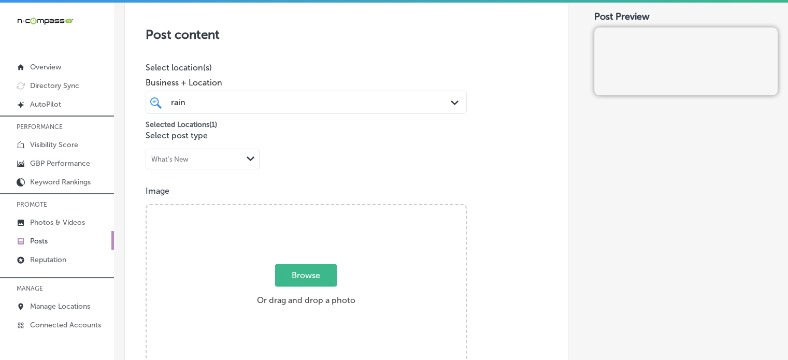
click at [302, 47] on div "Post content Select location(s) Business + Location rain rain Path Created with…" at bounding box center [346, 325] width 444 height 656
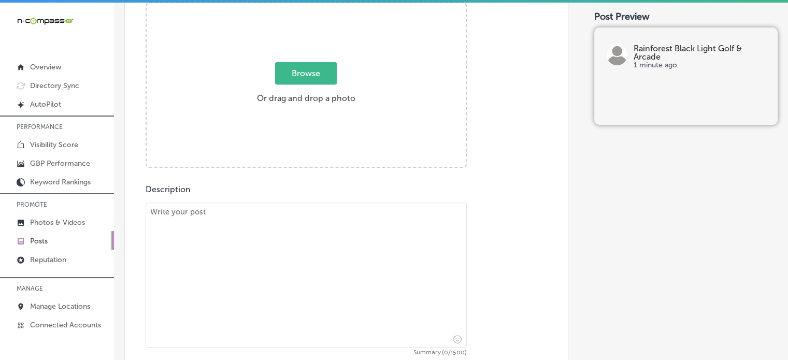
scroll to position [423, 0]
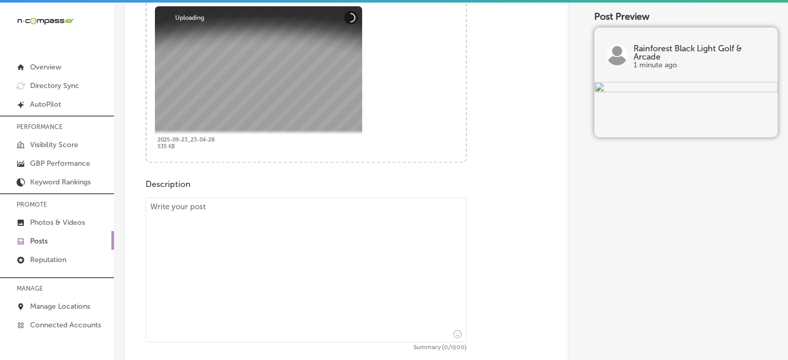
click at [357, 286] on textarea at bounding box center [306, 269] width 321 height 145
paste textarea ""Looking for fun this October? Rainforest Black Light Golf & Arcade is the perf…"
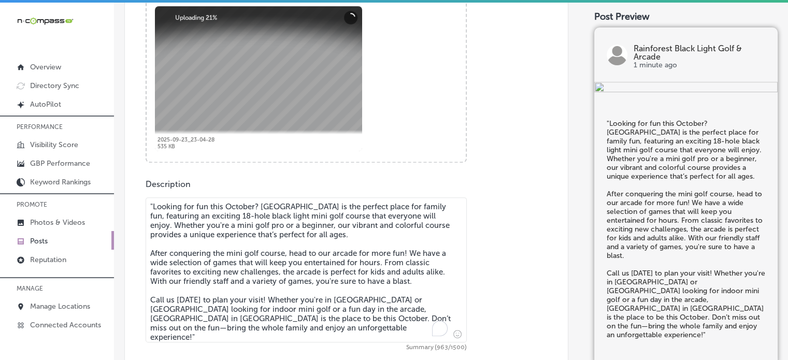
scroll to position [484, 0]
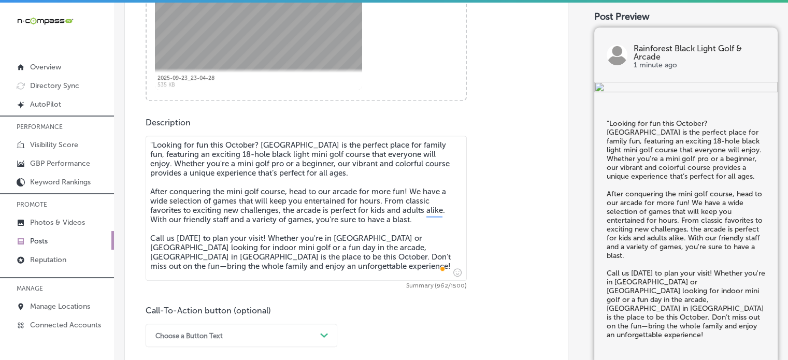
click at [153, 146] on textarea ""Looking for fun this October? Rainforest Black Light Golf & Arcade is the perf…" at bounding box center [306, 208] width 321 height 145
click at [281, 197] on textarea "Looking for fun this October? Rainforest Black Light Golf & Arcade is the perfe…" at bounding box center [306, 208] width 321 height 145
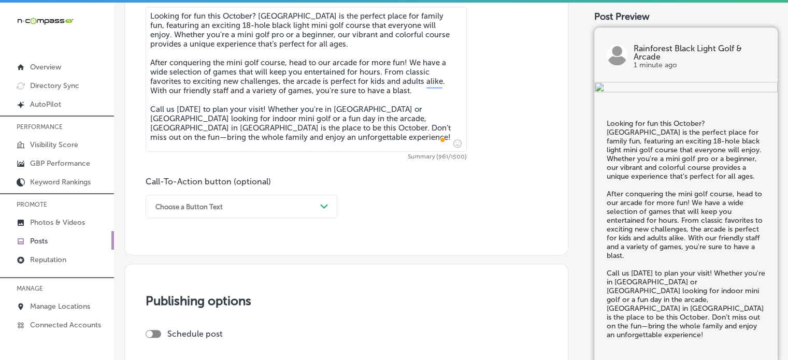
scroll to position [617, 0]
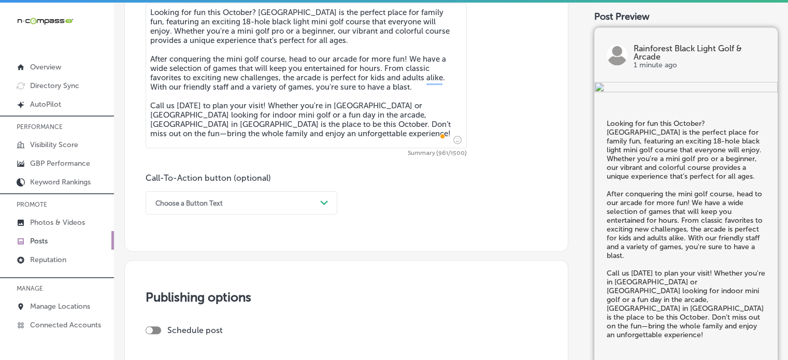
type textarea "Looking for fun this October? Rainforest Black Light Golf & Arcade is the perfe…"
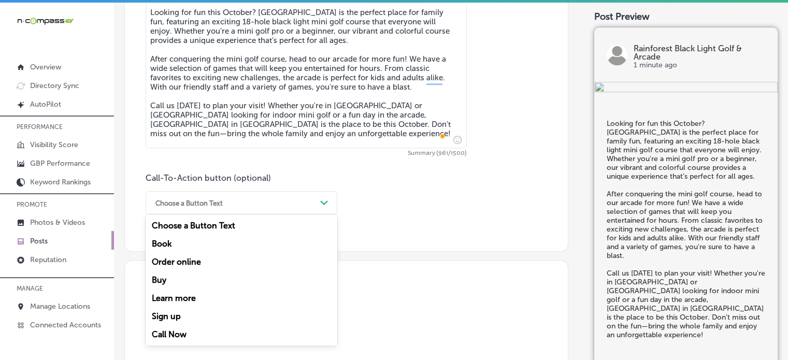
click at [276, 194] on div "Choose a Button Text Path Created with Sketch." at bounding box center [242, 202] width 192 height 23
click at [178, 335] on div "Call Now" at bounding box center [242, 334] width 192 height 18
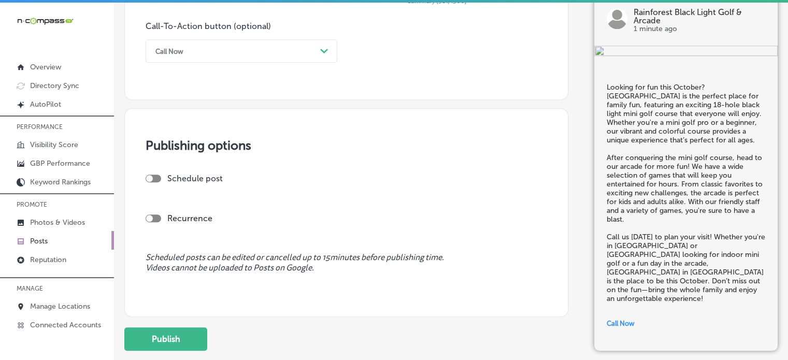
scroll to position [802, 0]
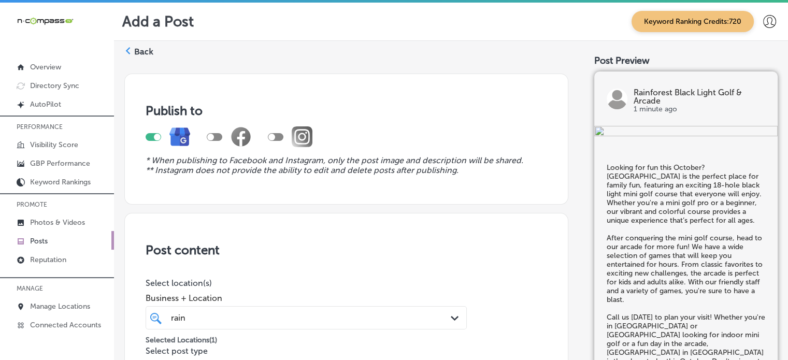
scroll to position [813, 0]
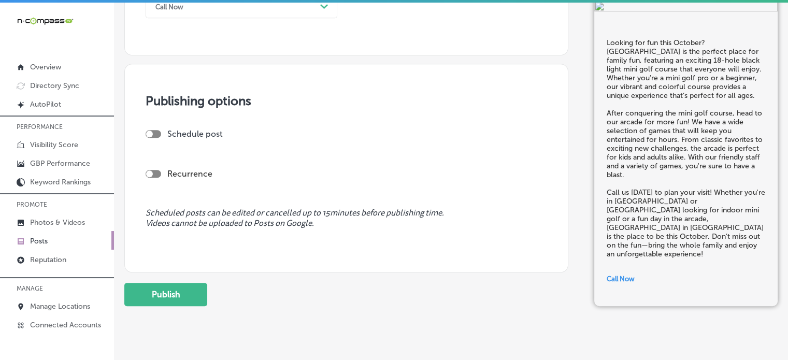
click at [155, 132] on div at bounding box center [154, 134] width 16 height 8
checkbox input "true"
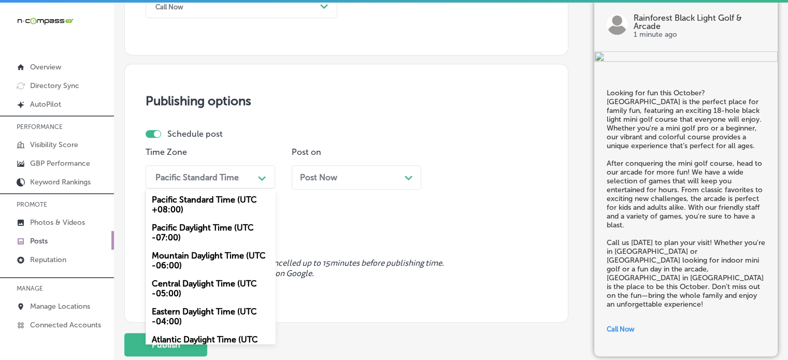
click at [221, 171] on div "Pacific Standard Time" at bounding box center [202, 177] width 104 height 18
click at [206, 261] on div "Mountain Daylight Time (UTC -06:00)" at bounding box center [210, 261] width 129 height 28
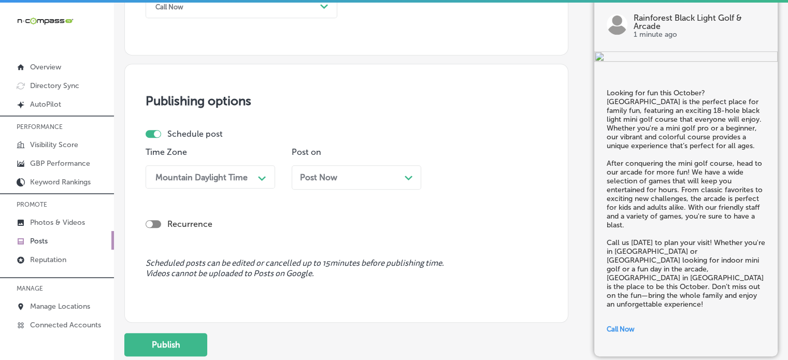
click at [365, 165] on div "Post Now Path Created with Sketch." at bounding box center [356, 177] width 129 height 24
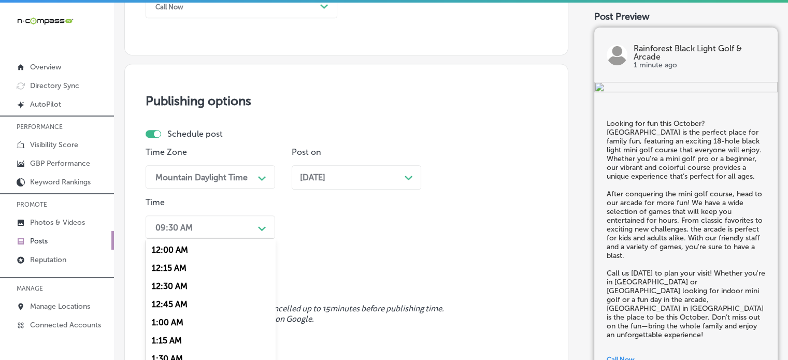
scroll to position [851, 0]
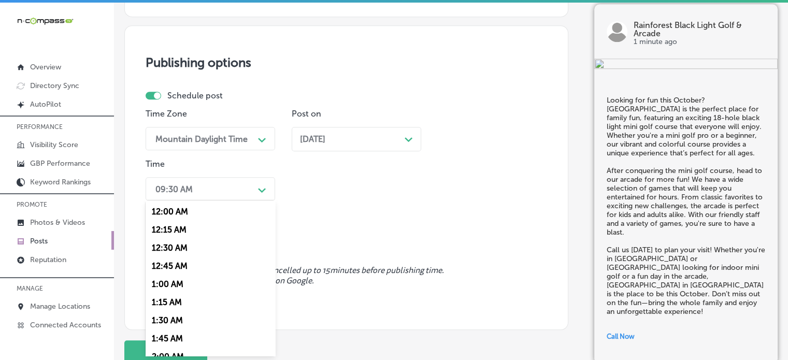
click at [241, 200] on div "option 12:15 AM focused, 2 of 96. 96 results available. Use Up and Down to choo…" at bounding box center [210, 188] width 129 height 23
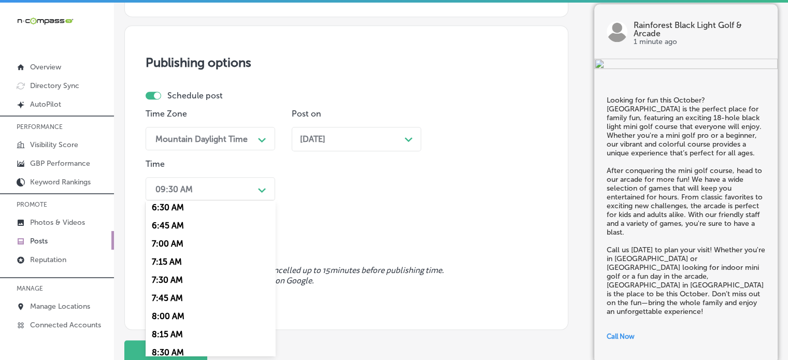
scroll to position [481, 0]
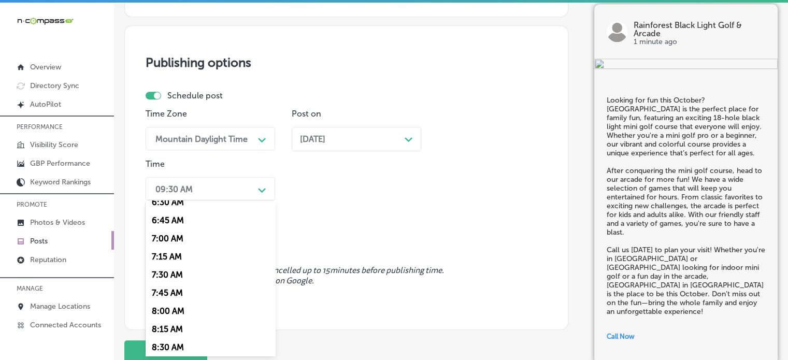
click at [171, 243] on div "7:00 AM" at bounding box center [210, 238] width 129 height 18
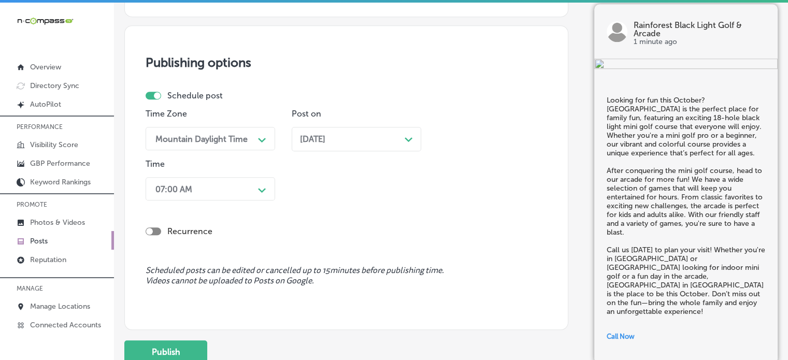
scroll to position [930, 0]
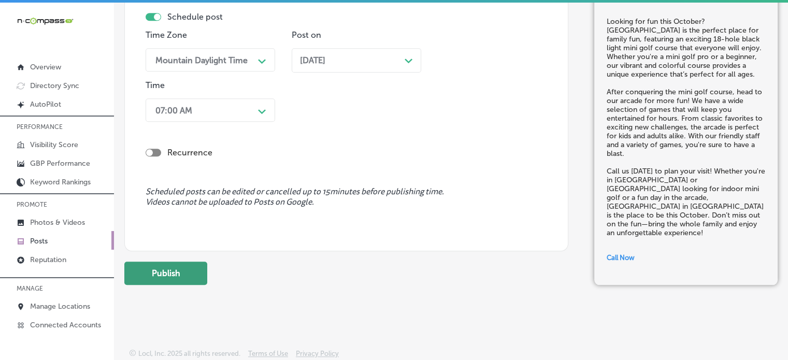
click at [171, 269] on button "Publish" at bounding box center [165, 273] width 83 height 23
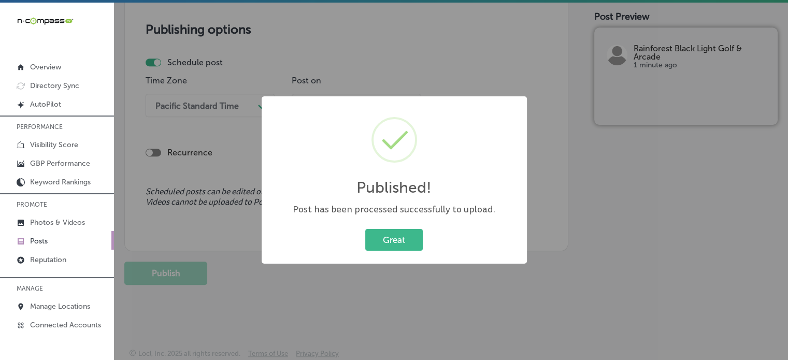
scroll to position [885, 0]
click at [390, 235] on button "Great" at bounding box center [393, 239] width 57 height 21
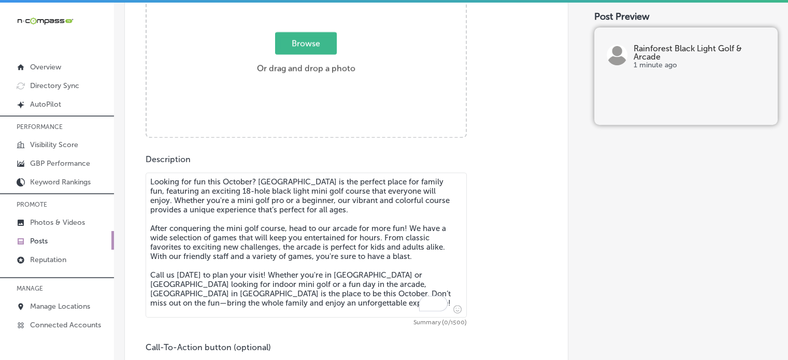
scroll to position [443, 0]
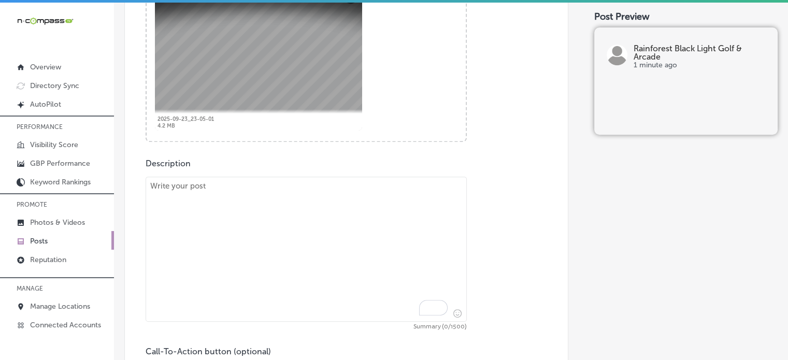
paste textarea ""This October, bring your family to Rainforest Black Light Golf & Arcade in Pan…"
click at [378, 215] on textarea "To enrich screen reader interactions, please activate Accessibility in Grammarl…" at bounding box center [306, 249] width 321 height 145
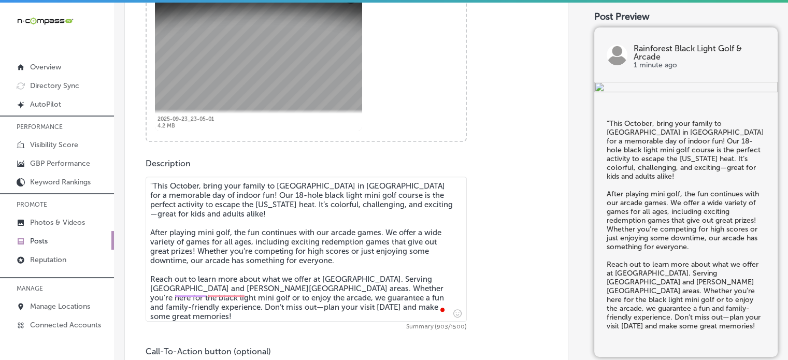
click at [155, 184] on textarea ""This October, bring your family to Rainforest Black Light Golf & Arcade in Pan…" at bounding box center [306, 249] width 321 height 145
click at [180, 225] on textarea "This October, bring your family to Rainforest Black Light Golf & Arcade in Pana…" at bounding box center [306, 249] width 321 height 145
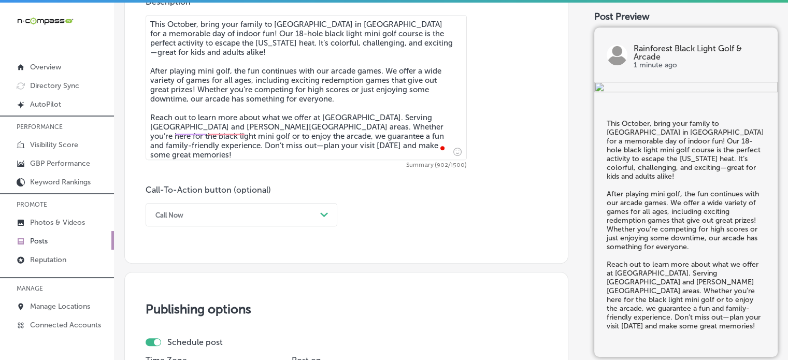
scroll to position [615, 0]
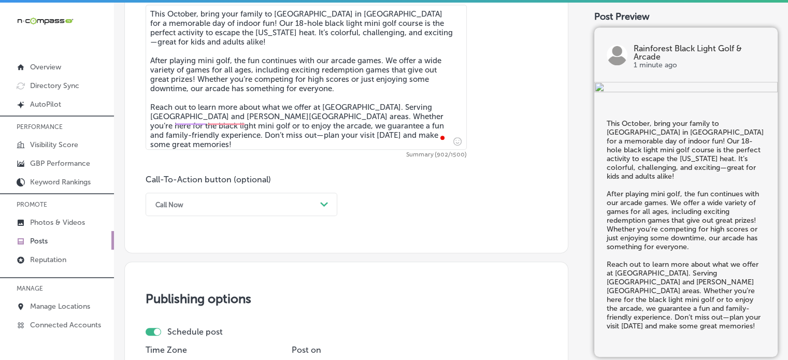
type textarea "This October, bring your family to Rainforest Black Light Golf & Arcade in Pana…"
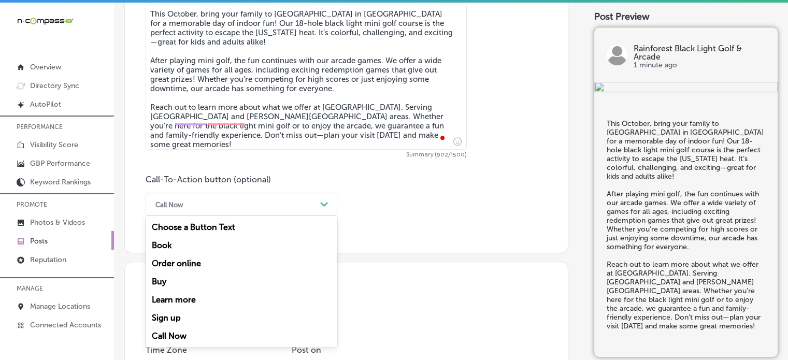
click at [276, 210] on div "Call Now" at bounding box center [233, 204] width 166 height 16
click at [199, 300] on div "Learn more" at bounding box center [242, 300] width 192 height 18
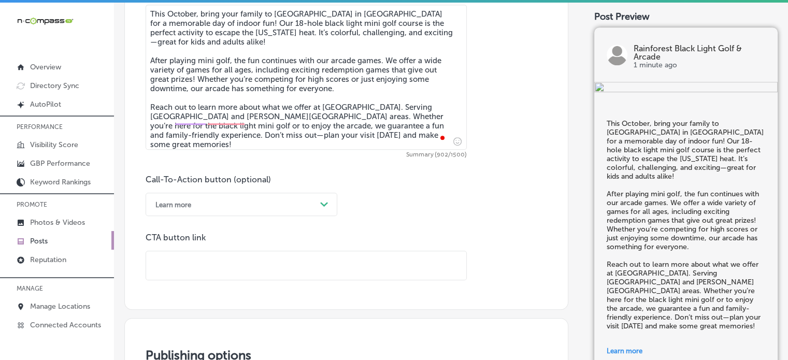
click at [279, 265] on input "text" at bounding box center [306, 265] width 320 height 28
paste input "https://www.rainforestblacklightgolf.com/"
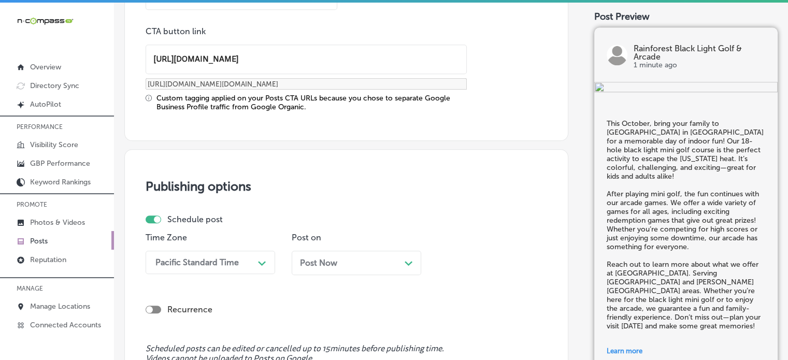
scroll to position [833, 0]
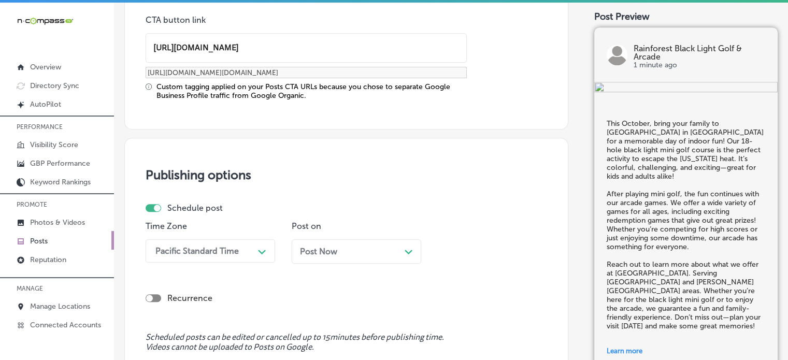
type input "https://www.rainforestblacklightgolf.com/"
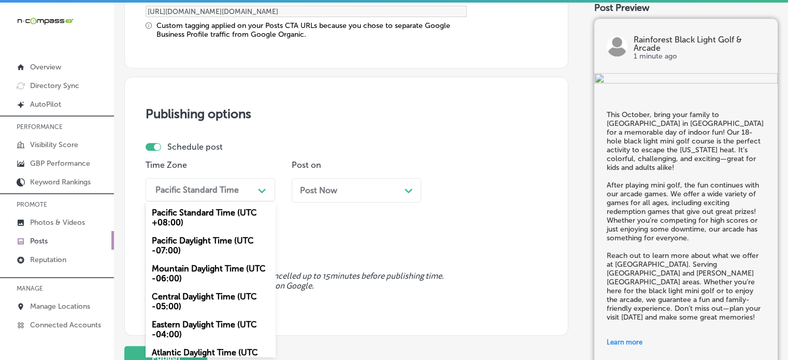
click at [219, 201] on div "option Mountain Daylight Time (UTC -06:00), selected. option Pacific Daylight T…" at bounding box center [210, 189] width 129 height 23
click at [209, 269] on div "Mountain Daylight Time (UTC -06:00)" at bounding box center [210, 273] width 129 height 28
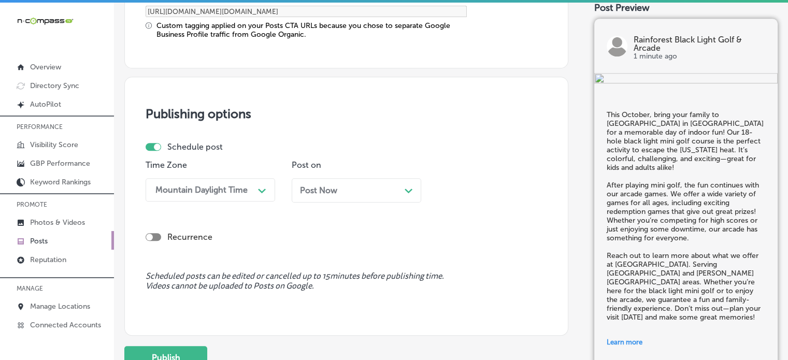
click at [356, 196] on div "Post Now Path Created with Sketch." at bounding box center [356, 190] width 129 height 24
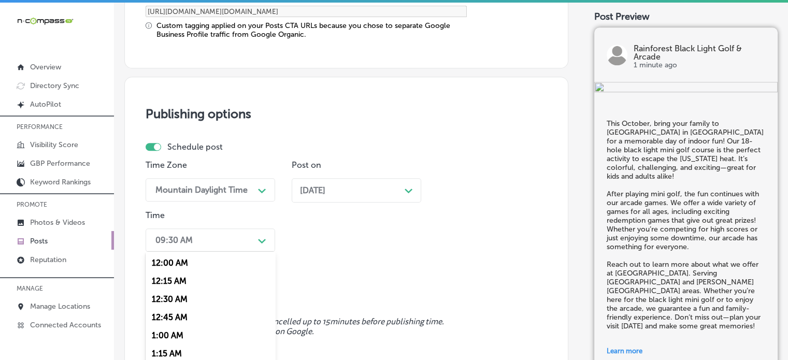
scroll to position [944, 0]
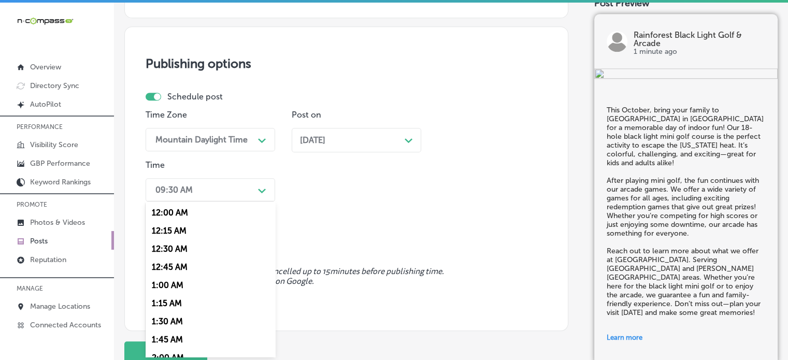
click at [249, 201] on div "option 7:00 AM, selected. option 12:15 AM focused, 2 of 96. 96 results availabl…" at bounding box center [210, 189] width 129 height 23
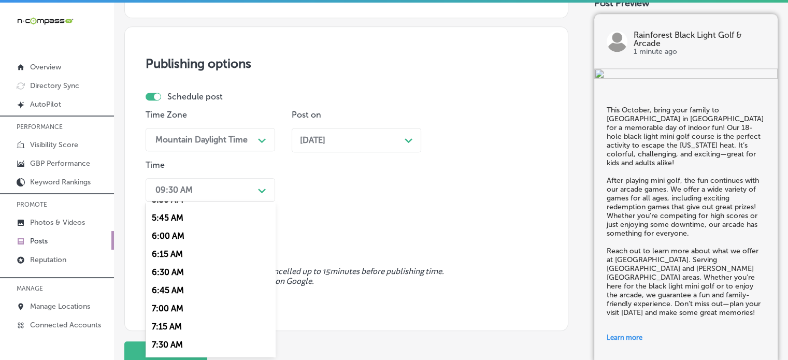
scroll to position [412, 0]
click at [171, 310] on div "7:00 AM" at bounding box center [210, 308] width 129 height 18
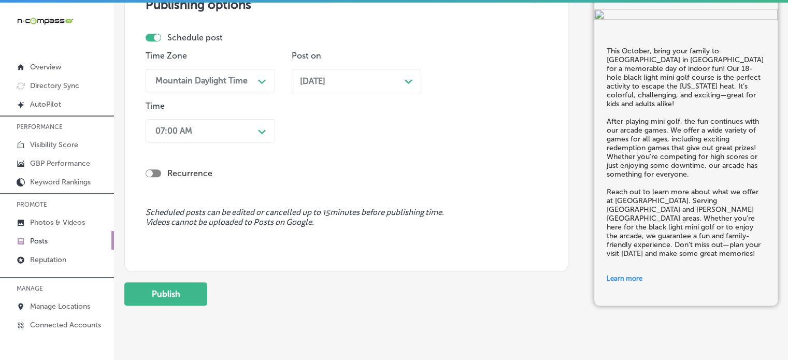
scroll to position [1023, 0]
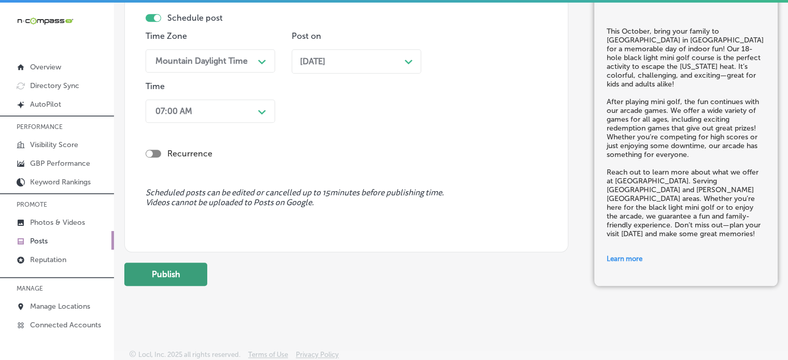
click at [186, 280] on button "Publish" at bounding box center [165, 274] width 83 height 23
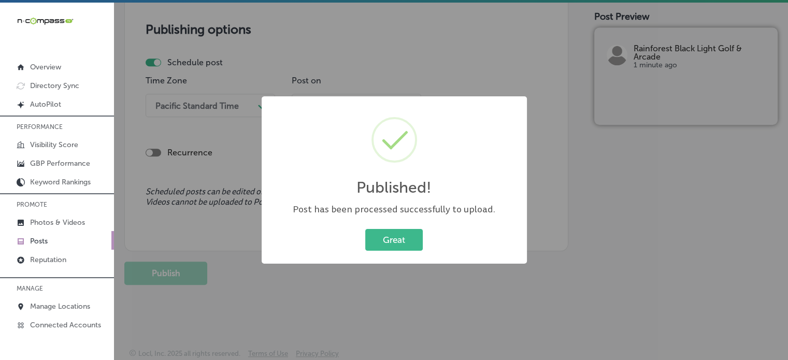
scroll to position [885, 0]
click at [413, 244] on button "Great" at bounding box center [393, 239] width 57 height 21
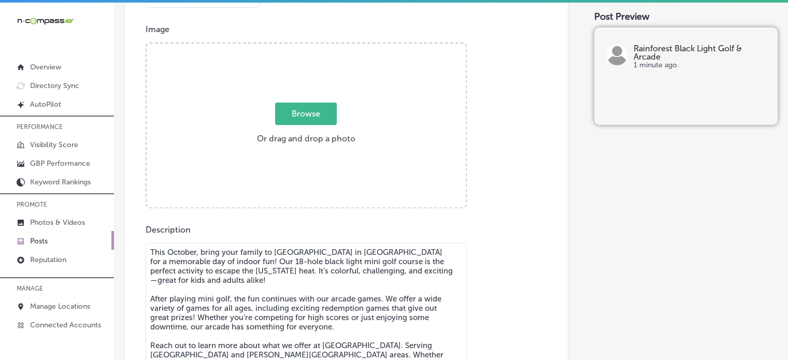
scroll to position [361, 0]
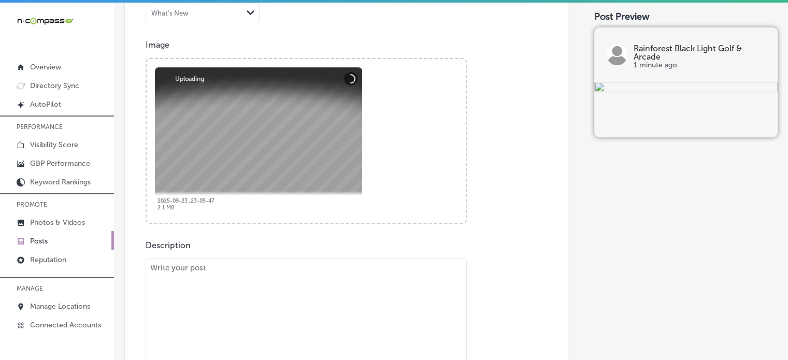
paste textarea ""Looking for the perfect spot for family fun this October in Panama City Beach?…"
click at [345, 310] on textarea "To enrich screen reader interactions, please activate Accessibility in Grammarl…" at bounding box center [306, 330] width 321 height 145
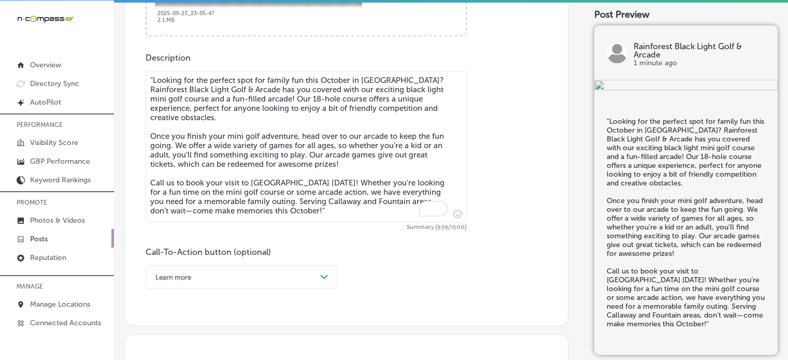
scroll to position [548, 0]
click at [154, 83] on textarea ""Looking for the perfect spot for family fun this October in Panama City Beach?…" at bounding box center [306, 144] width 321 height 151
click at [232, 120] on textarea "Looking for the perfect spot for family fun this October in Panama City Beach? …" at bounding box center [306, 144] width 321 height 151
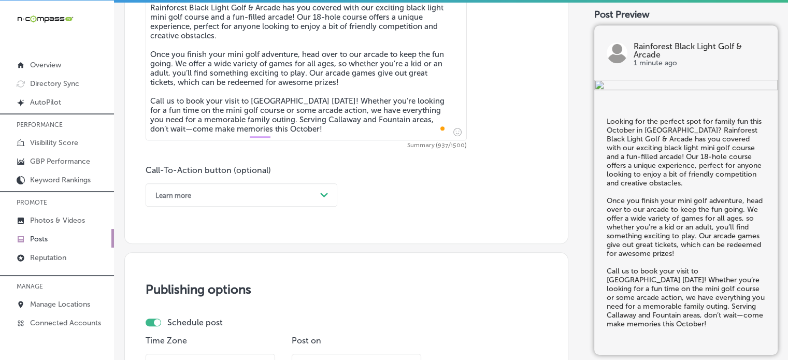
scroll to position [630, 0]
type textarea "Looking for the perfect spot for family fun this October in Panama City Beach? …"
click at [316, 192] on div "Path Created with Sketch." at bounding box center [324, 194] width 17 height 17
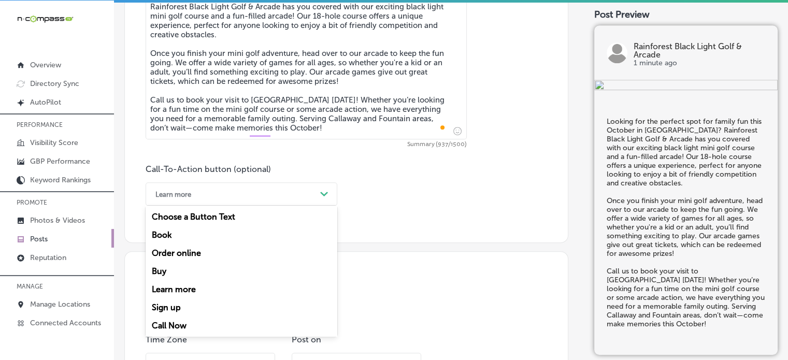
click at [174, 325] on div "Call Now" at bounding box center [242, 325] width 192 height 18
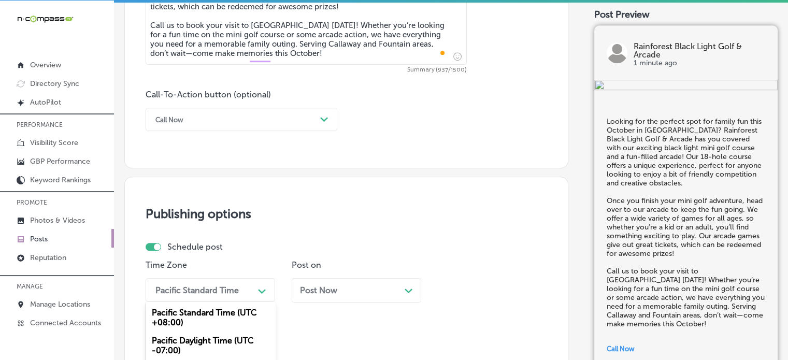
scroll to position [805, 0]
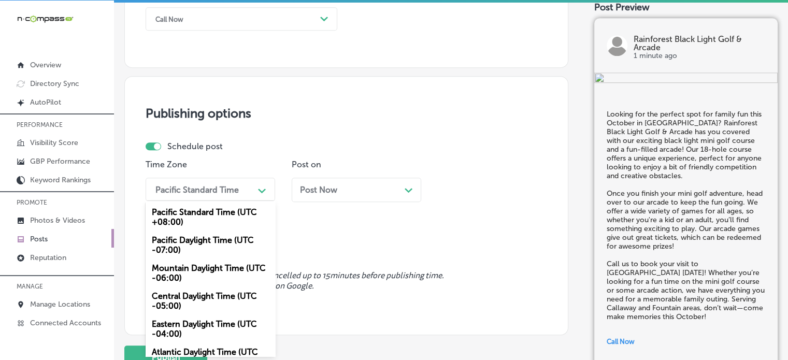
click at [237, 201] on div "option Mountain Daylight Time (UTC -06:00), selected. option Central Daylight T…" at bounding box center [210, 189] width 129 height 23
click at [207, 273] on div "Mountain Daylight Time (UTC -06:00)" at bounding box center [210, 273] width 129 height 28
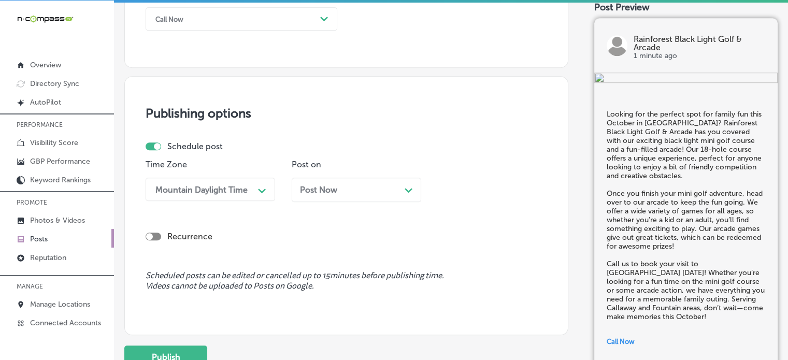
click at [356, 182] on div "Post Now Path Created with Sketch." at bounding box center [356, 190] width 129 height 24
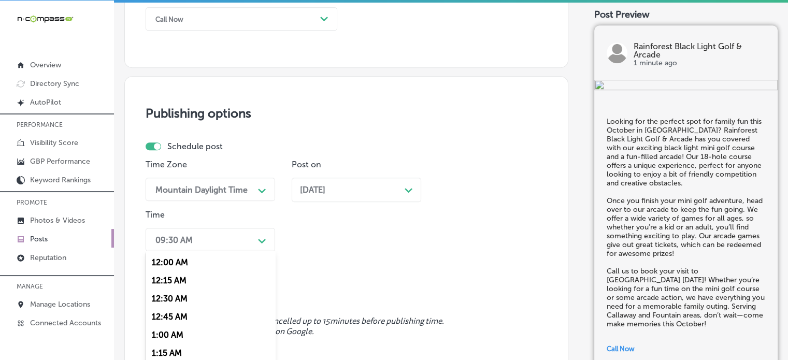
scroll to position [855, 0]
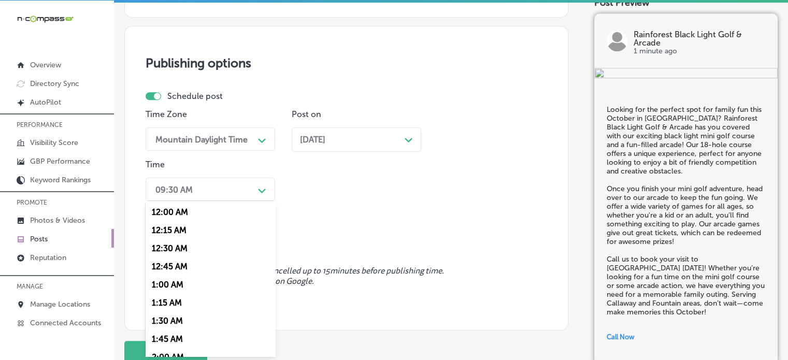
click at [235, 201] on div "option 7:00 AM, selected. option 12:30 AM focused, 3 of 96. 96 results availabl…" at bounding box center [210, 189] width 129 height 23
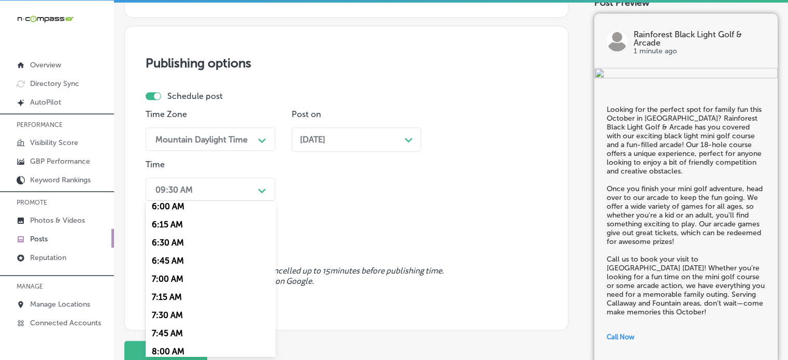
click at [168, 283] on div "7:00 AM" at bounding box center [210, 279] width 129 height 18
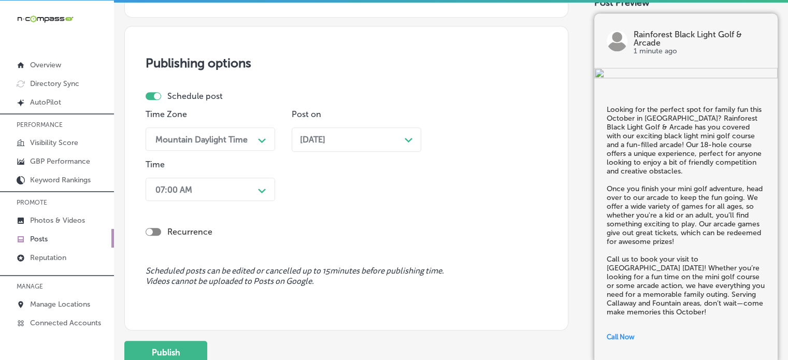
scroll to position [936, 0]
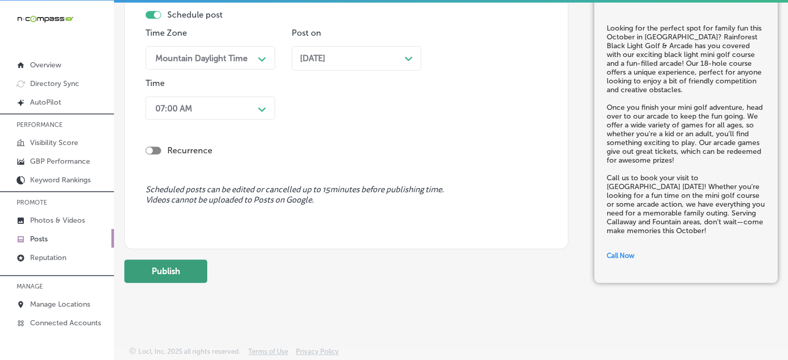
click at [173, 262] on button "Publish" at bounding box center [165, 270] width 83 height 23
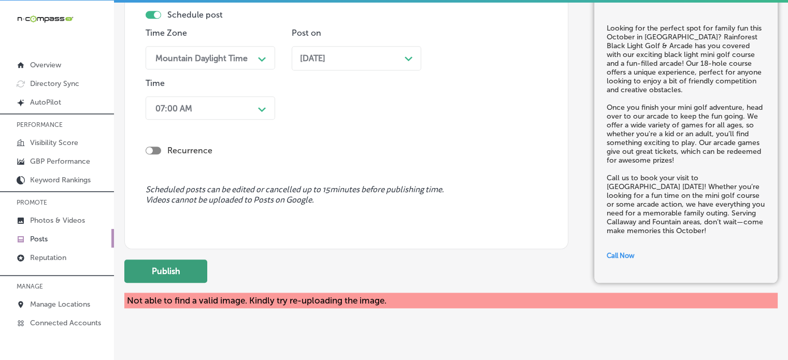
click at [175, 268] on button "Publish" at bounding box center [165, 270] width 83 height 23
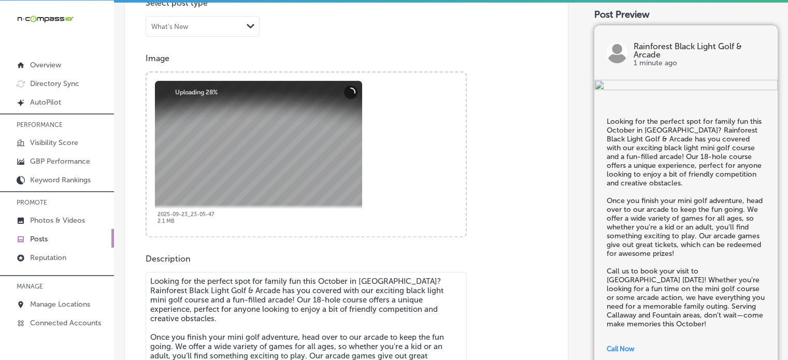
scroll to position [346, 0]
click at [513, 226] on div "Image Powered by PQINA Browse Or drag and drop a photo 2025-09-23_23-05-47 Abor…" at bounding box center [346, 145] width 401 height 184
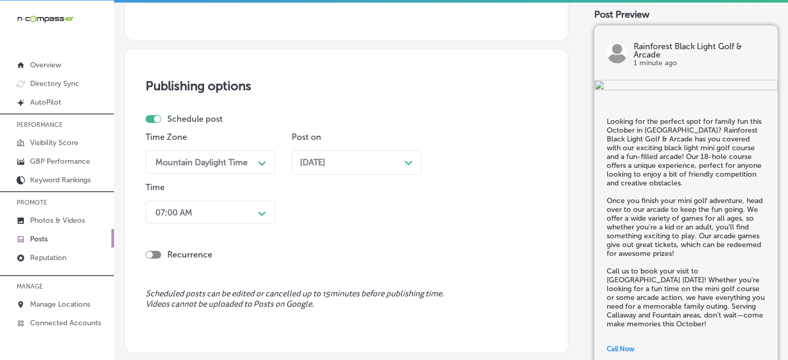
scroll to position [952, 0]
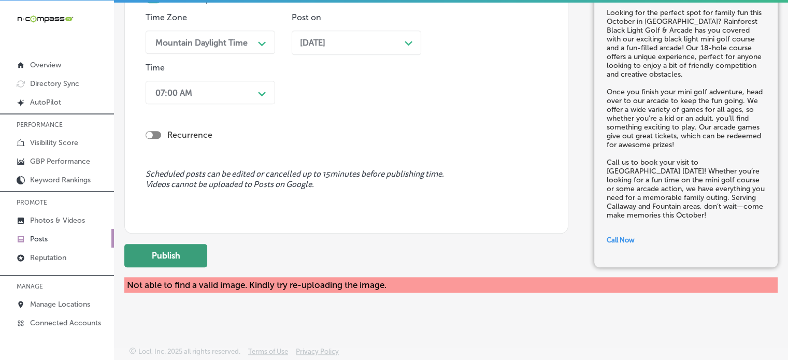
click at [186, 245] on button "Publish" at bounding box center [165, 255] width 83 height 23
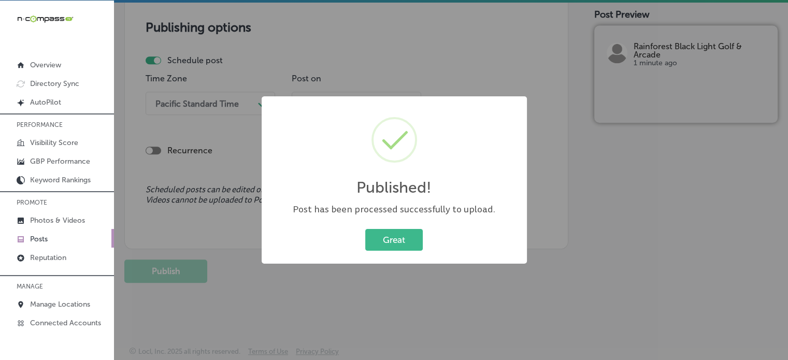
scroll to position [891, 0]
click at [398, 248] on button "Great" at bounding box center [393, 239] width 57 height 21
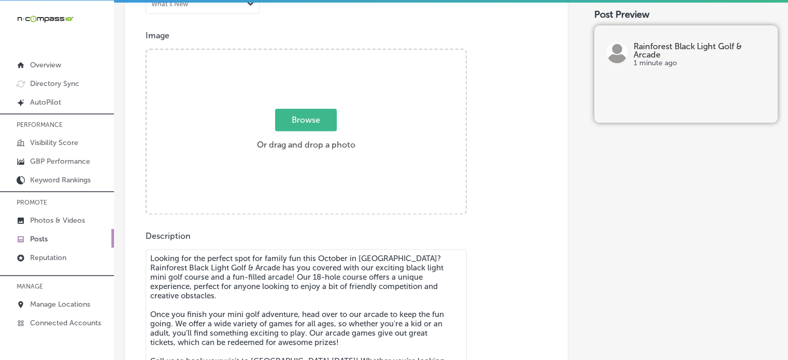
scroll to position [365, 0]
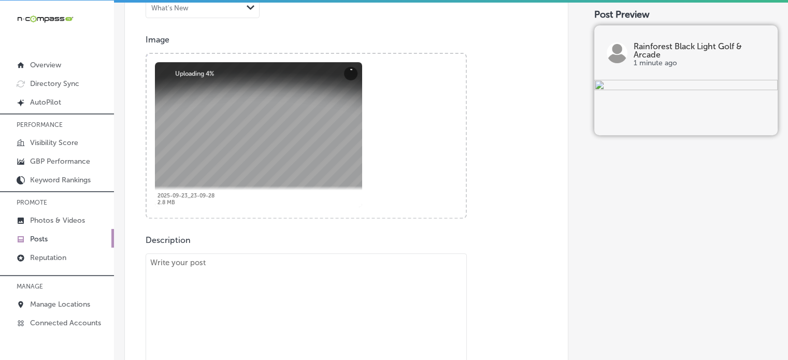
click at [364, 325] on textarea "To enrich screen reader interactions, please activate Accessibility in Grammarl…" at bounding box center [306, 328] width 321 height 151
paste textarea ""This October, make Rainforest Black Light Golf & Arcade in Panama City Beach y…"
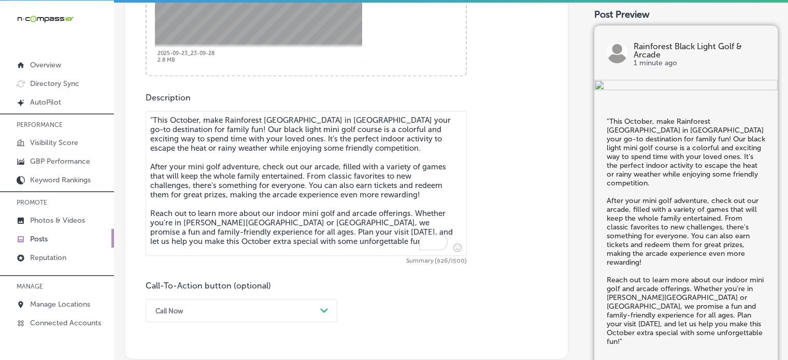
scroll to position [509, 0]
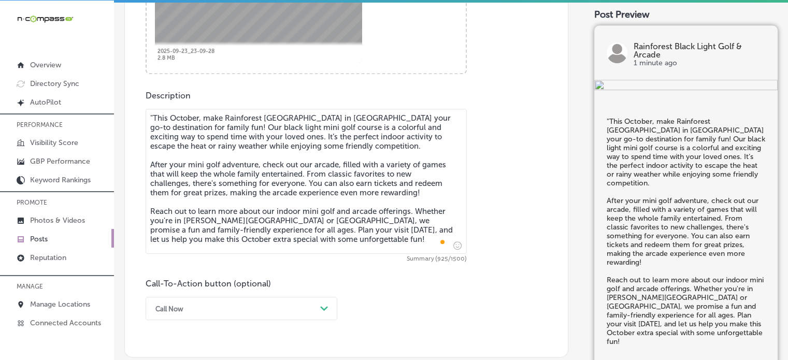
click at [151, 113] on textarea ""This October, make Rainforest Black Light Golf & Arcade in Panama City Beach y…" at bounding box center [306, 181] width 321 height 145
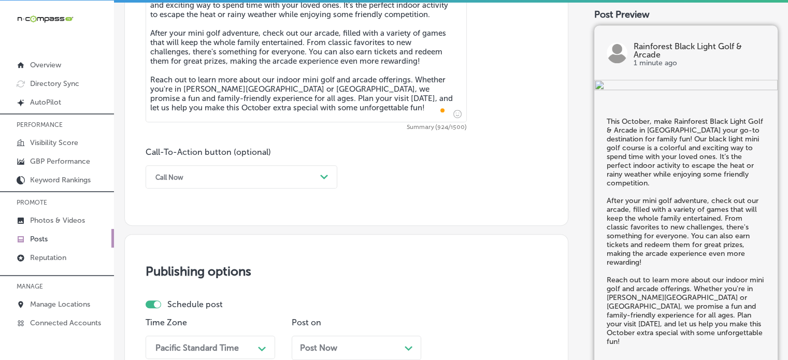
scroll to position [645, 0]
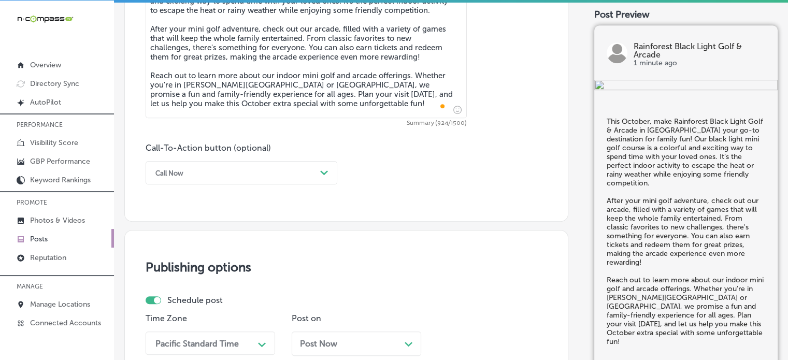
type textarea "This October, make Rainforest Black Light Golf & Arcade in Panama City Beach yo…"
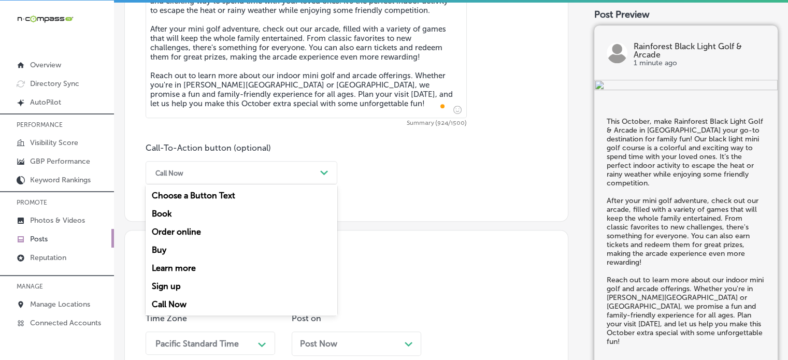
click at [276, 162] on div "Call Now Path Created with Sketch." at bounding box center [242, 172] width 192 height 23
click at [194, 269] on div "Learn more" at bounding box center [242, 268] width 192 height 18
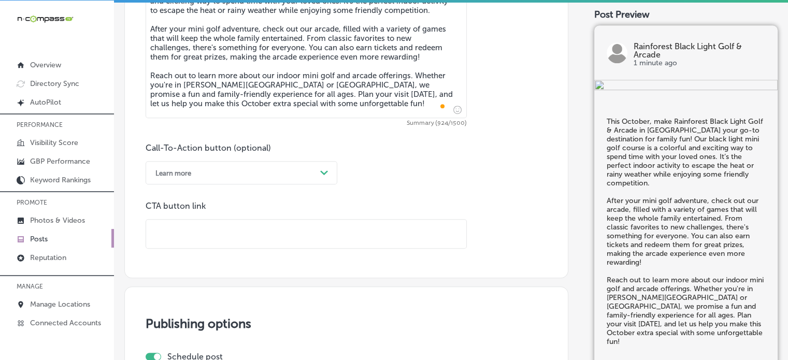
click at [296, 241] on input "text" at bounding box center [306, 234] width 320 height 28
paste input "https://www.rainforestblacklightgolf.com/"
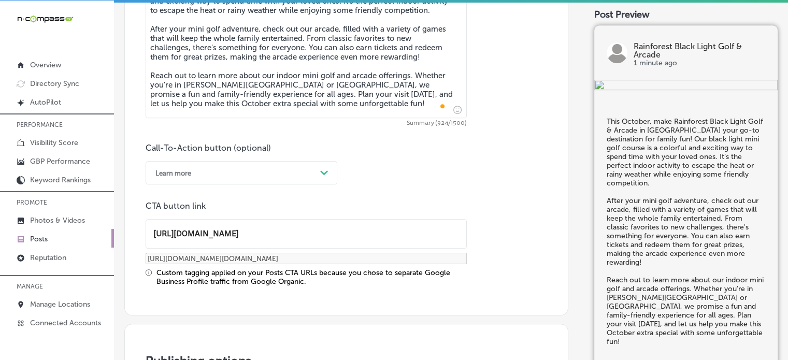
type input "https://www.rainforestblacklightgolf.com/"
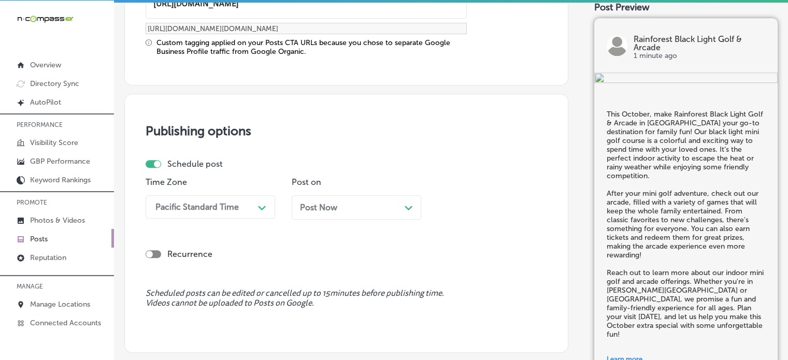
click at [242, 200] on div "Pacific Standard Time Path Created with Sketch." at bounding box center [210, 206] width 129 height 23
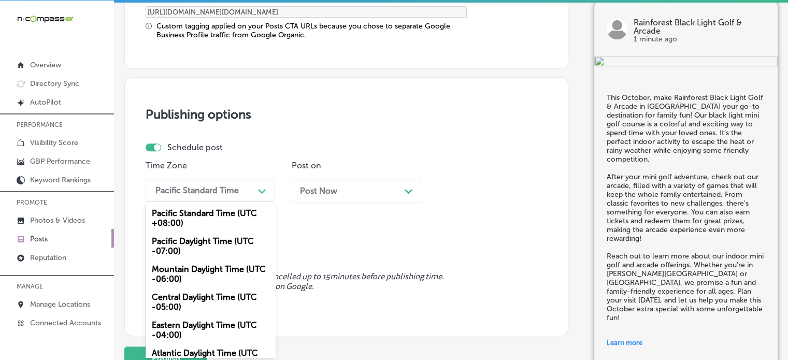
click at [200, 264] on div "Mountain Daylight Time (UTC -06:00)" at bounding box center [210, 274] width 129 height 28
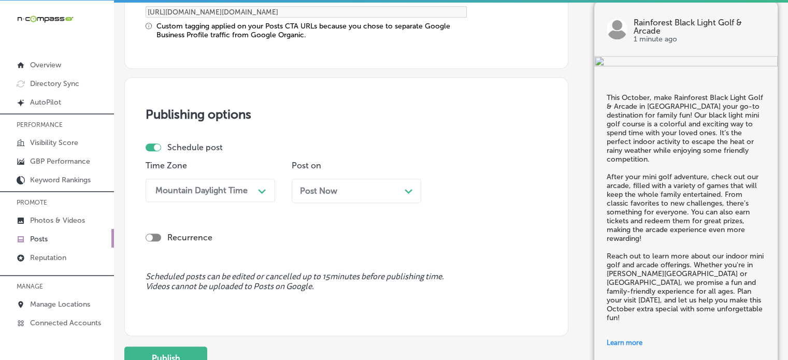
click at [336, 192] on span "Post Now" at bounding box center [318, 191] width 37 height 10
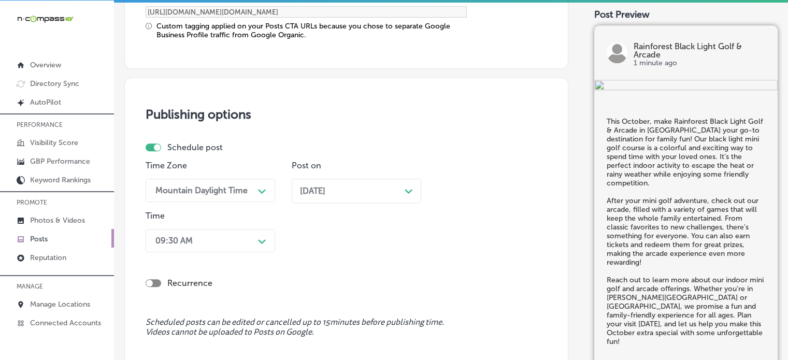
click at [226, 256] on div "Recurrence" at bounding box center [346, 274] width 401 height 37
click at [225, 247] on div "09:30 AM Path Created with Sketch." at bounding box center [210, 240] width 129 height 23
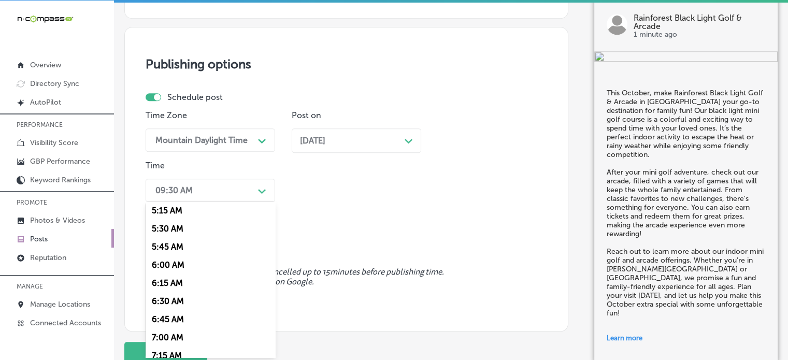
scroll to position [452, 0]
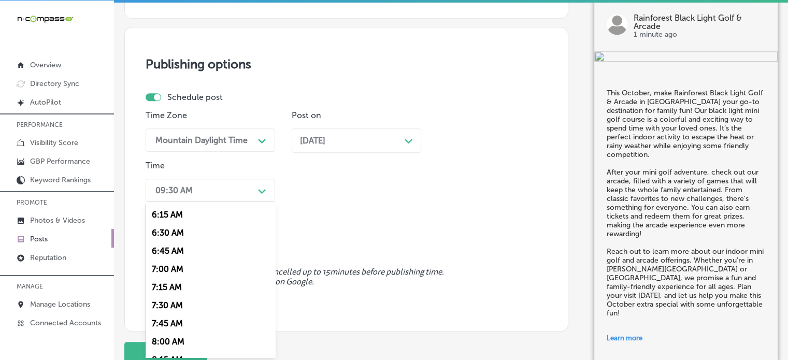
click at [175, 268] on div "7:00 AM" at bounding box center [210, 269] width 129 height 18
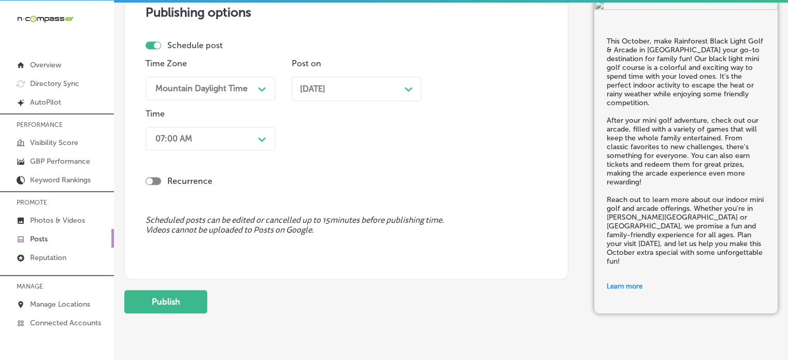
scroll to position [996, 0]
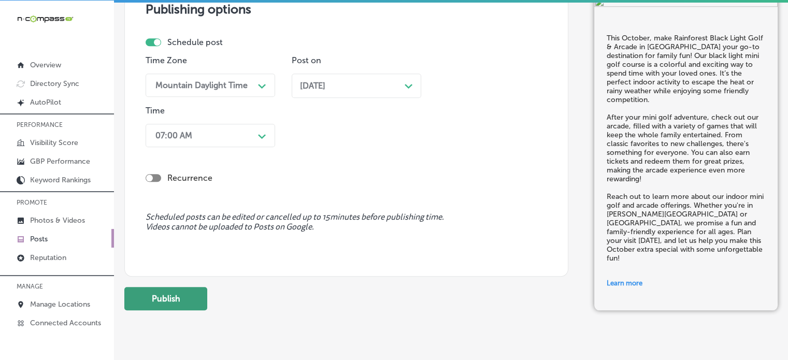
click at [179, 293] on button "Publish" at bounding box center [165, 298] width 83 height 23
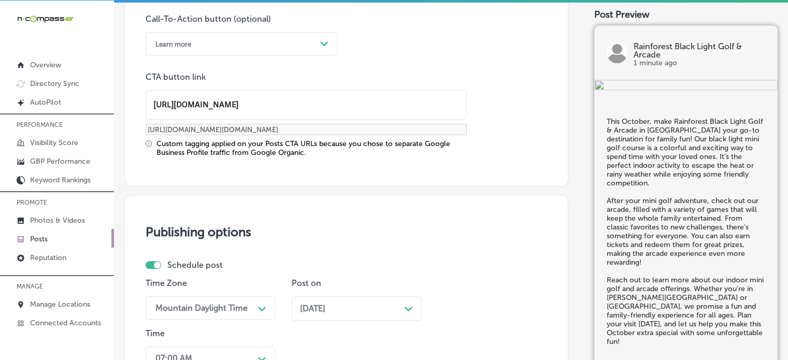
scroll to position [762, 0]
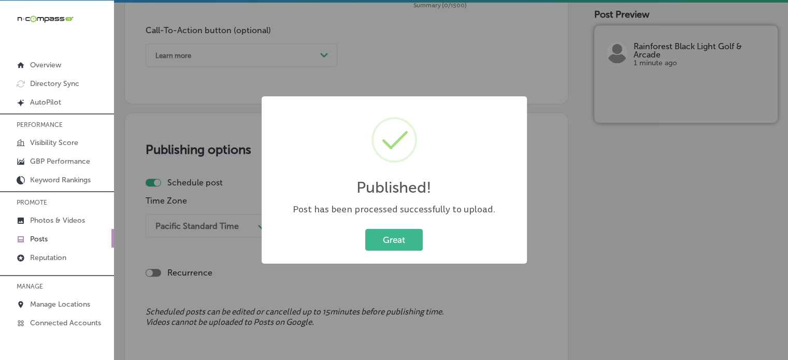
click at [397, 259] on div "Published! × Post has been processed successfully to upload. Great Cancel" at bounding box center [394, 179] width 265 height 167
click at [402, 243] on button "Great" at bounding box center [393, 239] width 57 height 21
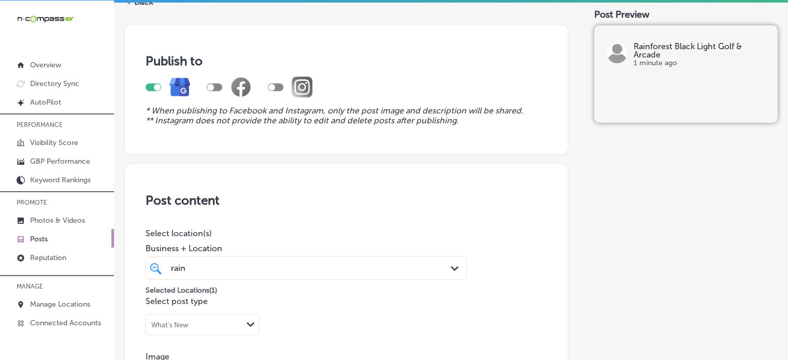
scroll to position [13, 0]
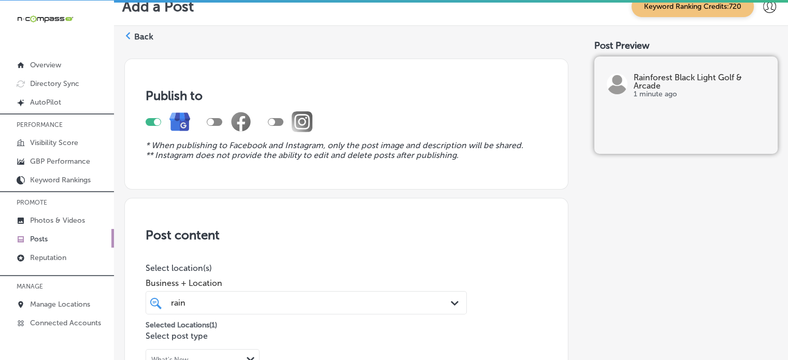
click at [144, 35] on label "Back" at bounding box center [143, 36] width 19 height 11
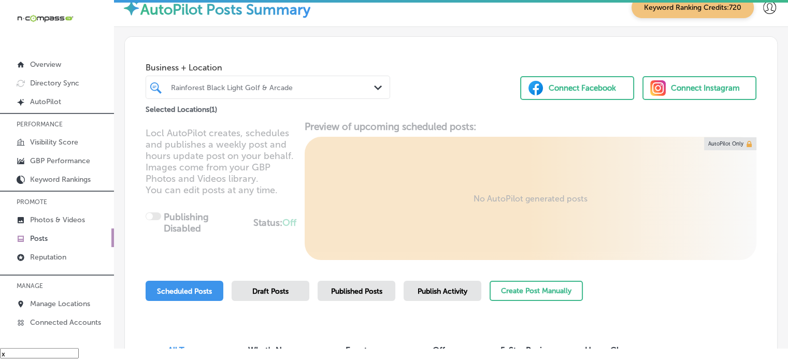
click at [58, 235] on link "Posts" at bounding box center [57, 237] width 114 height 19
